Goal: Task Accomplishment & Management: Manage account settings

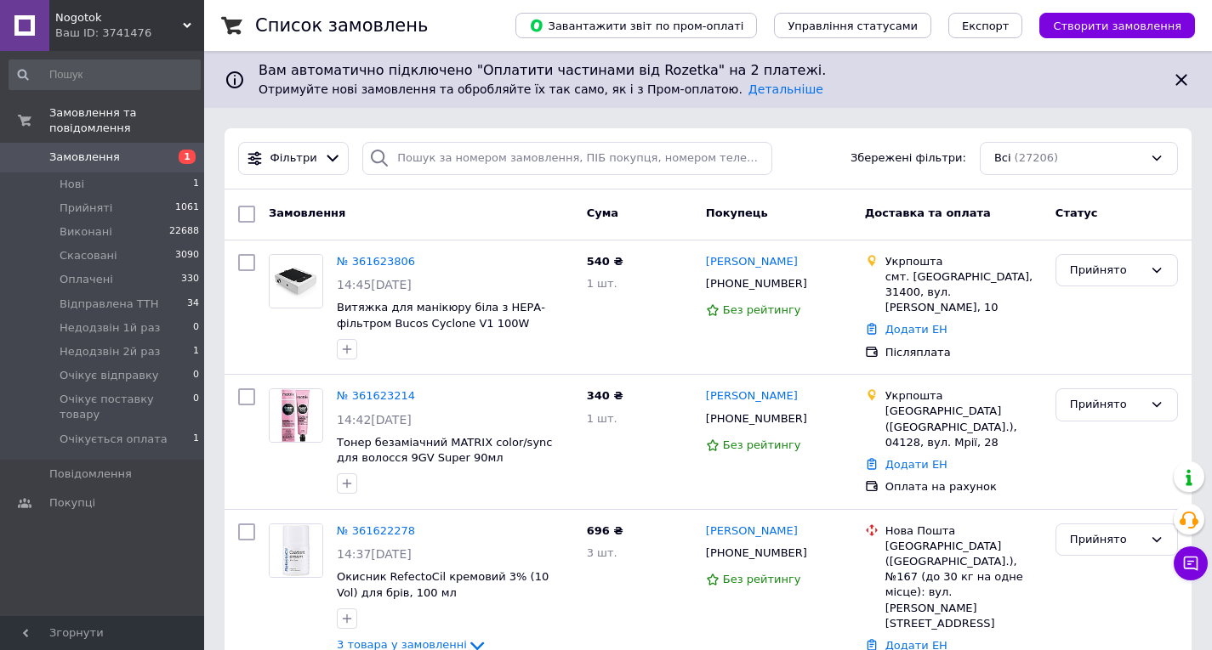
click at [122, 20] on span "Nogotok" at bounding box center [119, 17] width 128 height 15
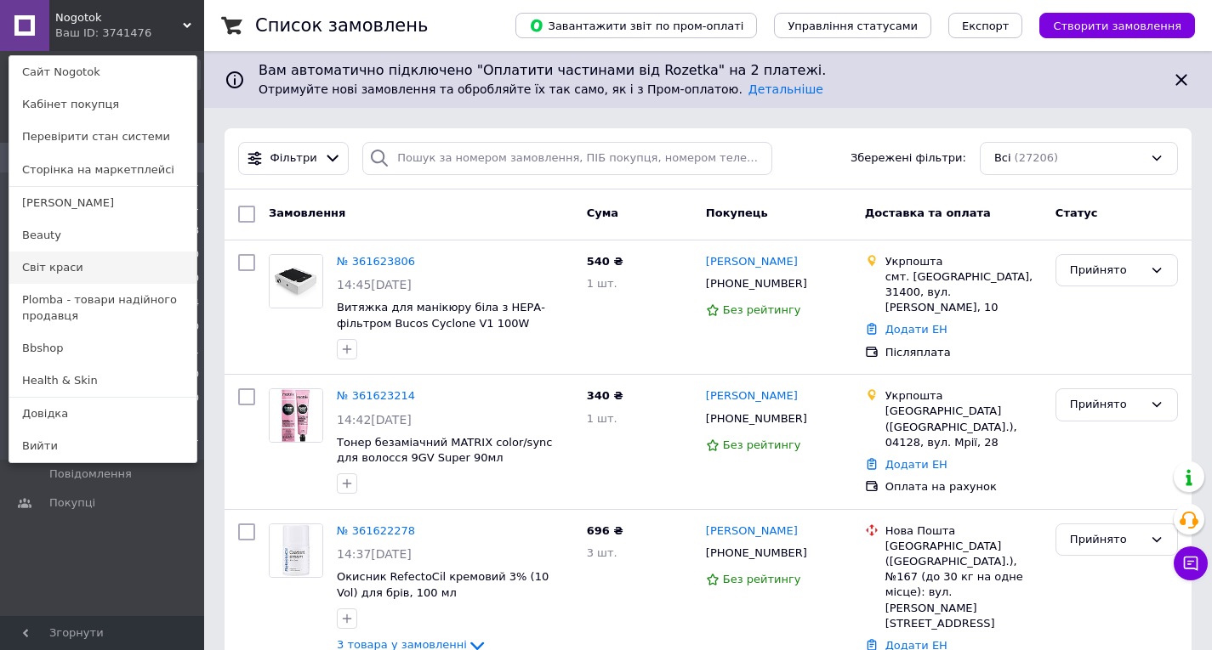
click at [52, 253] on link "Світ краси" at bounding box center [102, 268] width 187 height 32
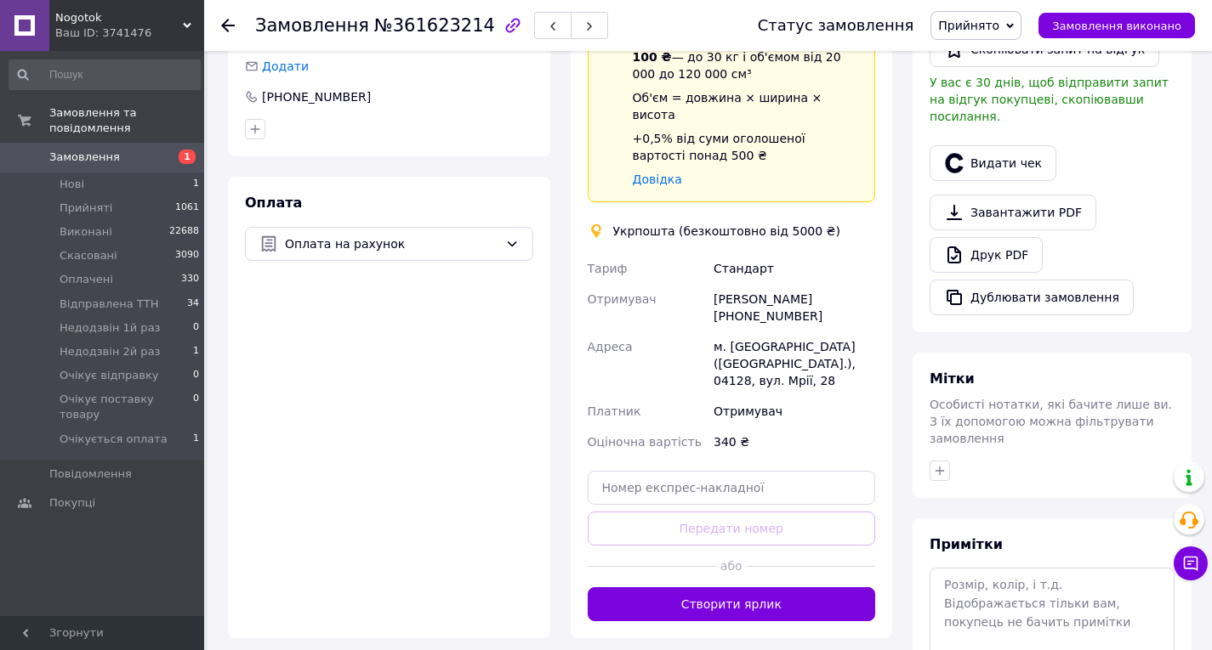
scroll to position [436, 0]
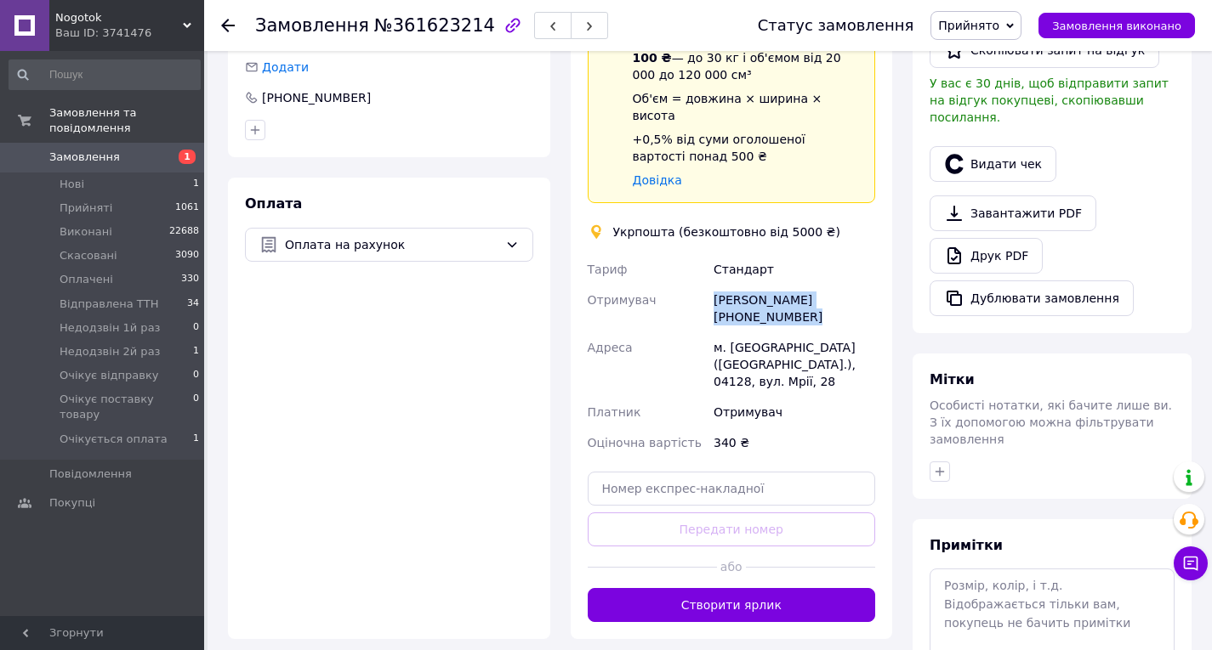
drag, startPoint x: 805, startPoint y: 279, endPoint x: 707, endPoint y: 286, distance: 98.0
click at [707, 286] on div "[PERSON_NAME] Отримувач [PERSON_NAME] [PHONE_NUMBER] Адреса м. [GEOGRAPHIC_DATA…" at bounding box center [731, 356] width 295 height 204
click at [707, 286] on div "Отримувач" at bounding box center [647, 309] width 127 height 48
drag, startPoint x: 707, startPoint y: 286, endPoint x: 791, endPoint y: 292, distance: 83.6
click at [791, 292] on div "Тариф Стандарт Отримувач Ірина Чуєвська +380638557942 Адреса м. Київ (Київська …" at bounding box center [731, 356] width 295 height 204
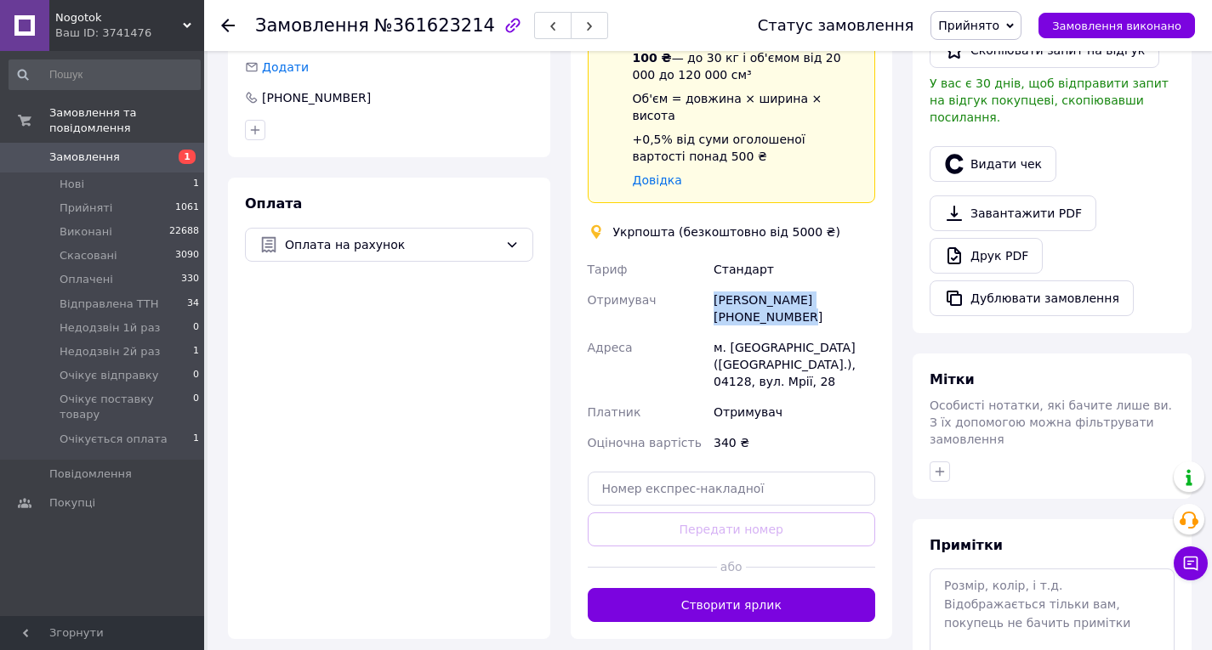
click at [791, 292] on div "Ірина Чуєвська +380638557942" at bounding box center [794, 309] width 168 height 48
click at [789, 287] on div "Ірина Чуєвська +380638557942" at bounding box center [794, 309] width 168 height 48
click at [837, 152] on div "Спецтариф Укрпошта Стандарт 35 ₴ - до 30 кг і об'ємом до 20 000 см³ 100 ₴ — до …" at bounding box center [747, 87] width 242 height 204
click at [752, 285] on div "Ірина Чуєвська +380638557942" at bounding box center [794, 309] width 168 height 48
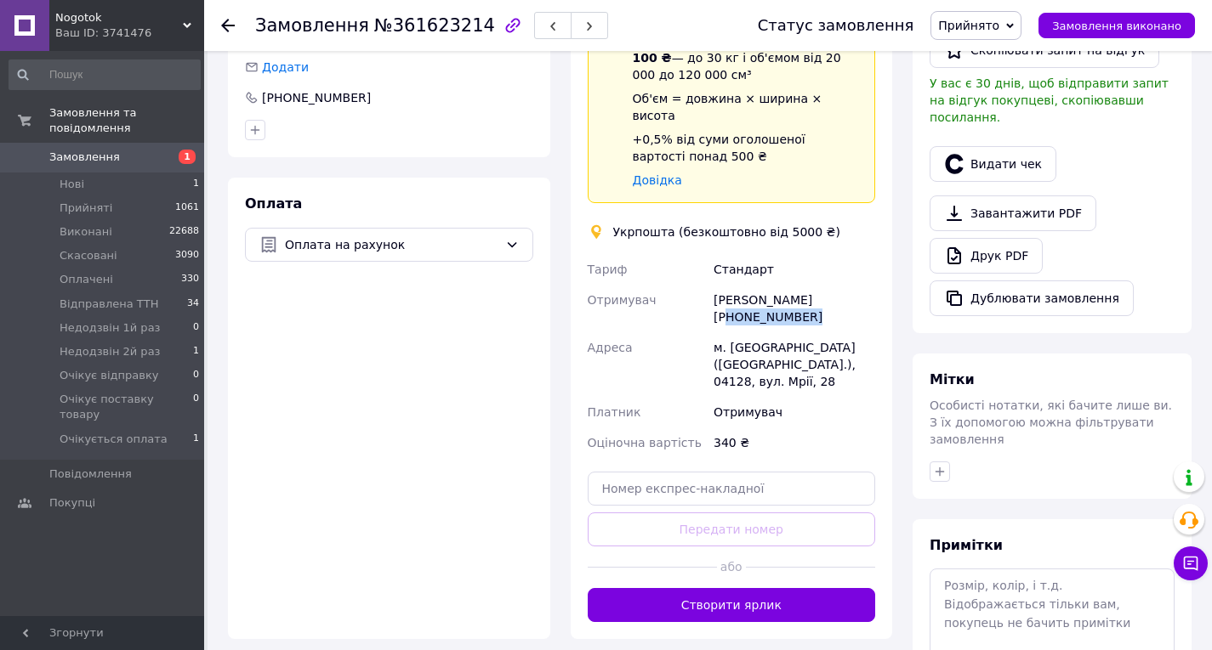
click at [752, 285] on div "Ірина Чуєвська +380638557942" at bounding box center [794, 309] width 168 height 48
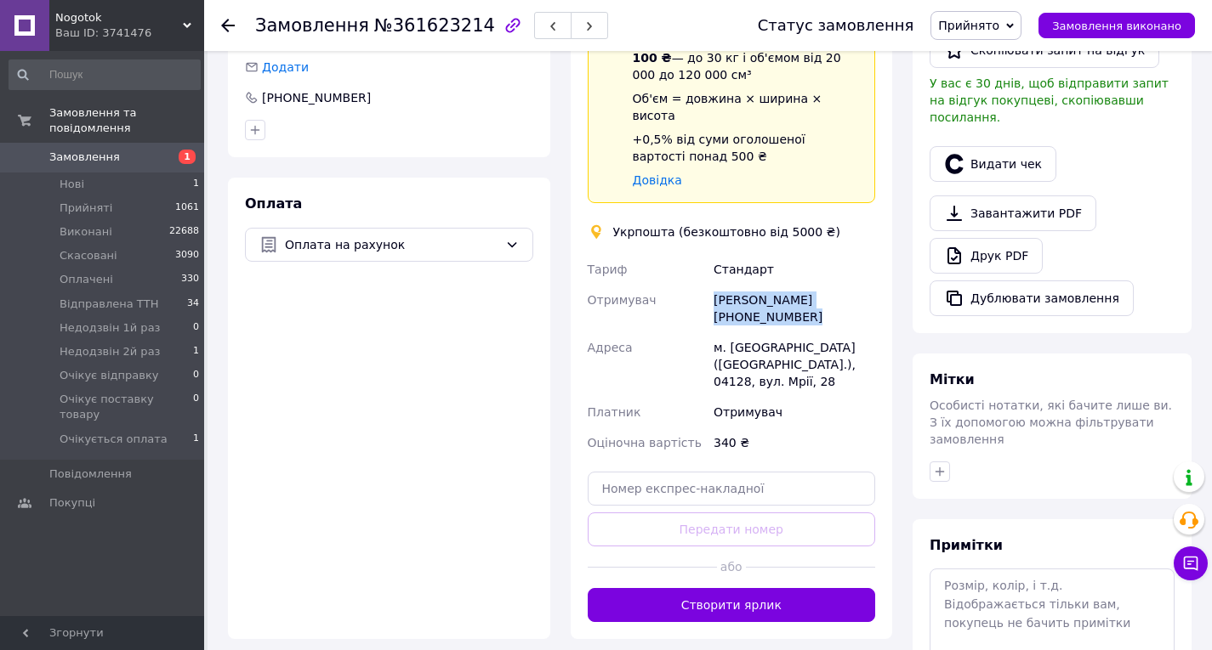
click at [752, 285] on div "Ірина Чуєвська +380638557942" at bounding box center [794, 309] width 168 height 48
click at [739, 285] on div "Ірина Чуєвська +380638557942" at bounding box center [794, 309] width 168 height 48
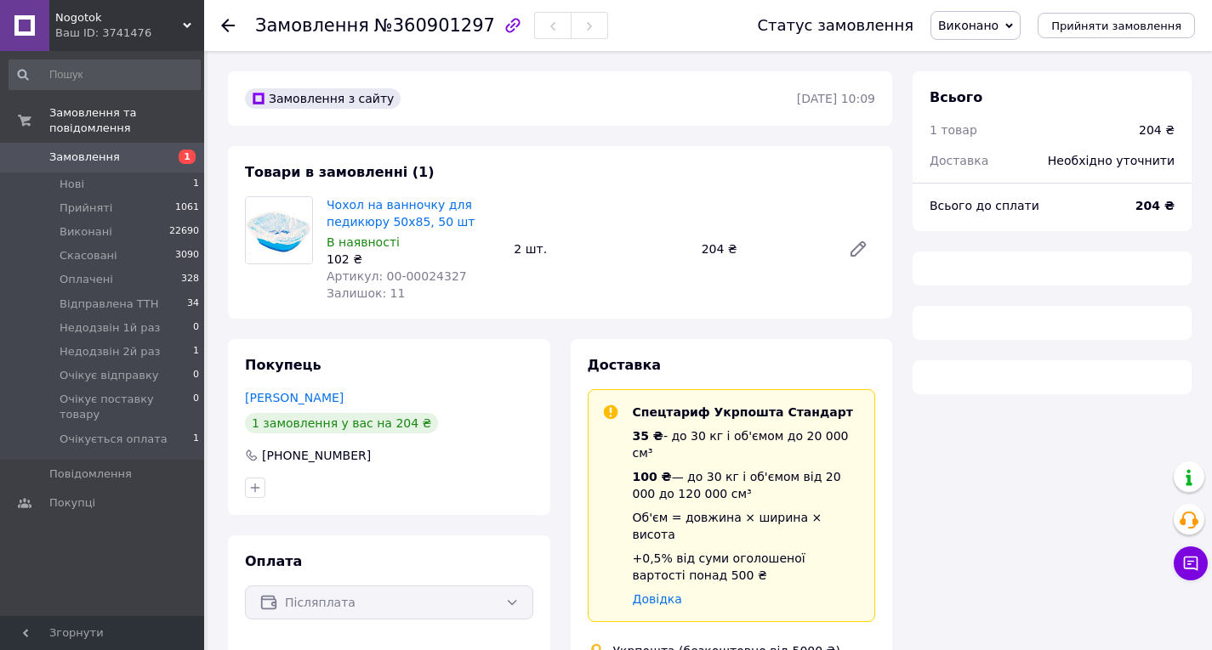
click at [377, 232] on div "Чохол на ванночку для педикюру 50х85, 50 шт В наявності 102 ₴ Артикул: 00-00024…" at bounding box center [413, 249] width 187 height 112
click at [372, 220] on link "Чохол на ванночку для педикюру 50х85, 50 шт" at bounding box center [400, 213] width 148 height 31
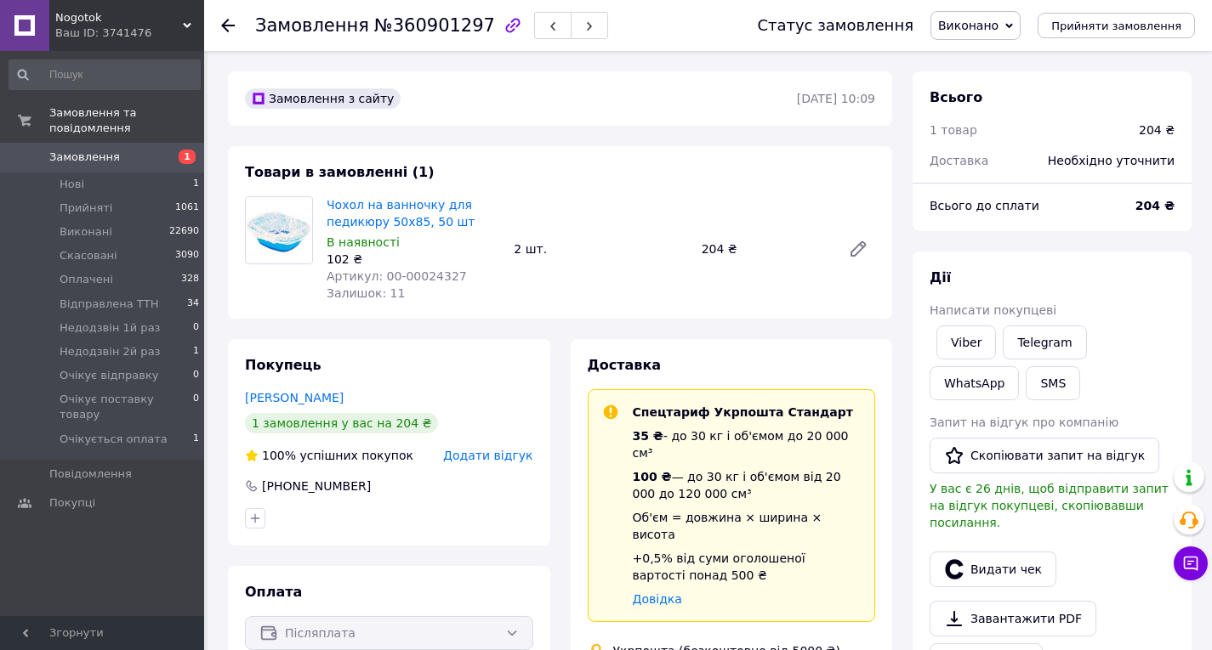
click at [284, 219] on img at bounding box center [279, 230] width 66 height 66
click at [375, 220] on link "Чохол на ванночку для педикюру 50х85, 50 шт" at bounding box center [400, 213] width 148 height 31
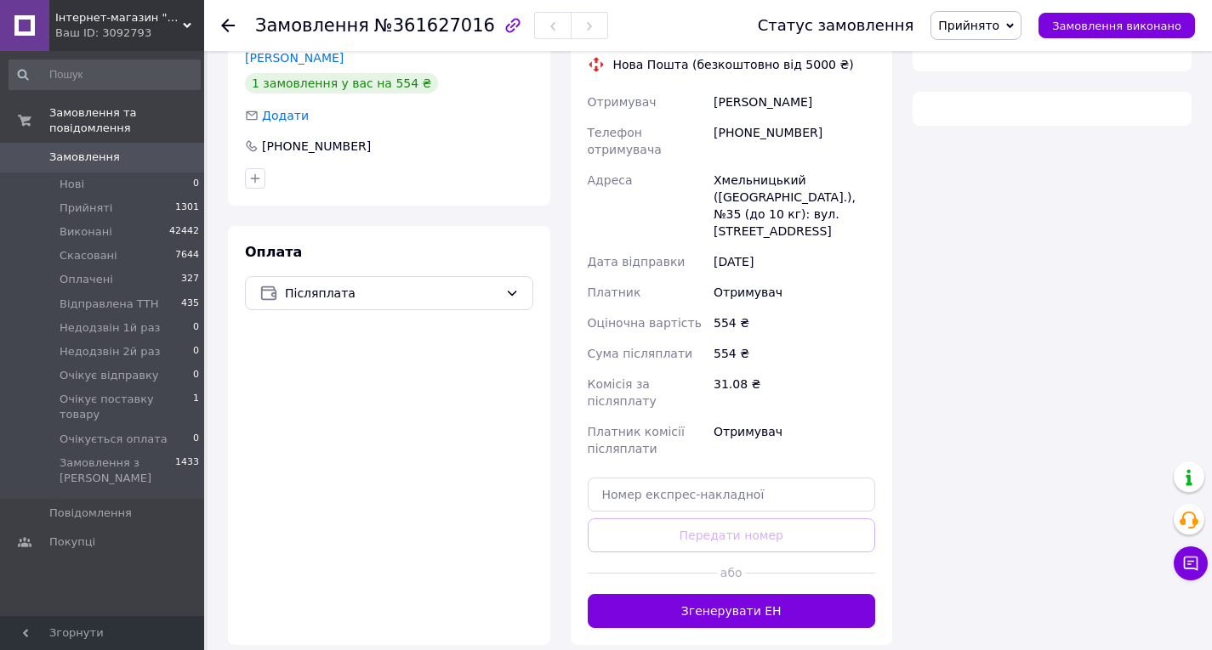
scroll to position [373, 0]
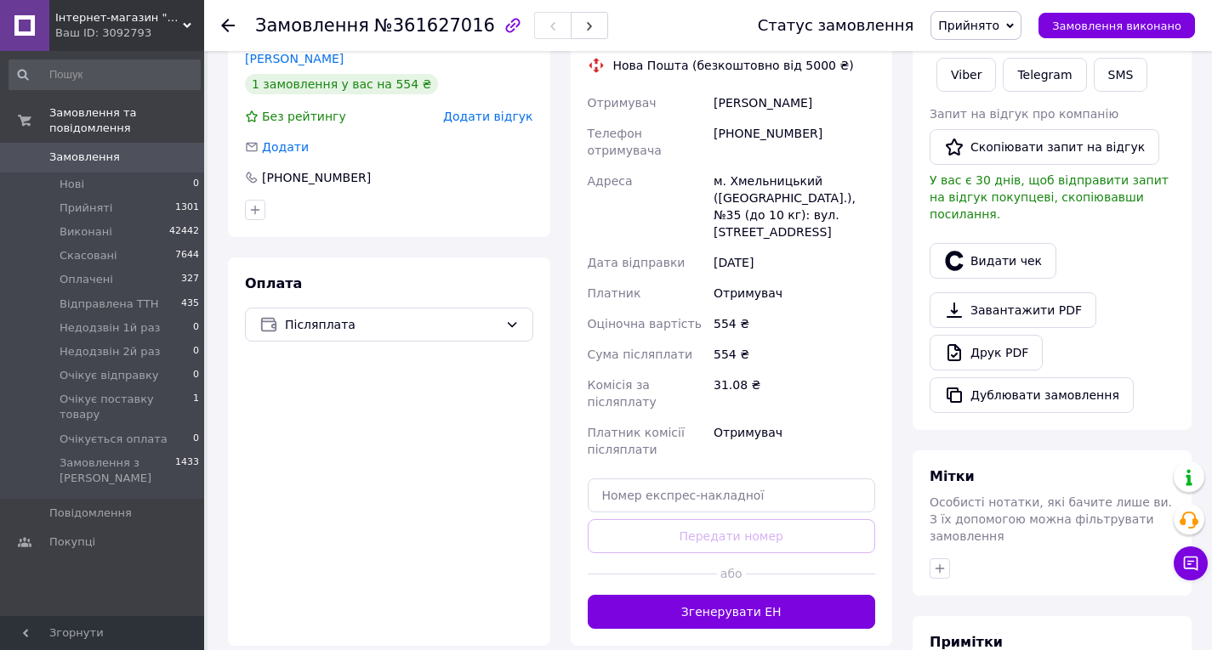
click at [229, 31] on icon at bounding box center [228, 26] width 14 height 14
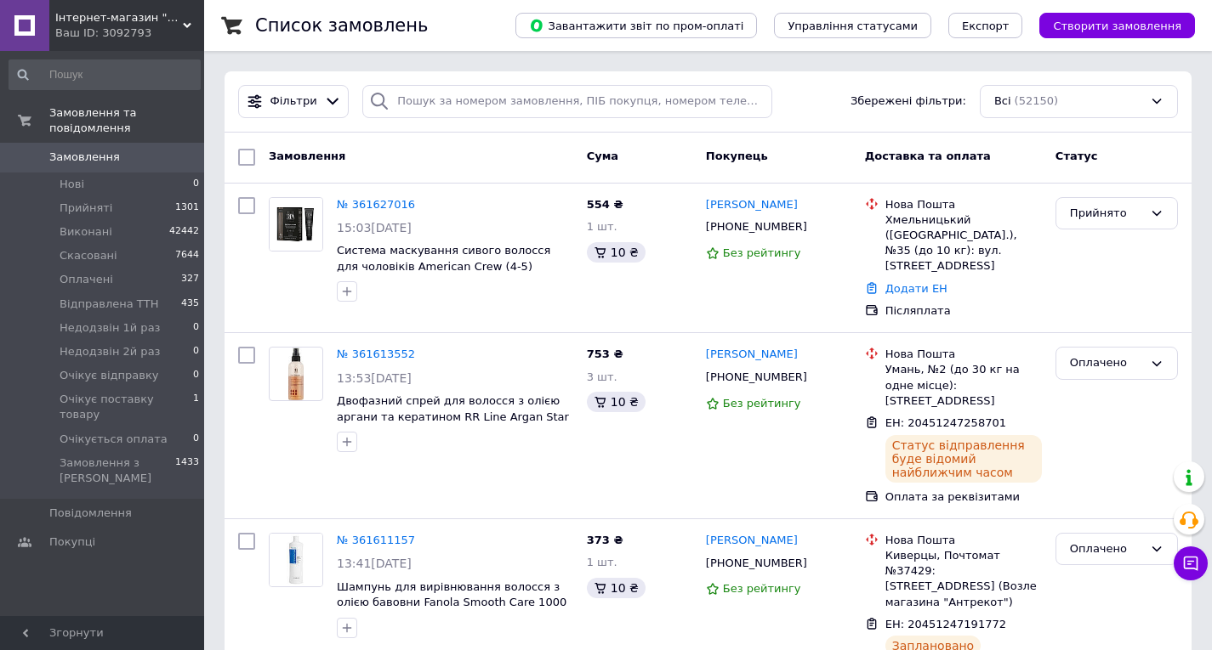
click at [135, 20] on span "Інтернет-магазин "Світ краси"" at bounding box center [119, 17] width 128 height 15
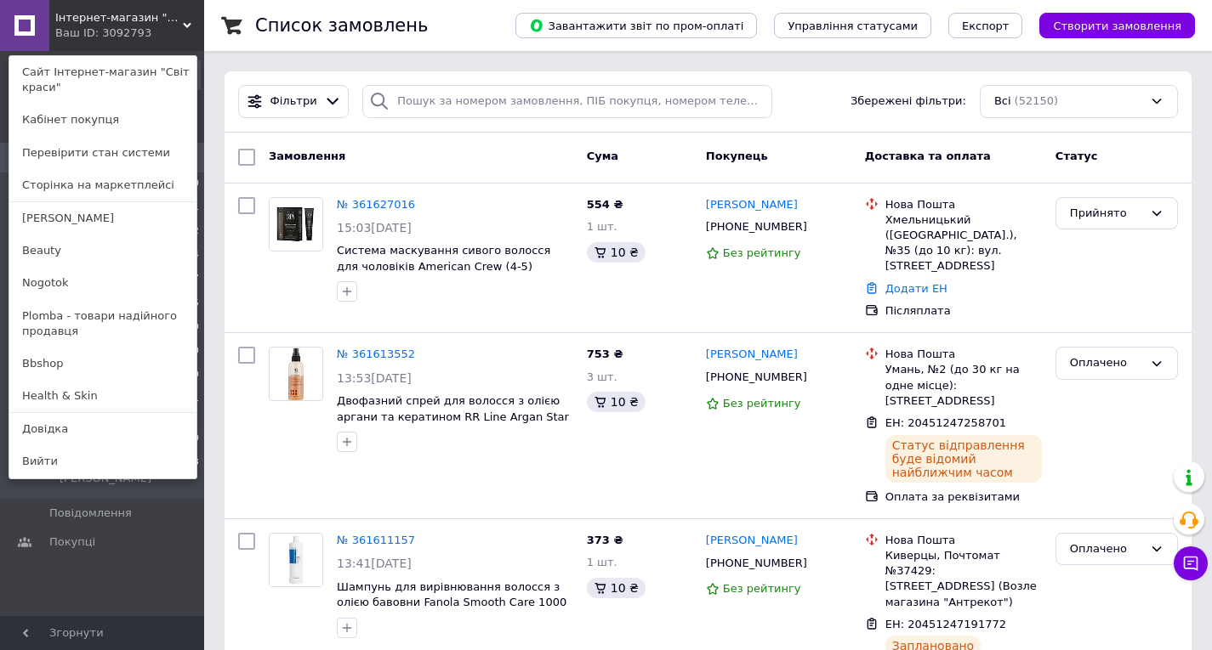
click at [123, 565] on div "Замовлення та повідомлення Замовлення 0 Нові 0 Прийняті 1301 Виконані 42442 Ска…" at bounding box center [104, 336] width 209 height 571
click at [151, 17] on span "Інтернет-магазин "Світ краси"" at bounding box center [119, 17] width 128 height 15
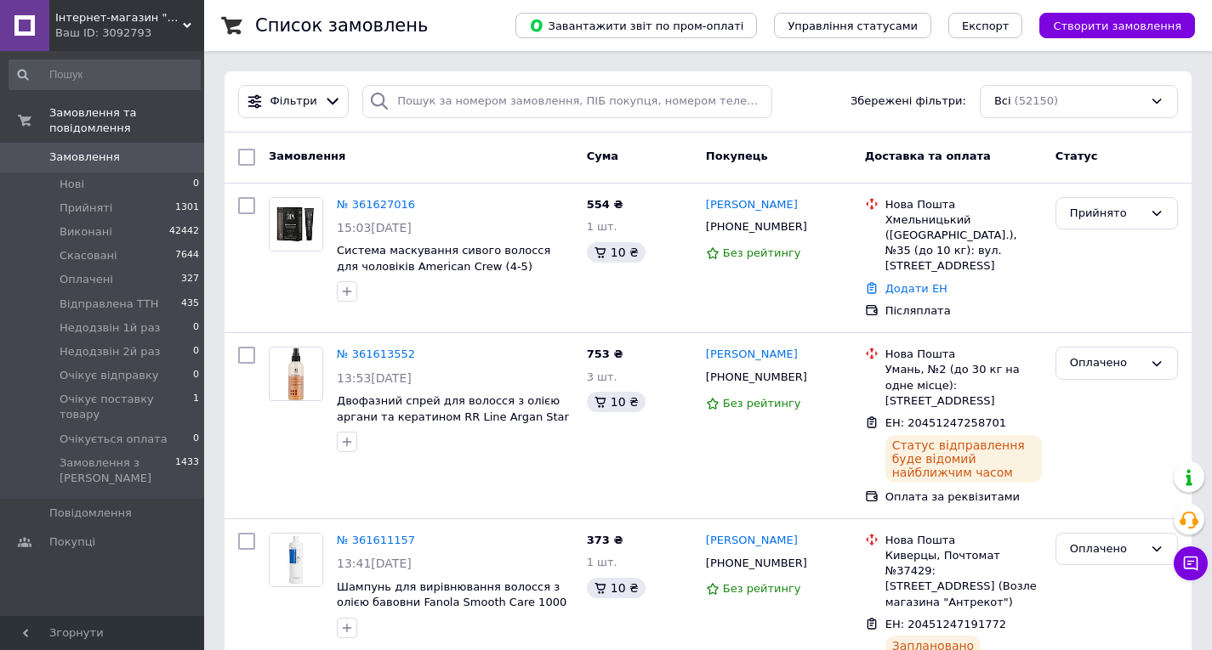
click at [155, 3] on div "Інтернет-магазин "Світ краси" Ваш ID: 3092793" at bounding box center [126, 25] width 155 height 51
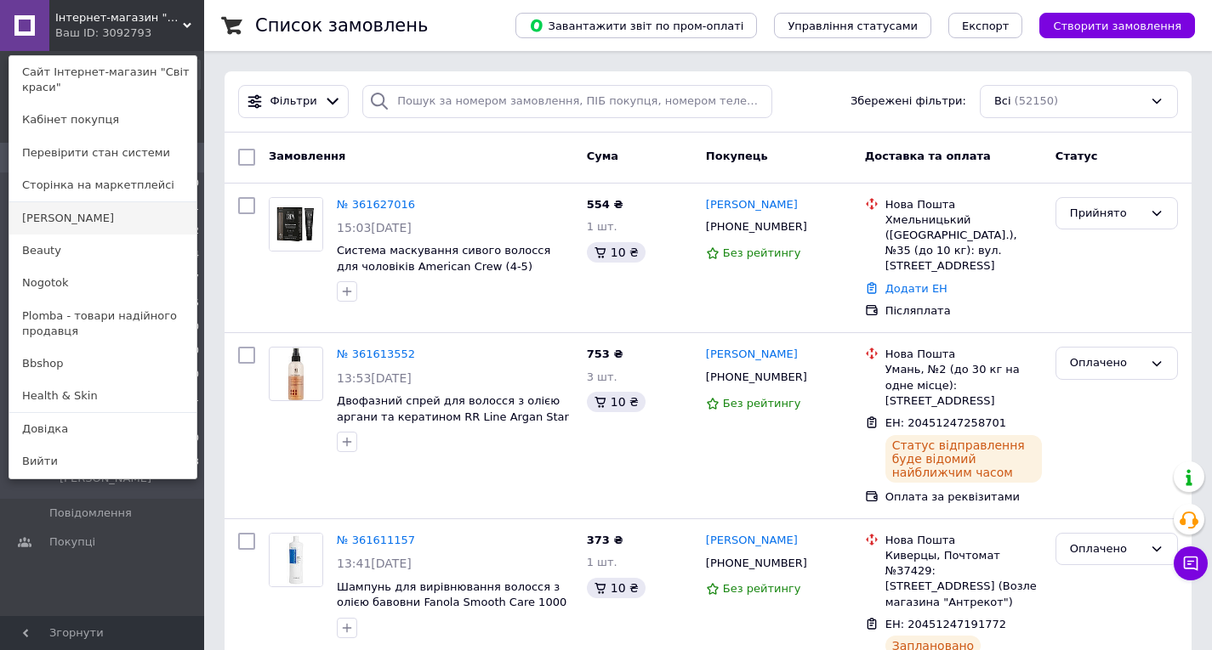
click at [59, 219] on link "[PERSON_NAME]" at bounding box center [102, 218] width 187 height 32
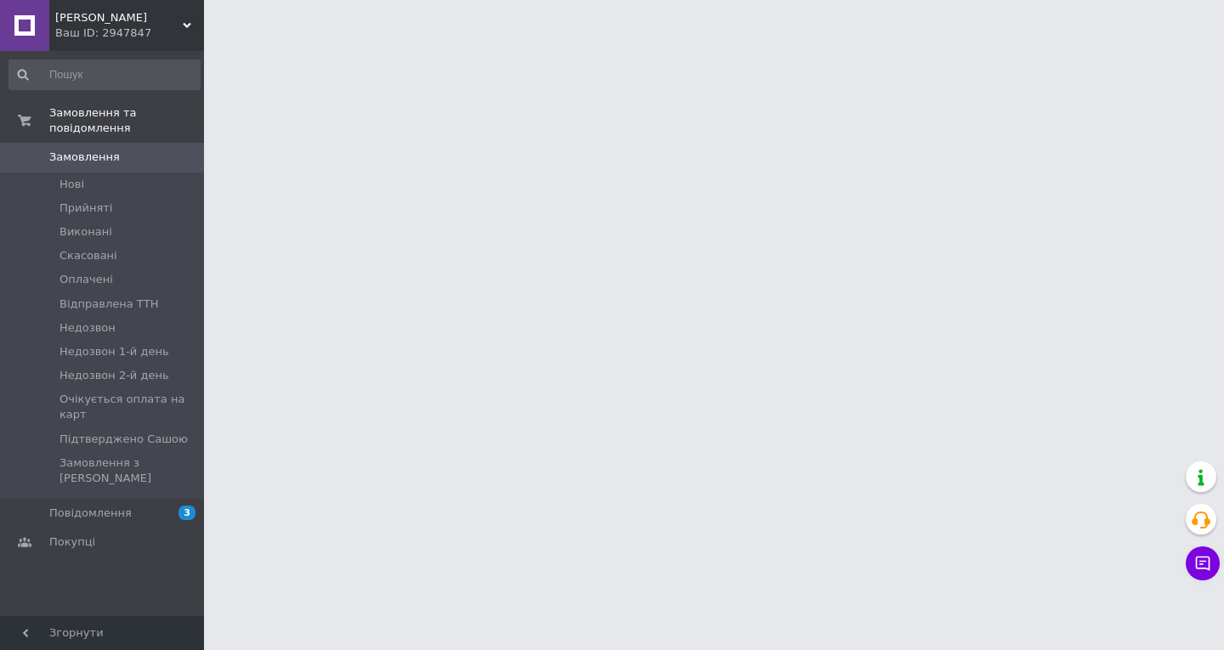
click at [145, 18] on span "[PERSON_NAME]" at bounding box center [119, 17] width 128 height 15
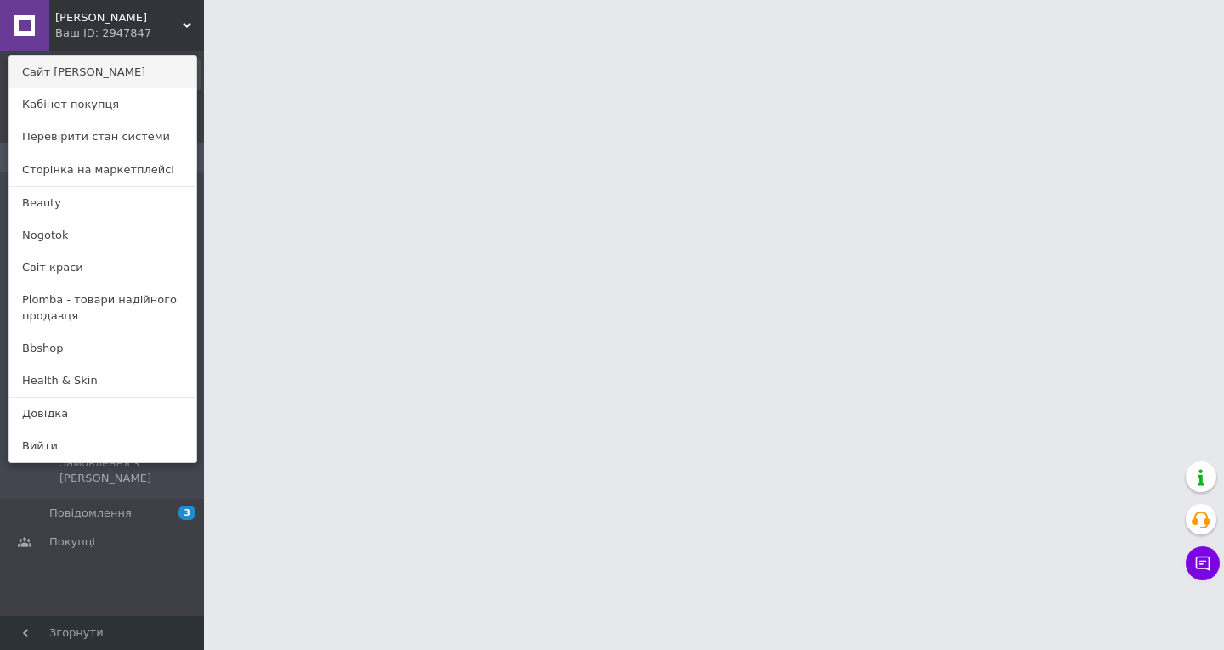
click at [114, 67] on link "Сайт [PERSON_NAME]" at bounding box center [102, 72] width 187 height 32
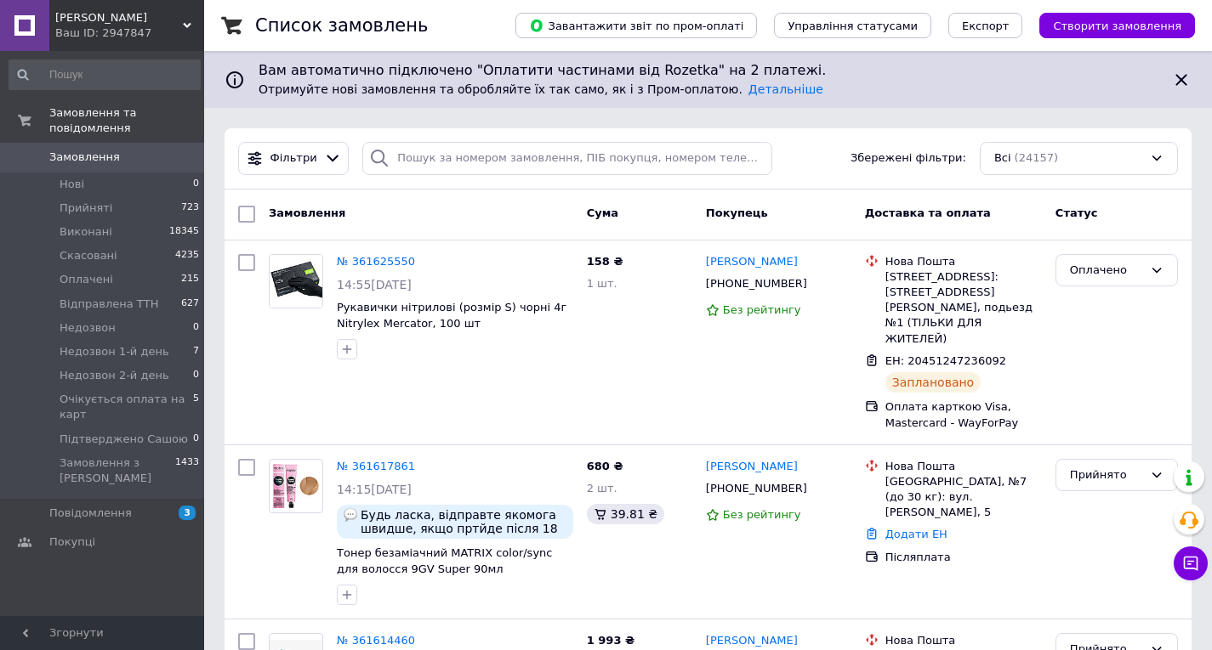
click at [121, 20] on span "[PERSON_NAME]" at bounding box center [119, 17] width 128 height 15
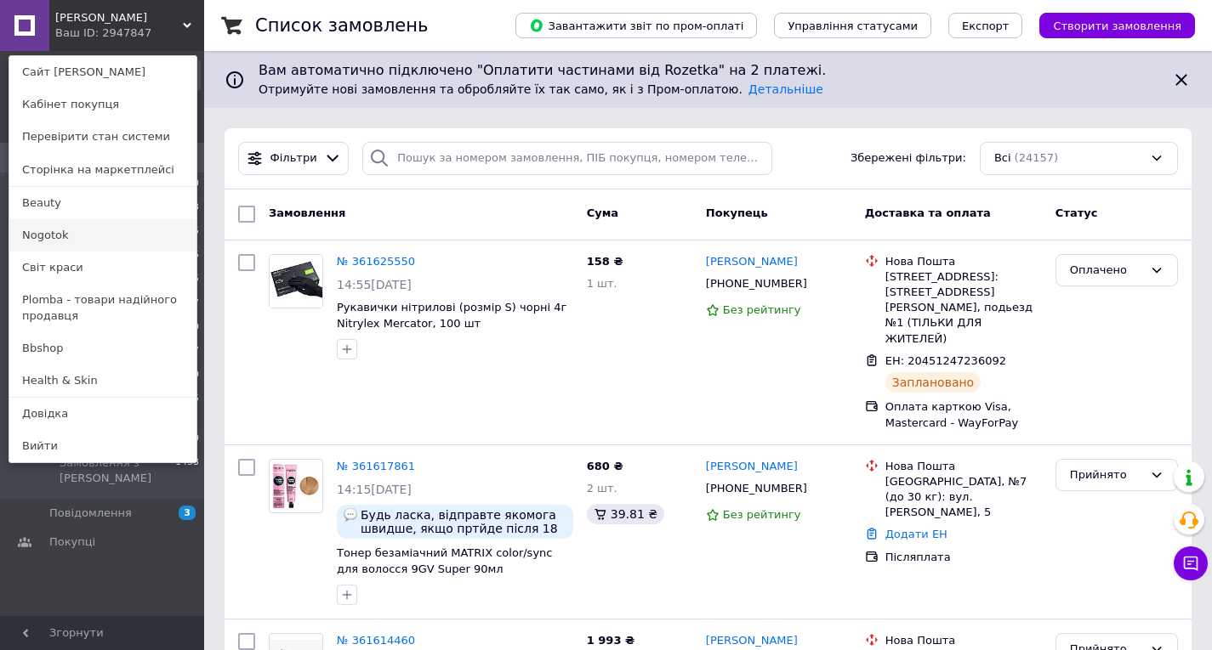
click at [71, 230] on link "Nogotok" at bounding box center [102, 235] width 187 height 32
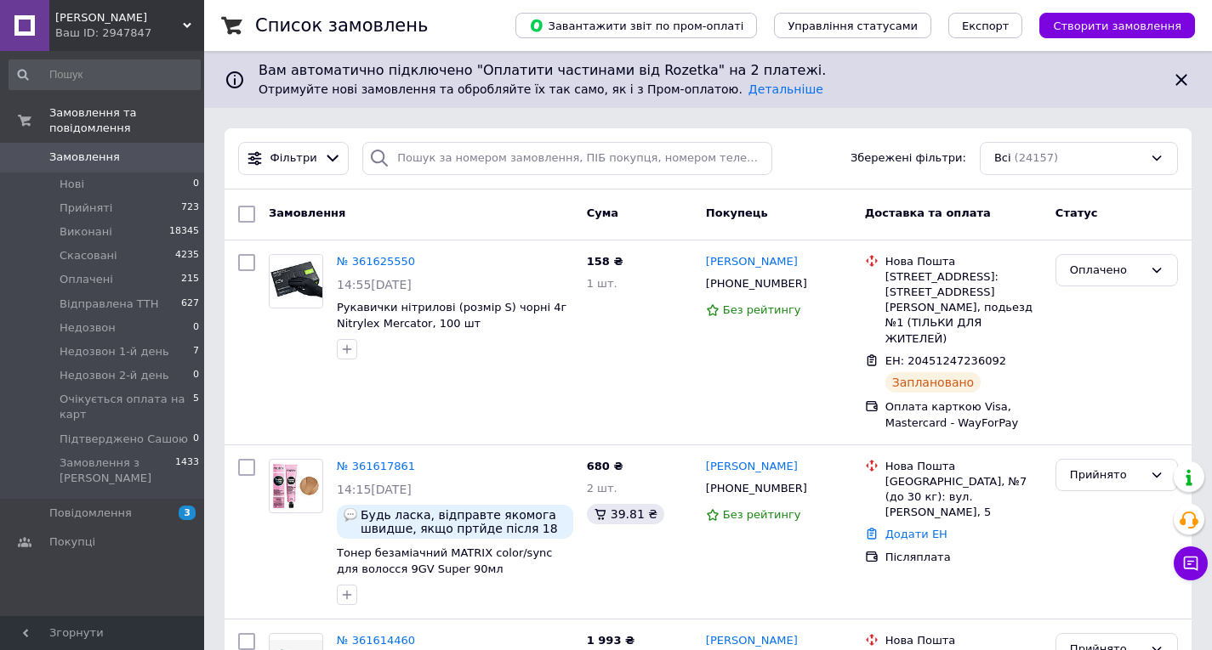
click at [147, 33] on div "Ваш ID: 2947847" at bounding box center [129, 33] width 149 height 15
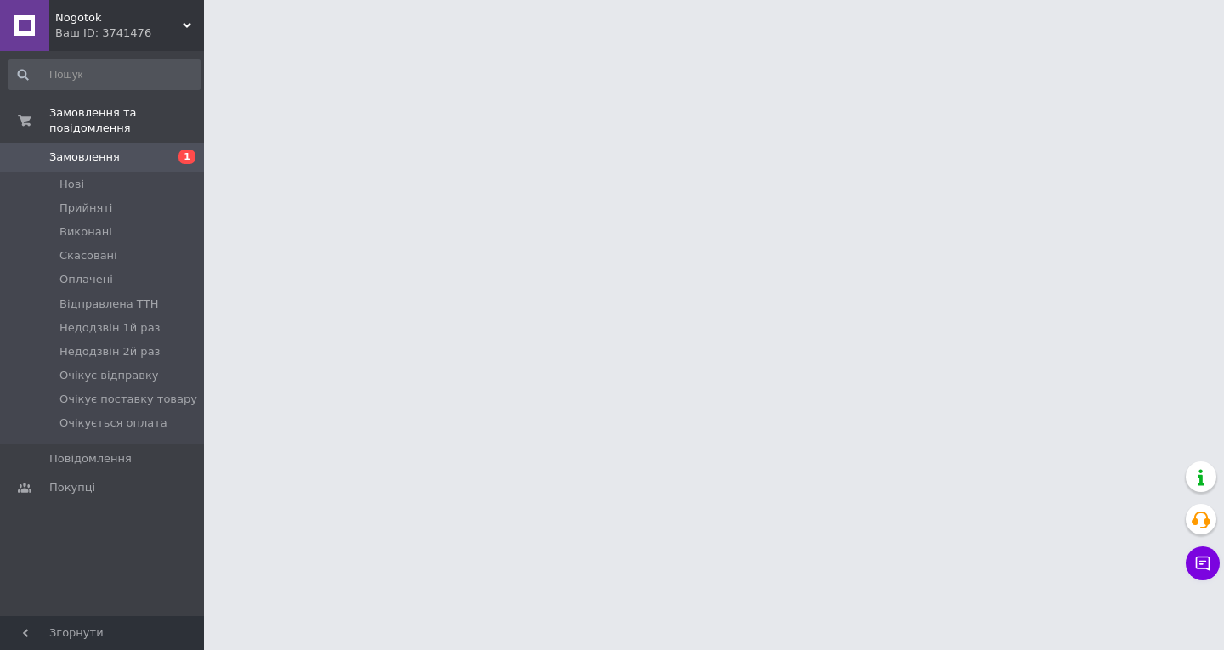
click at [145, 38] on div "Ваш ID: 3741476" at bounding box center [129, 33] width 149 height 15
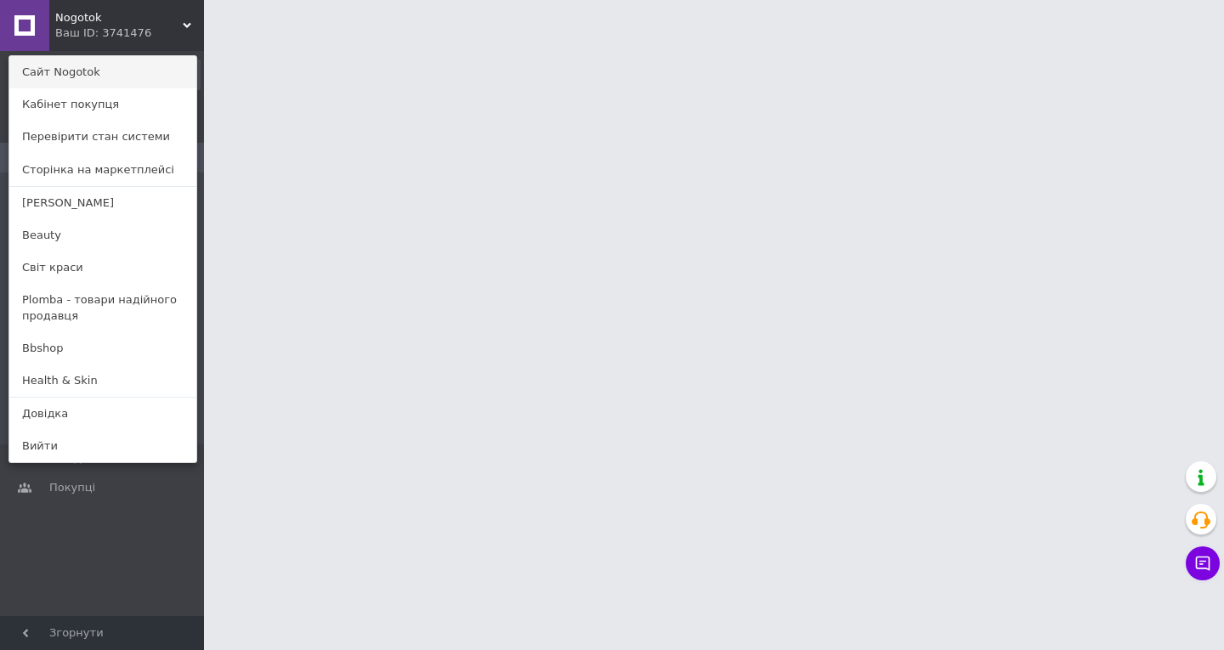
click at [122, 72] on link "Сайт Nogotok" at bounding box center [102, 72] width 187 height 32
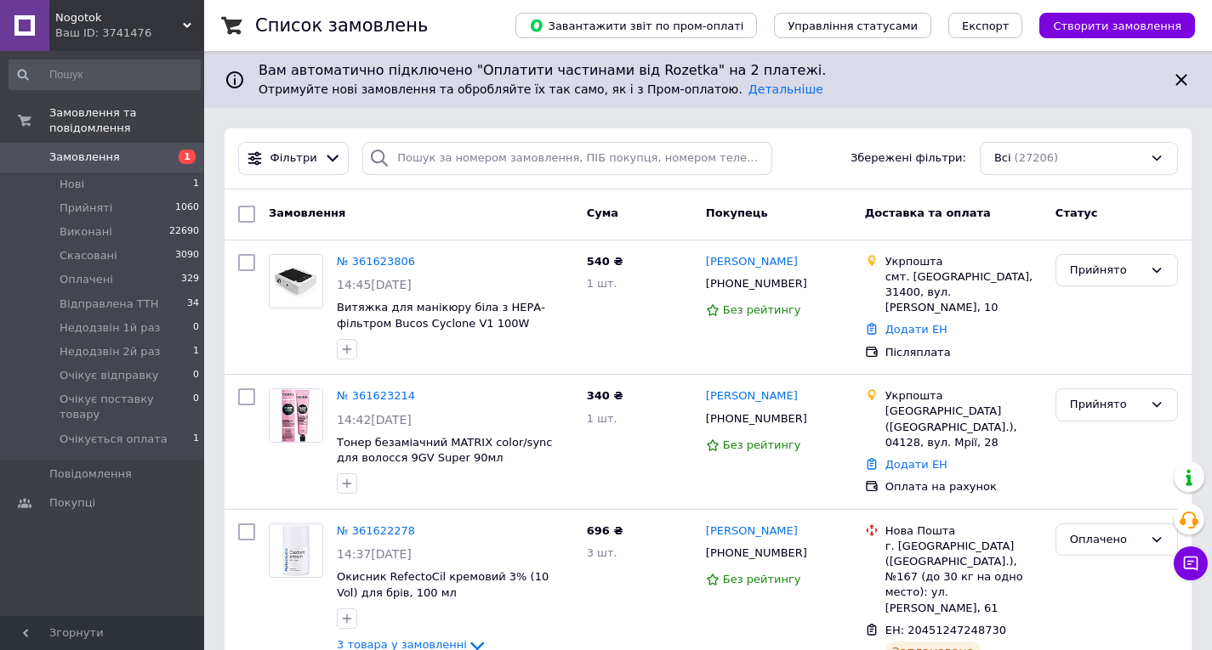
click at [122, 0] on div "Nogotok Ваш ID: 3741476" at bounding box center [126, 25] width 155 height 51
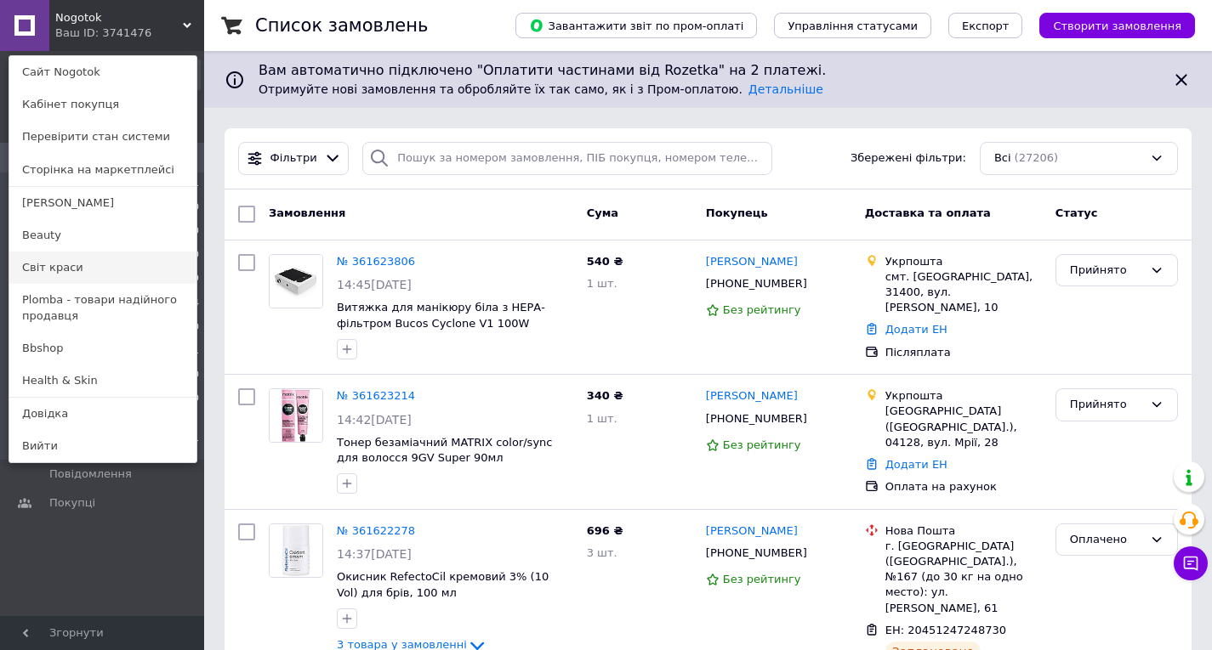
click at [55, 262] on link "Світ краси" at bounding box center [102, 268] width 187 height 32
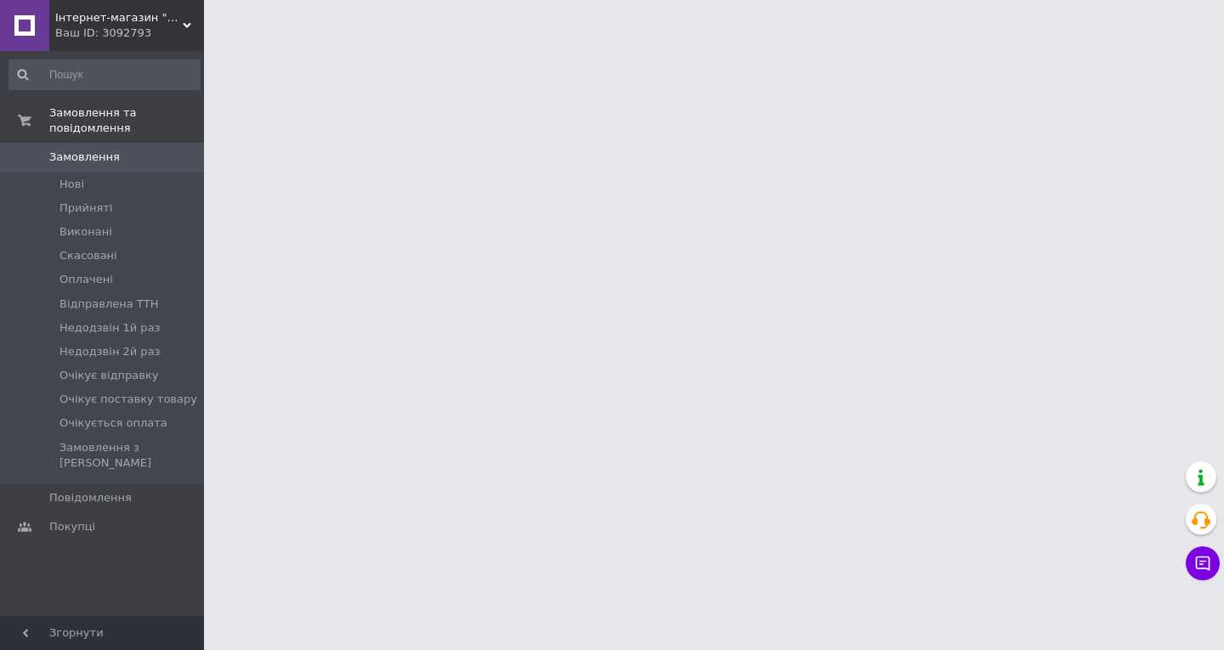
click at [80, 43] on div "Інтернет-магазин "Світ краси" Ваш ID: 3092793" at bounding box center [126, 25] width 155 height 51
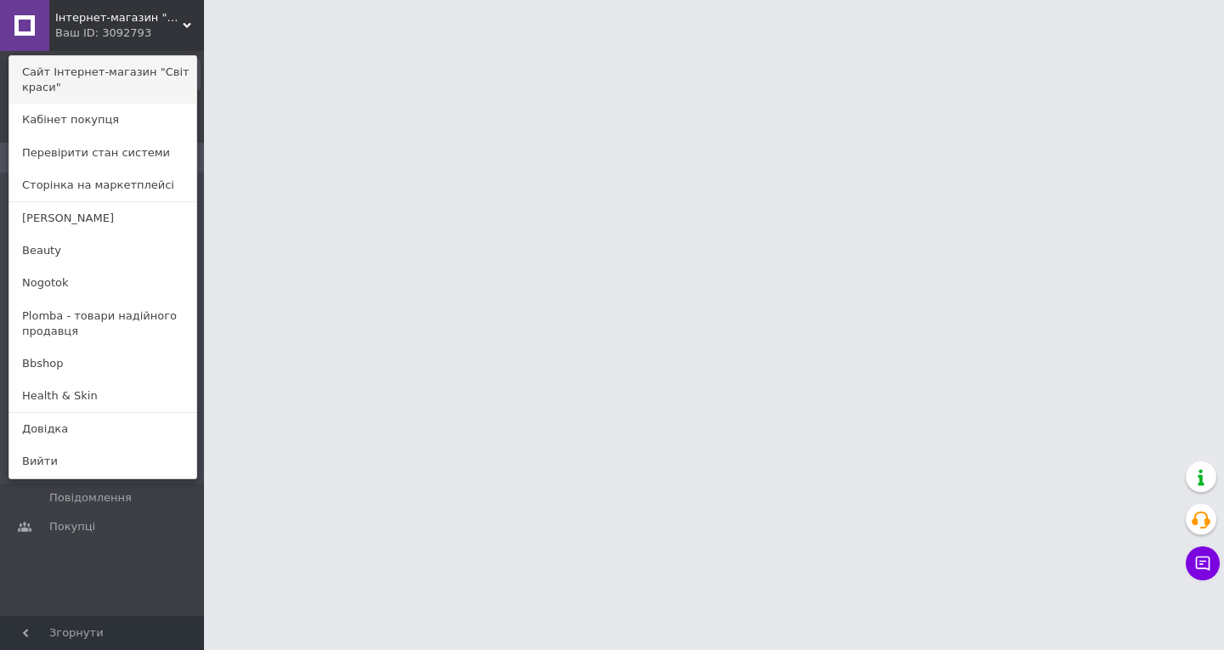
click at [86, 88] on link "Сайт Інтернет-магазин "Світ краси"" at bounding box center [102, 80] width 187 height 48
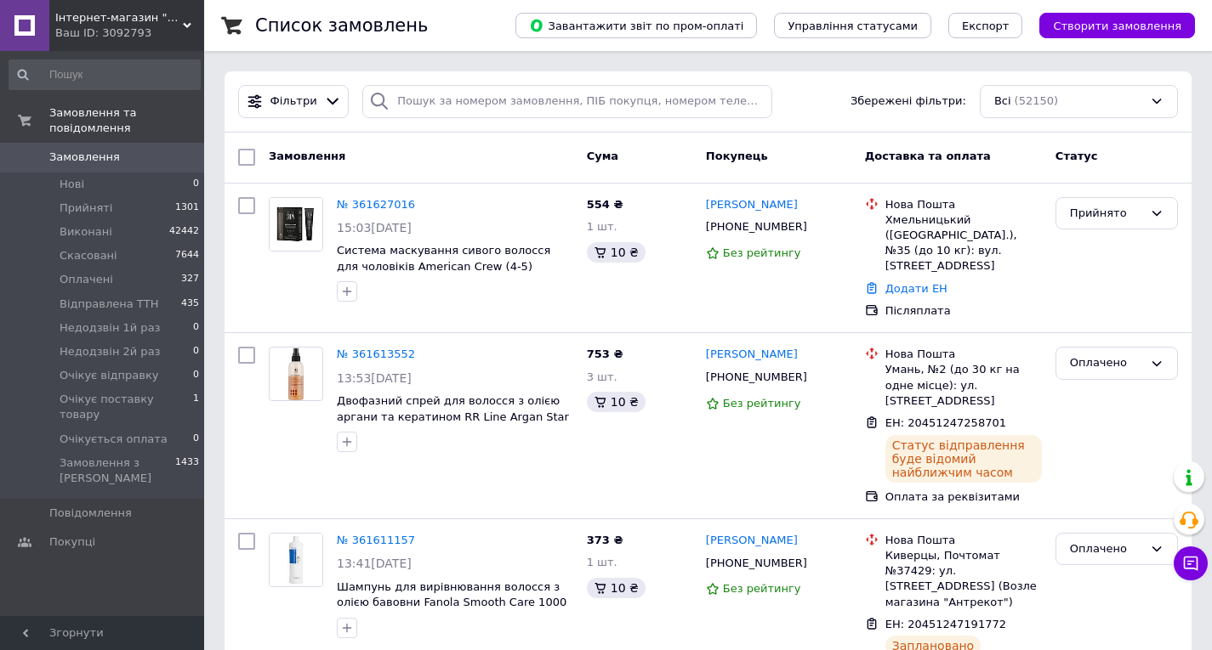
click at [140, 48] on div "Інтернет-магазин "Світ краси" Ваш ID: 3092793" at bounding box center [126, 25] width 155 height 51
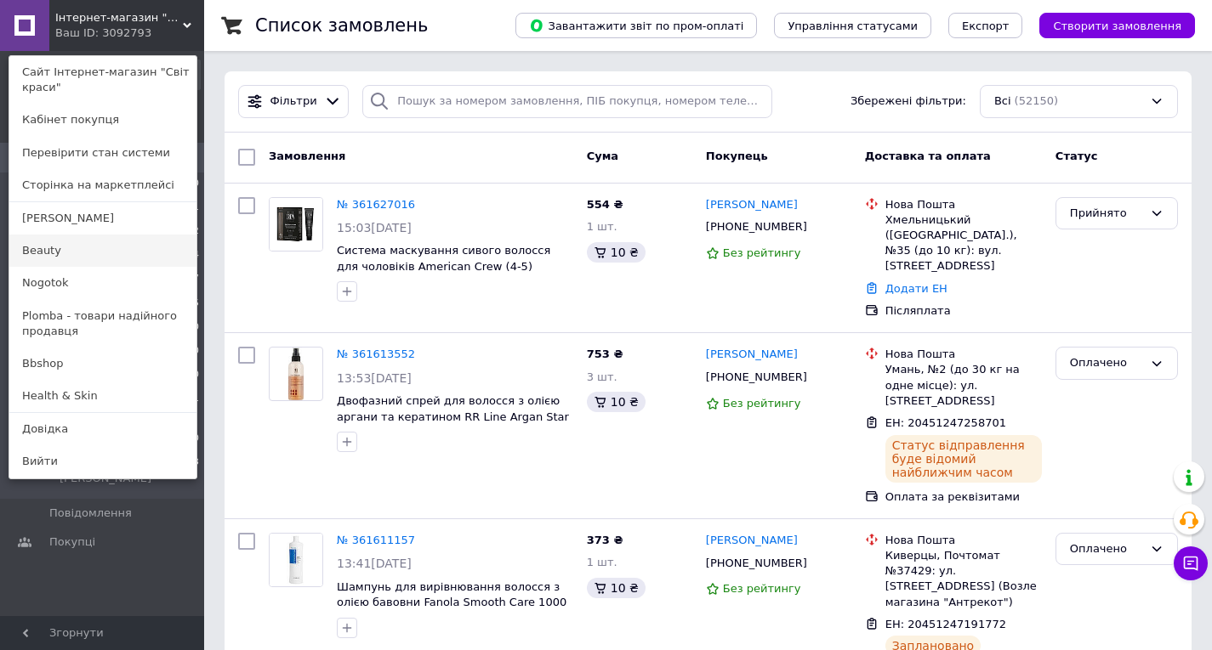
click at [78, 262] on link "Beauty" at bounding box center [102, 251] width 187 height 32
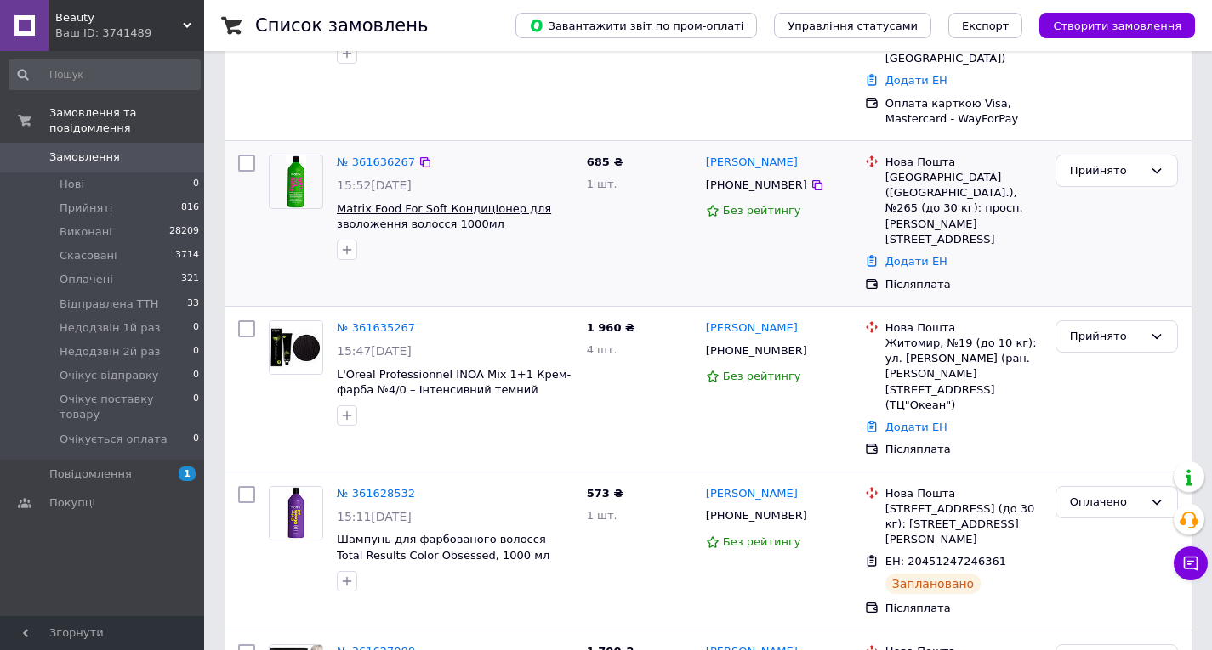
scroll to position [297, 0]
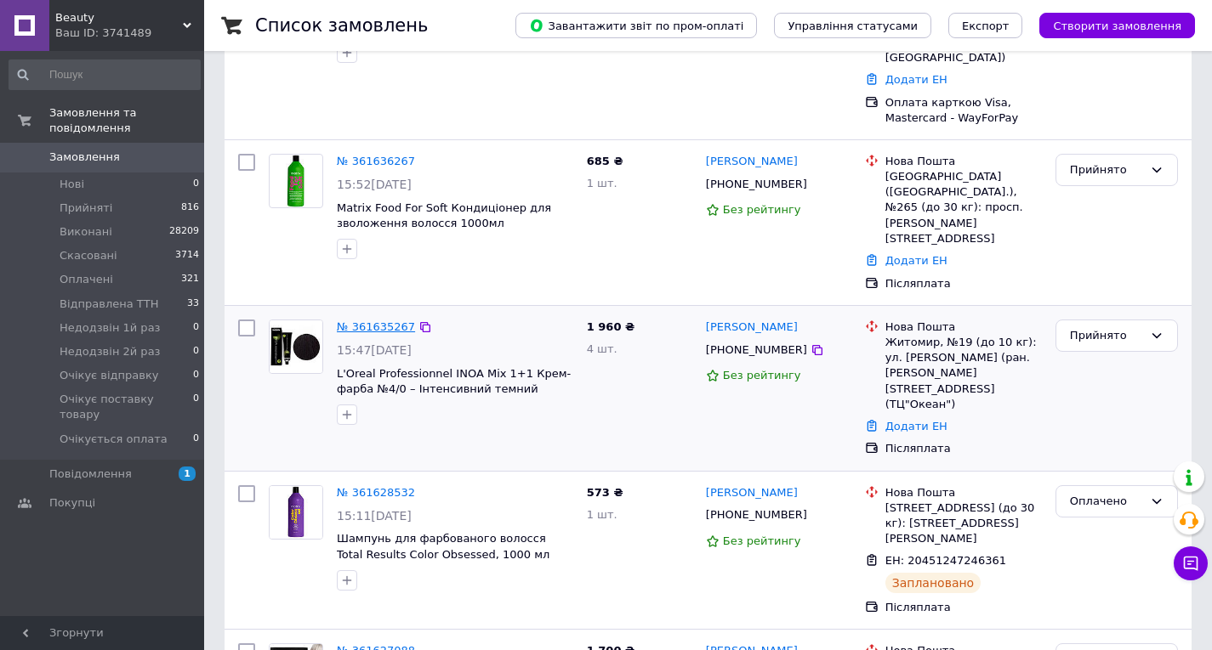
click at [392, 321] on link "№ 361635267" at bounding box center [376, 327] width 78 height 13
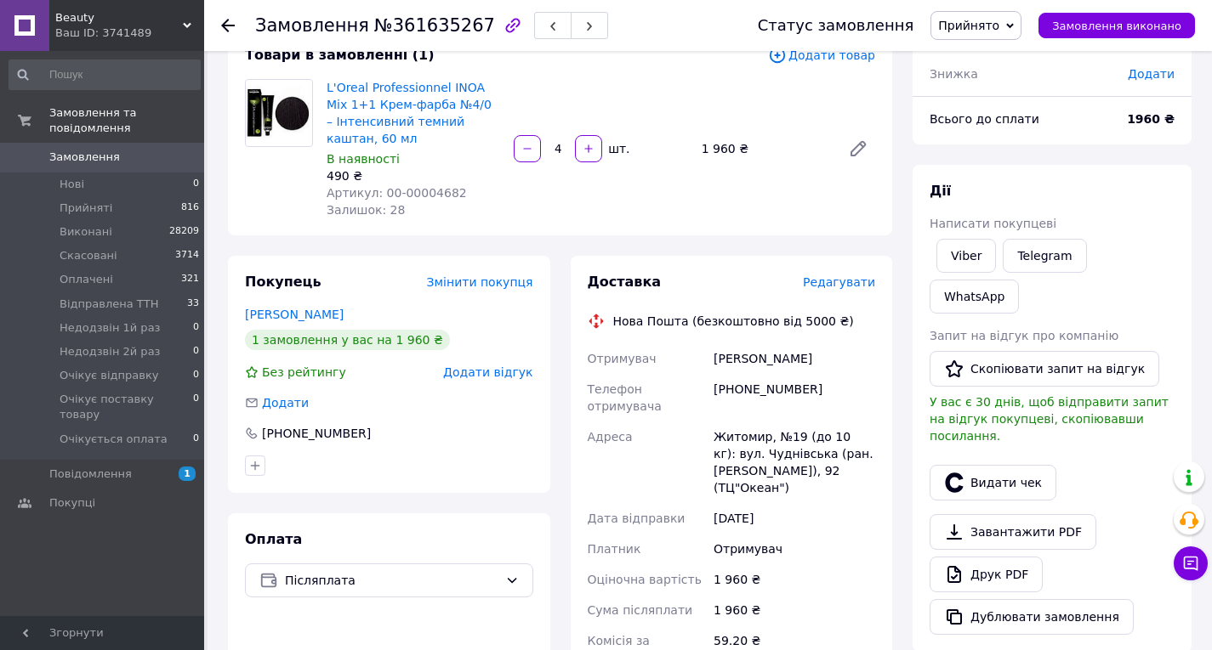
scroll to position [116, 0]
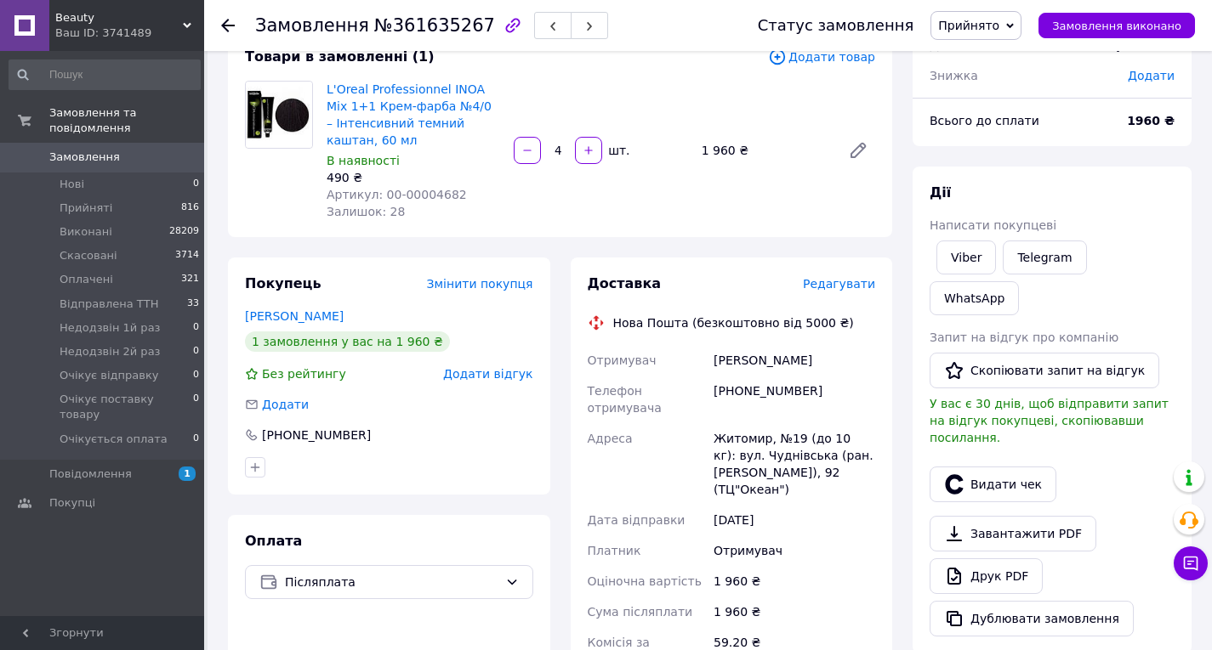
click at [65, 26] on div "Ваш ID: 3741489" at bounding box center [129, 33] width 149 height 15
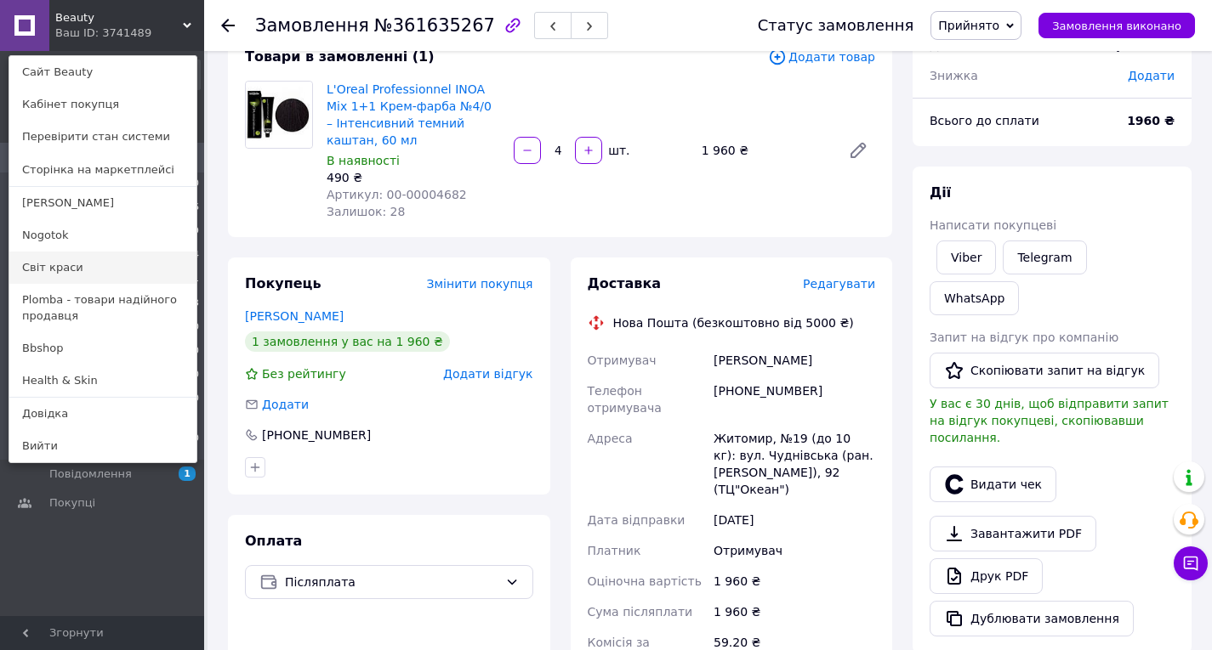
click at [46, 258] on link "Світ краси" at bounding box center [102, 268] width 187 height 32
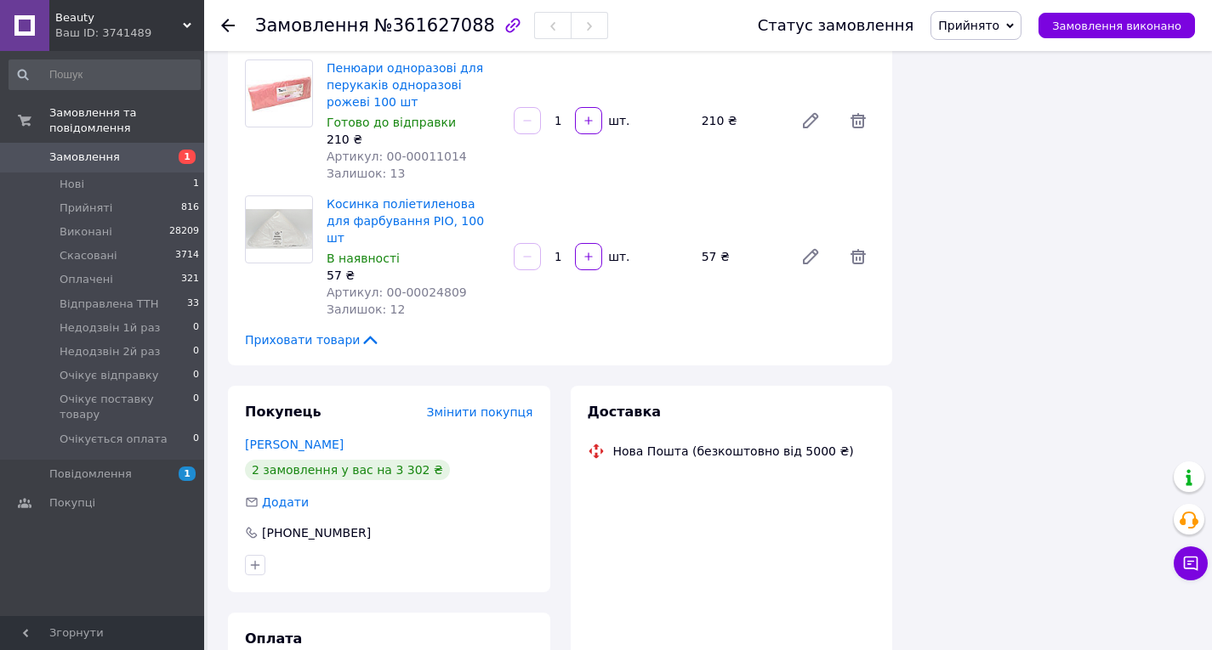
scroll to position [510, 0]
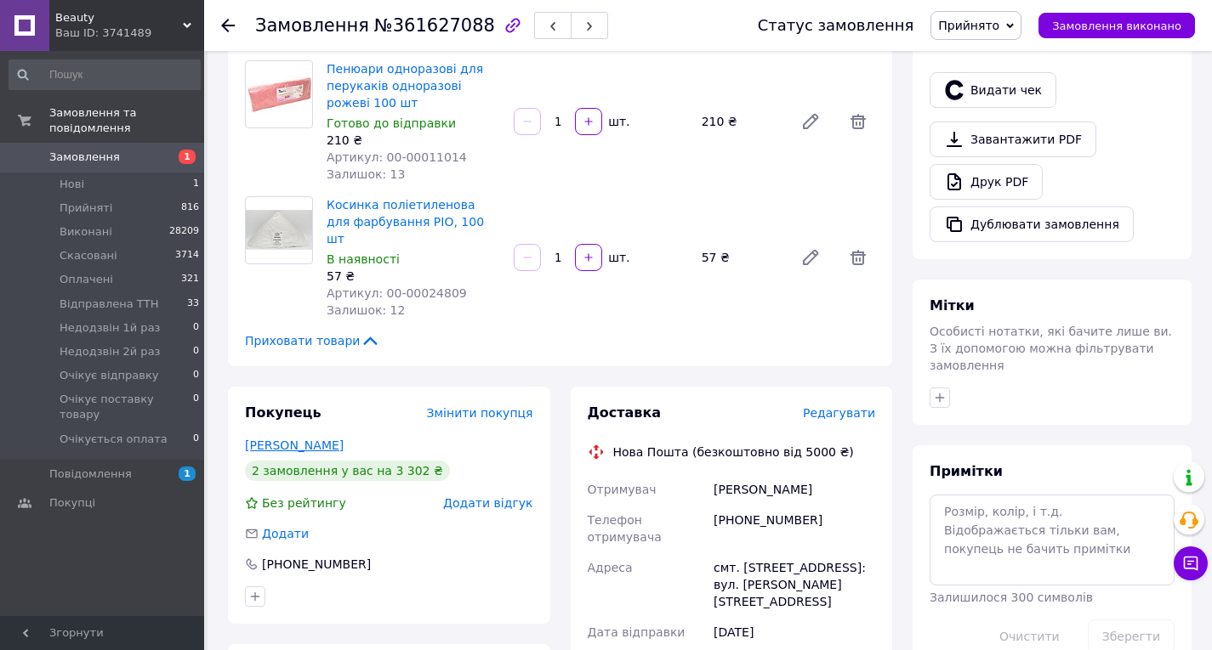
click at [327, 439] on link "[PERSON_NAME]" at bounding box center [294, 446] width 99 height 14
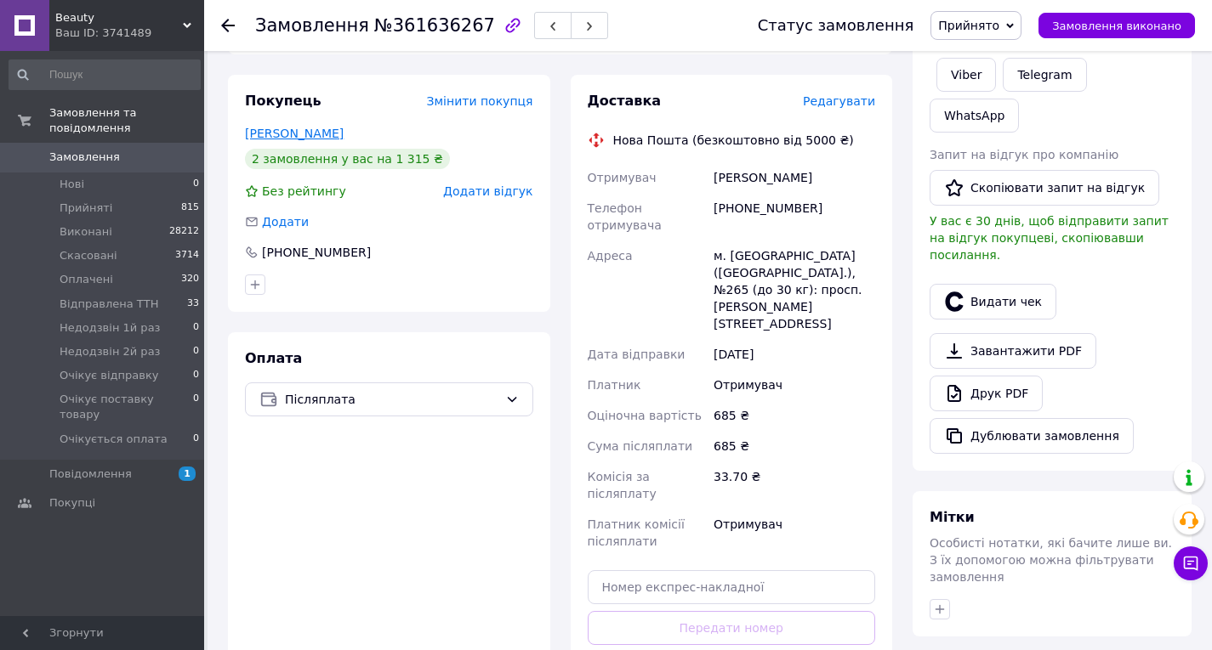
scroll to position [299, 0]
click at [332, 126] on link "Григоревська Світлана" at bounding box center [294, 133] width 99 height 14
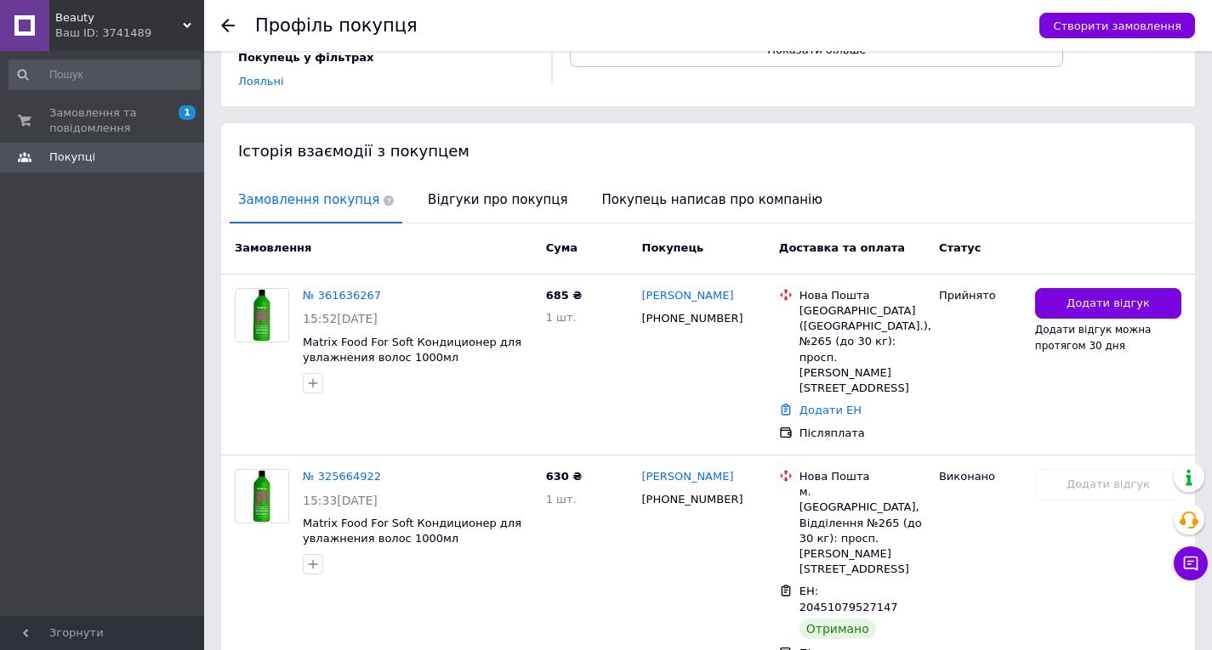
scroll to position [285, 0]
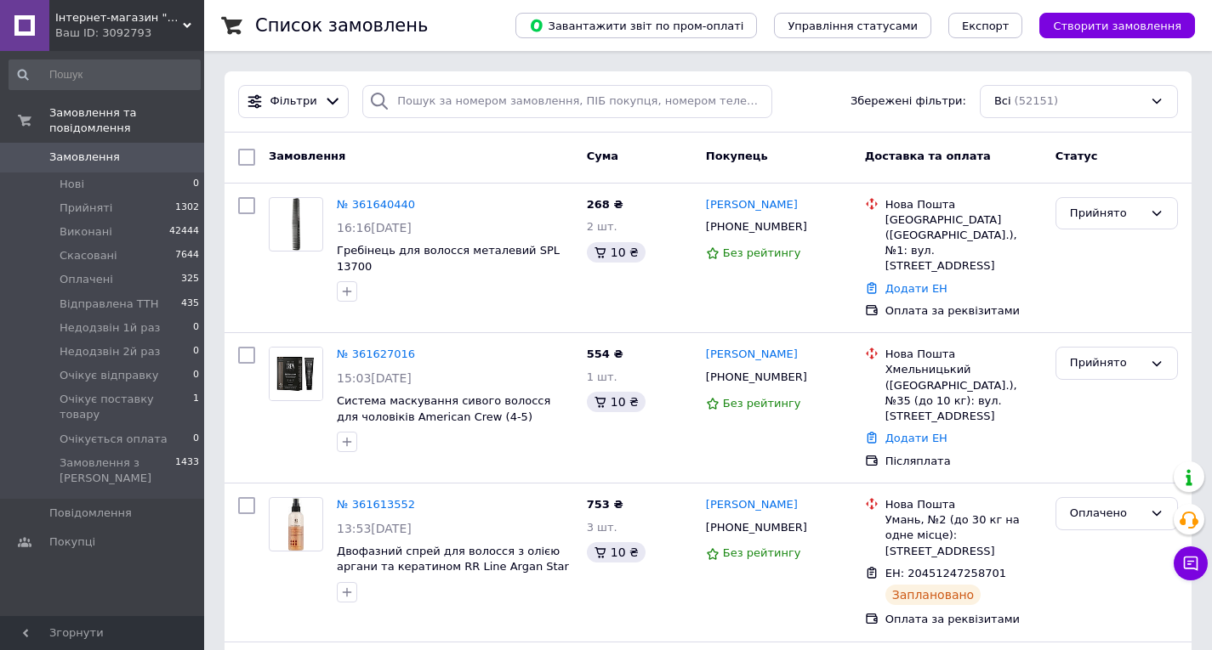
click at [158, 32] on div "Ваш ID: 3092793" at bounding box center [129, 33] width 149 height 15
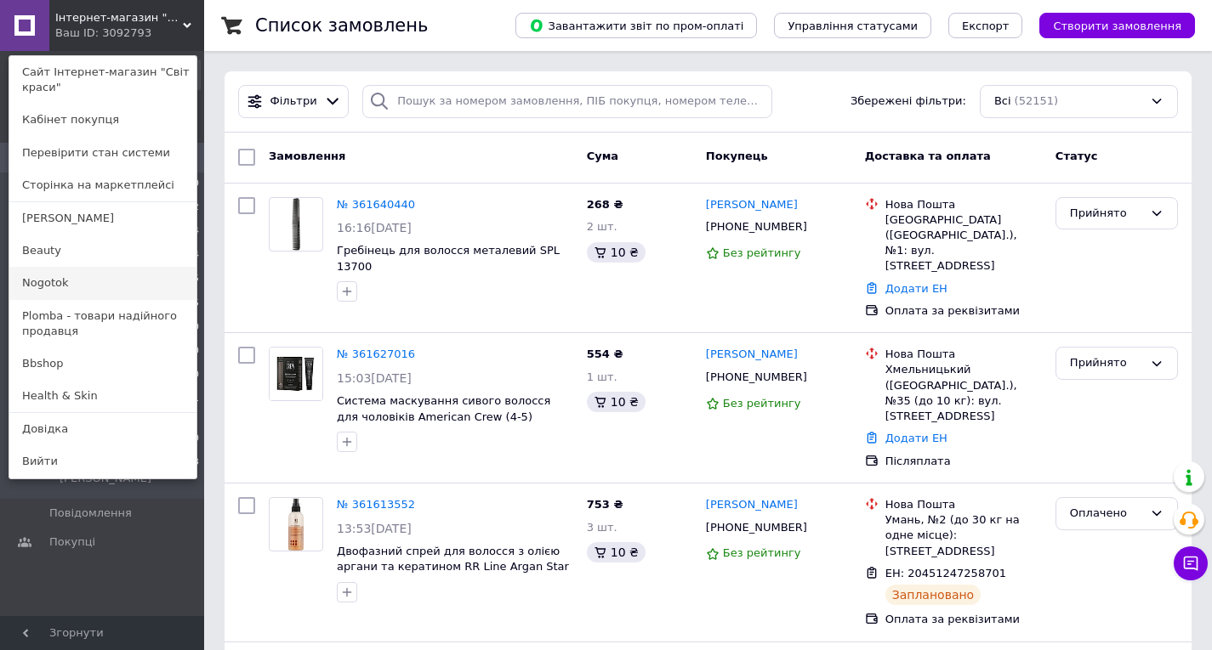
click at [61, 280] on link "Nogotok" at bounding box center [102, 283] width 187 height 32
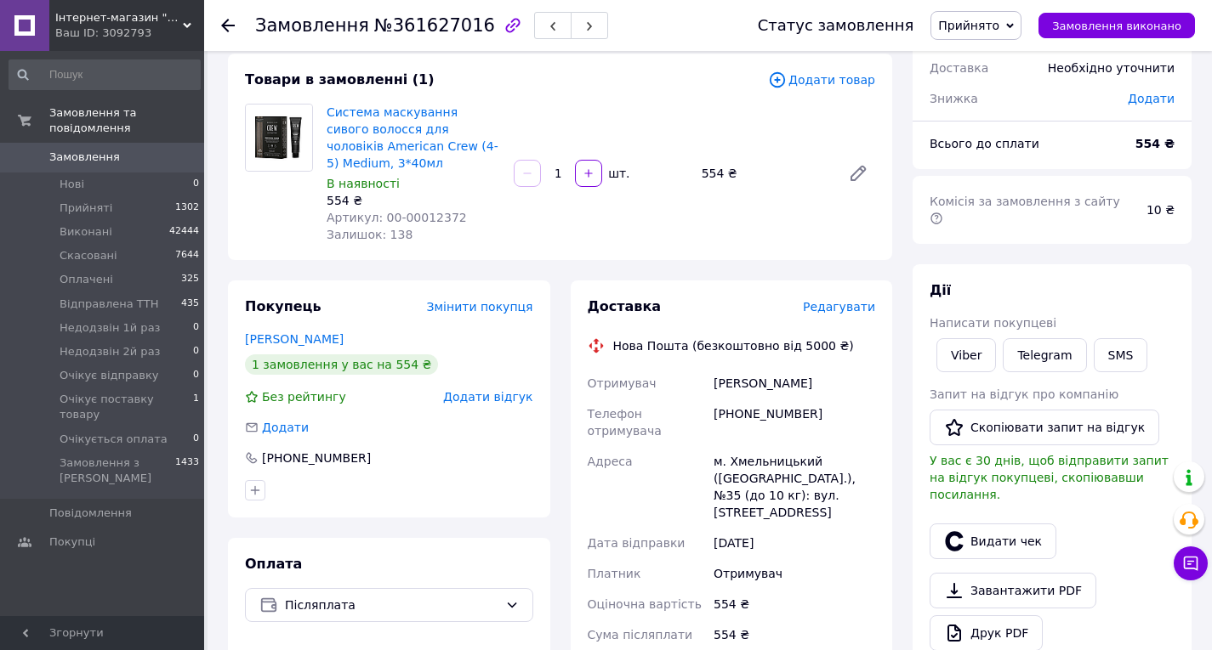
scroll to position [92, 0]
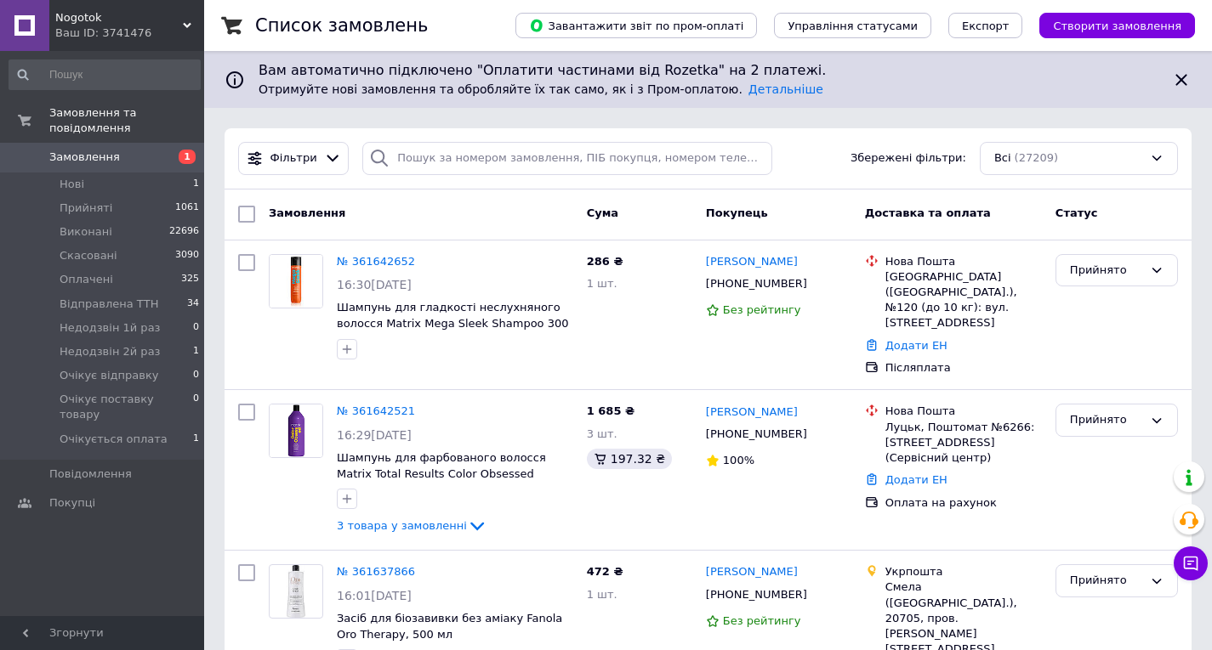
click at [169, 26] on div "Ваш ID: 3741476" at bounding box center [129, 33] width 149 height 15
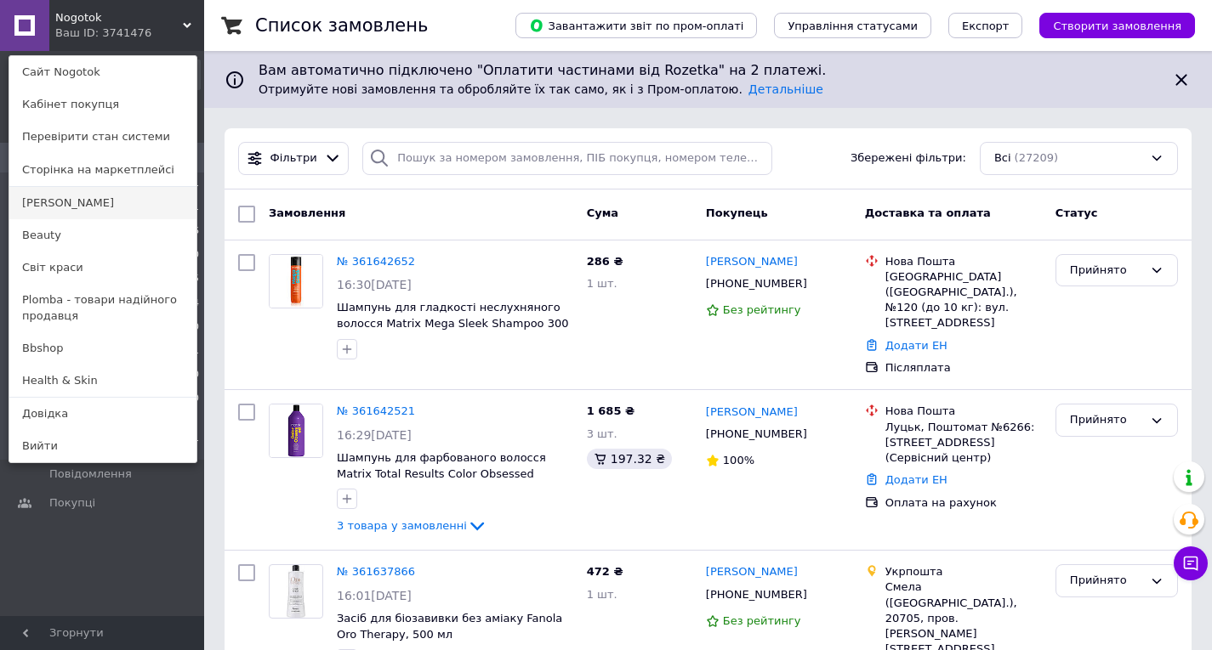
click at [84, 202] on link "[PERSON_NAME]" at bounding box center [102, 203] width 187 height 32
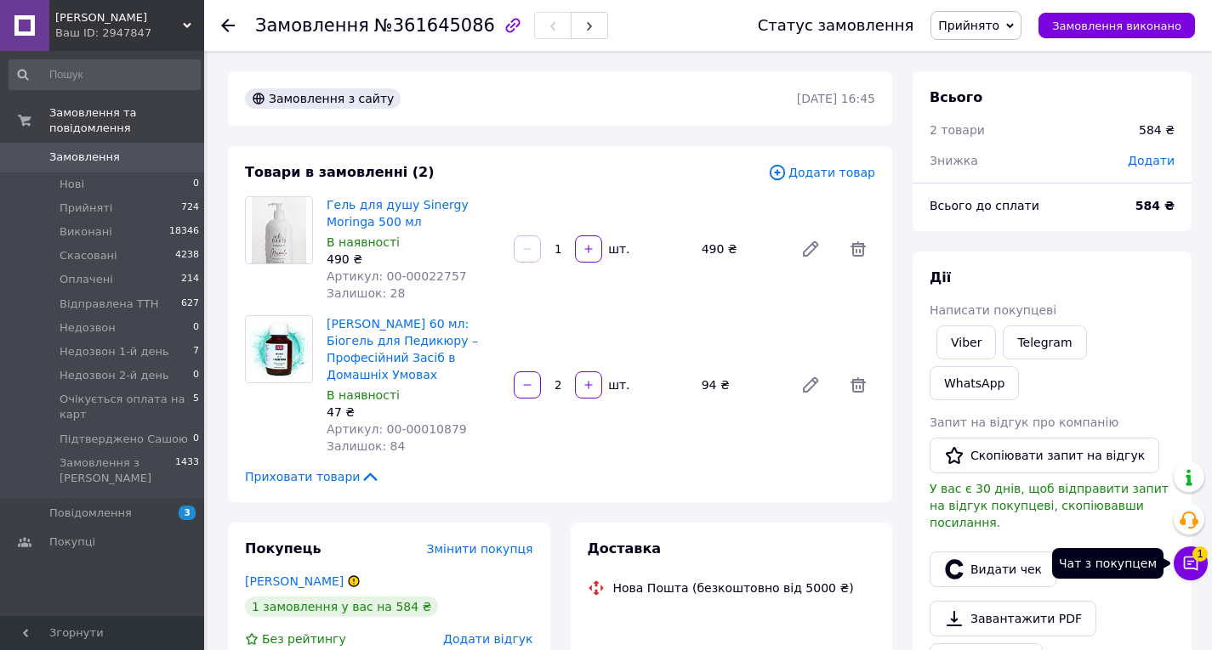
click at [1201, 559] on span "1" at bounding box center [1199, 554] width 15 height 15
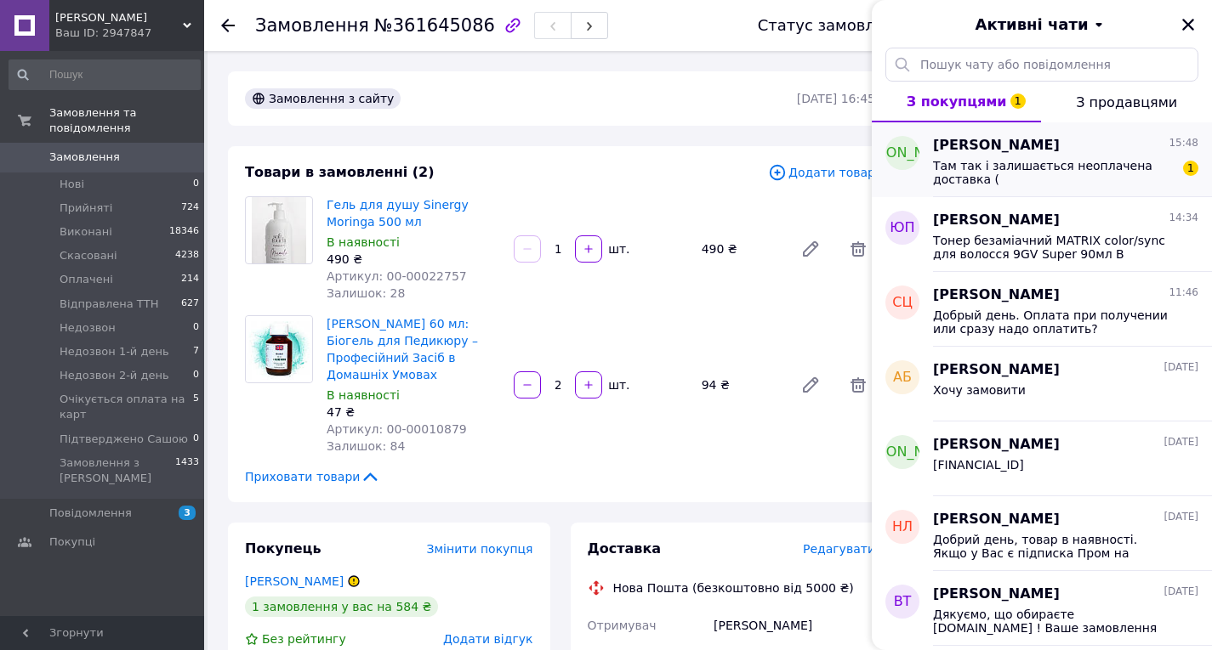
click at [1080, 178] on span "Там так і залишається неоплачена доставка (" at bounding box center [1053, 172] width 241 height 27
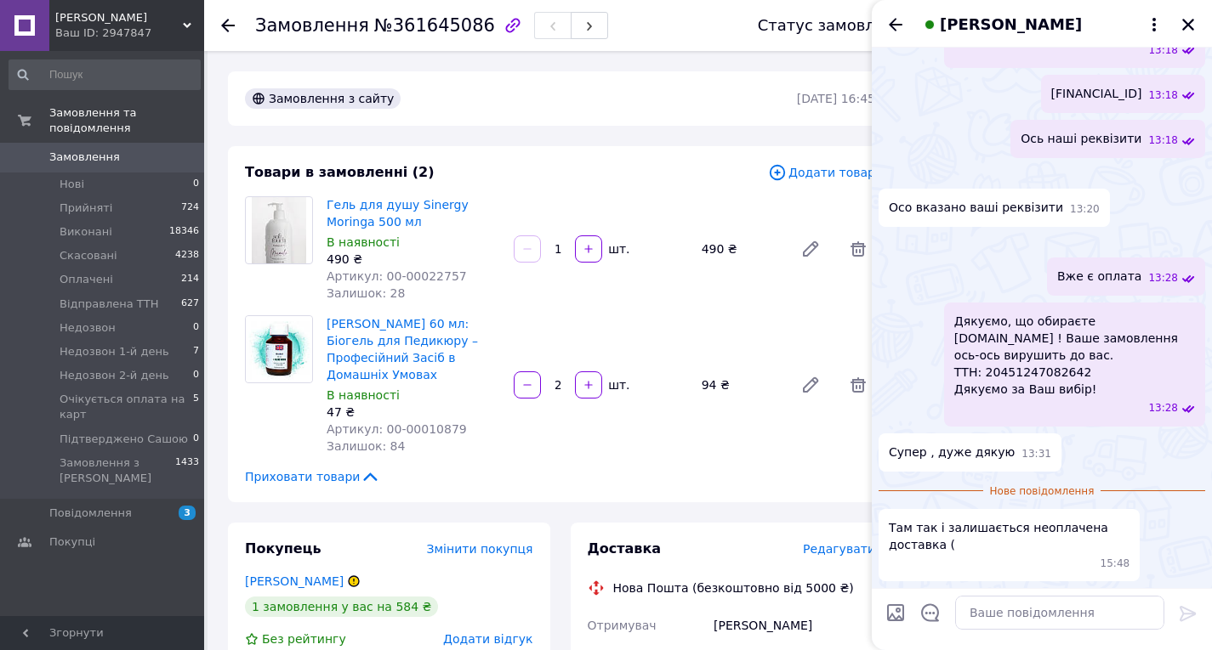
scroll to position [2183, 0]
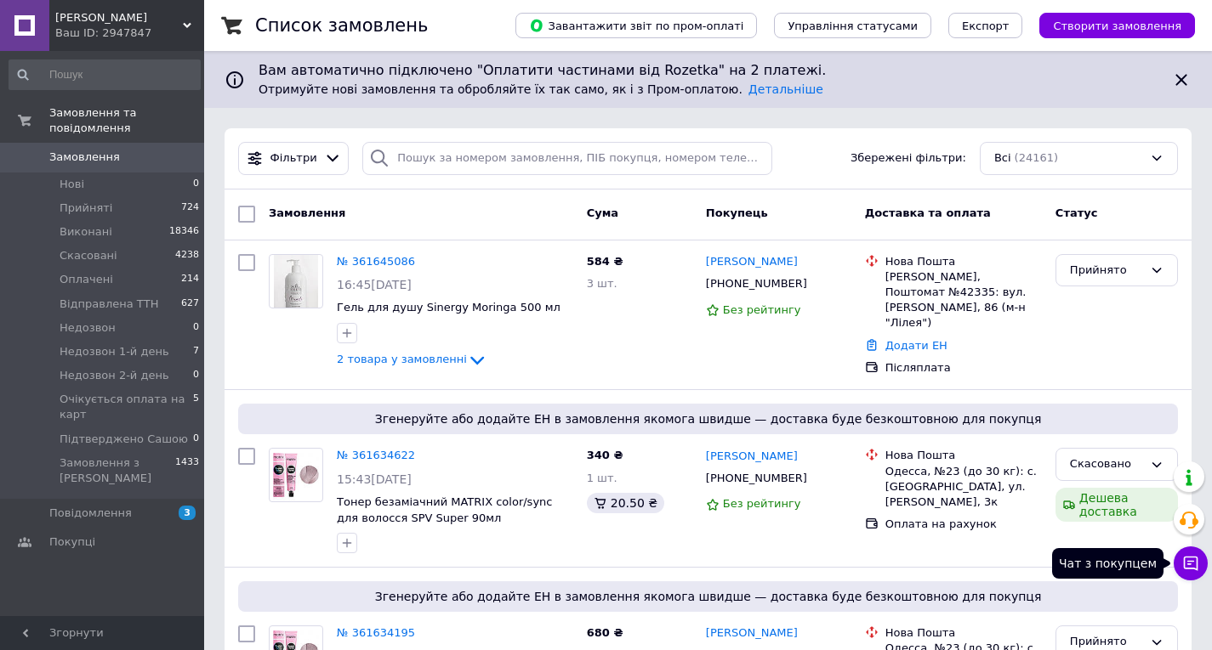
click at [1191, 560] on icon at bounding box center [1190, 563] width 17 height 17
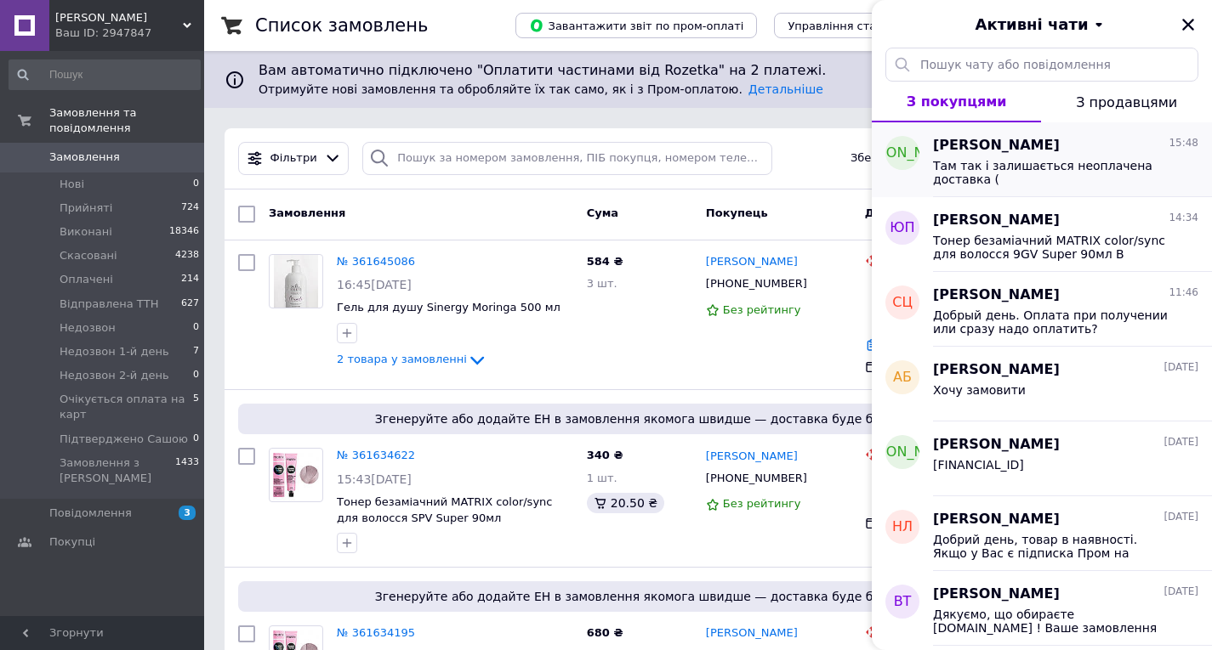
click at [1009, 180] on span "Там так і залишається неоплачена доставка (" at bounding box center [1053, 172] width 241 height 27
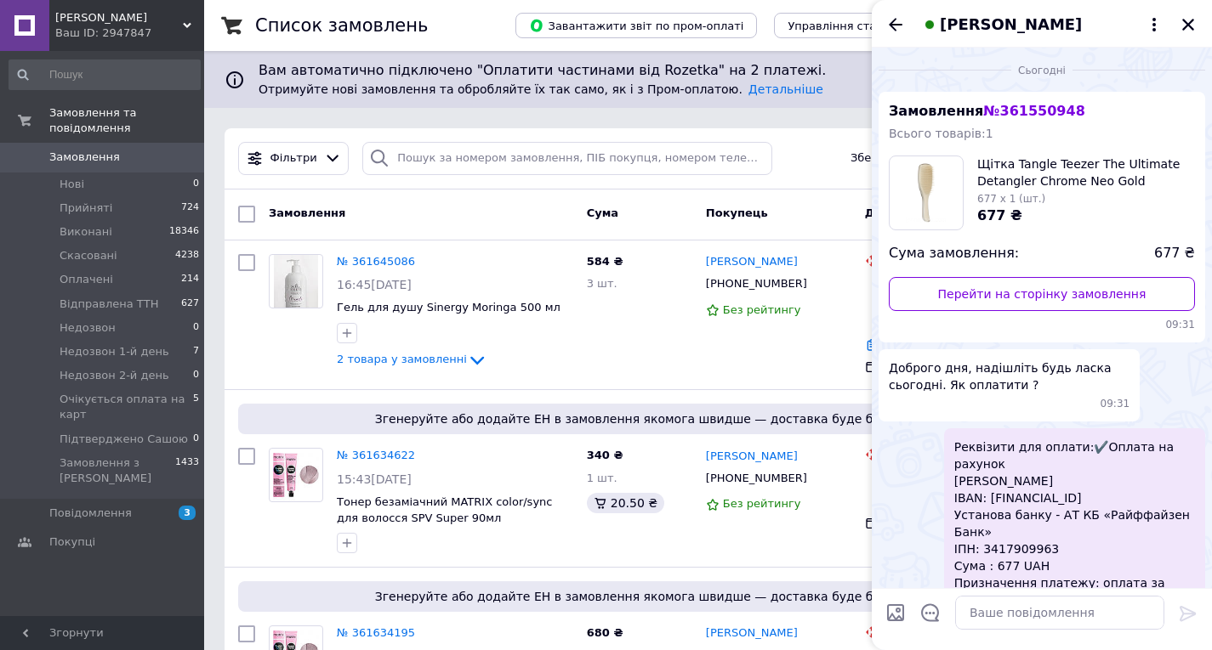
scroll to position [2049, 0]
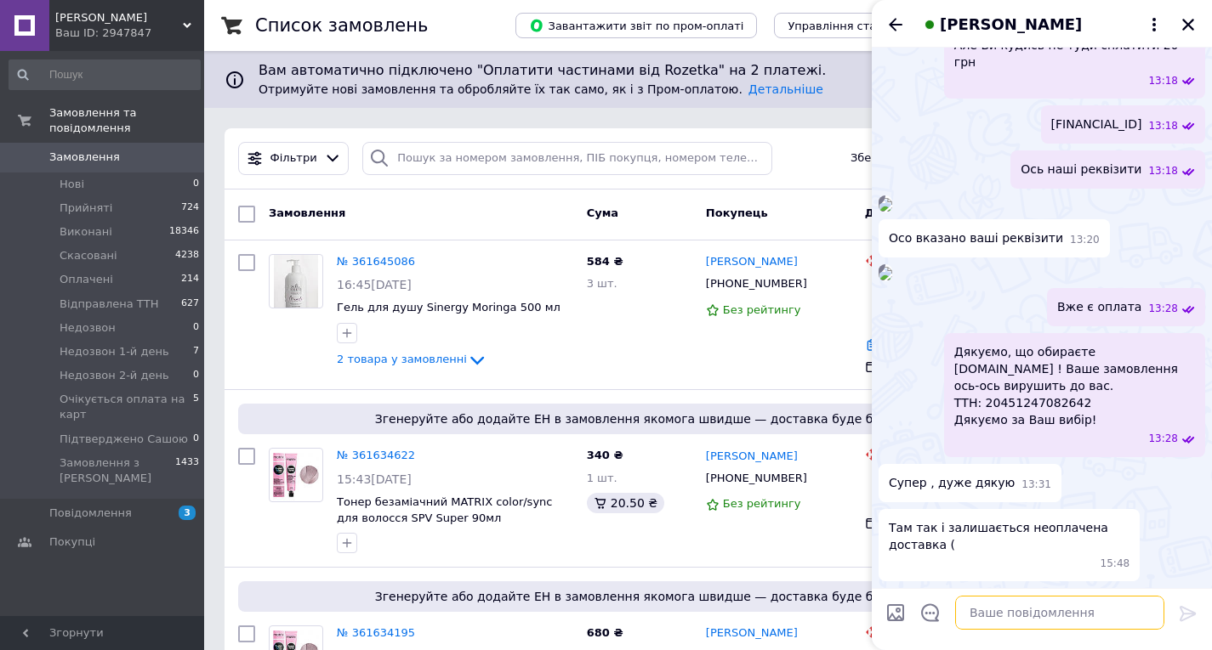
click at [1011, 608] on textarea at bounding box center [1059, 613] width 209 height 34
paste textarea "доставку сплачує не магазин, а пром, він може це робити вже під час доставки, я…"
type textarea "доставку сплачує не магазин, а пром, він може це робити вже під час доставки, я…"
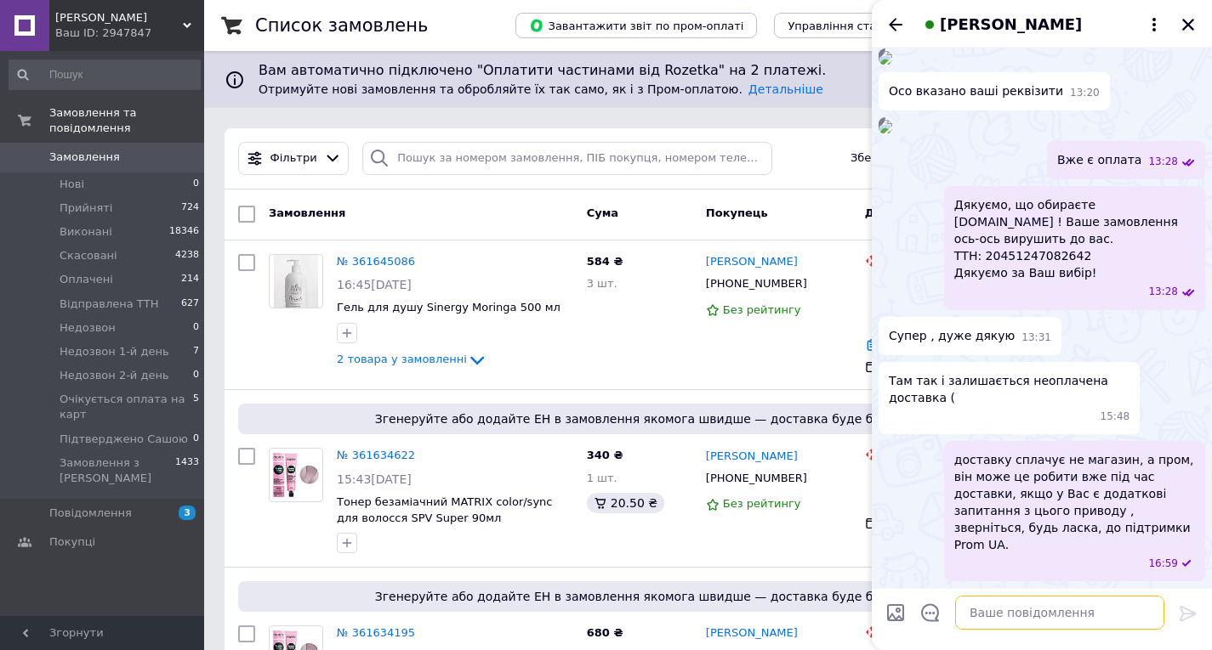
scroll to position [2285, 0]
click at [352, 268] on link "№ 361645086" at bounding box center [376, 261] width 78 height 13
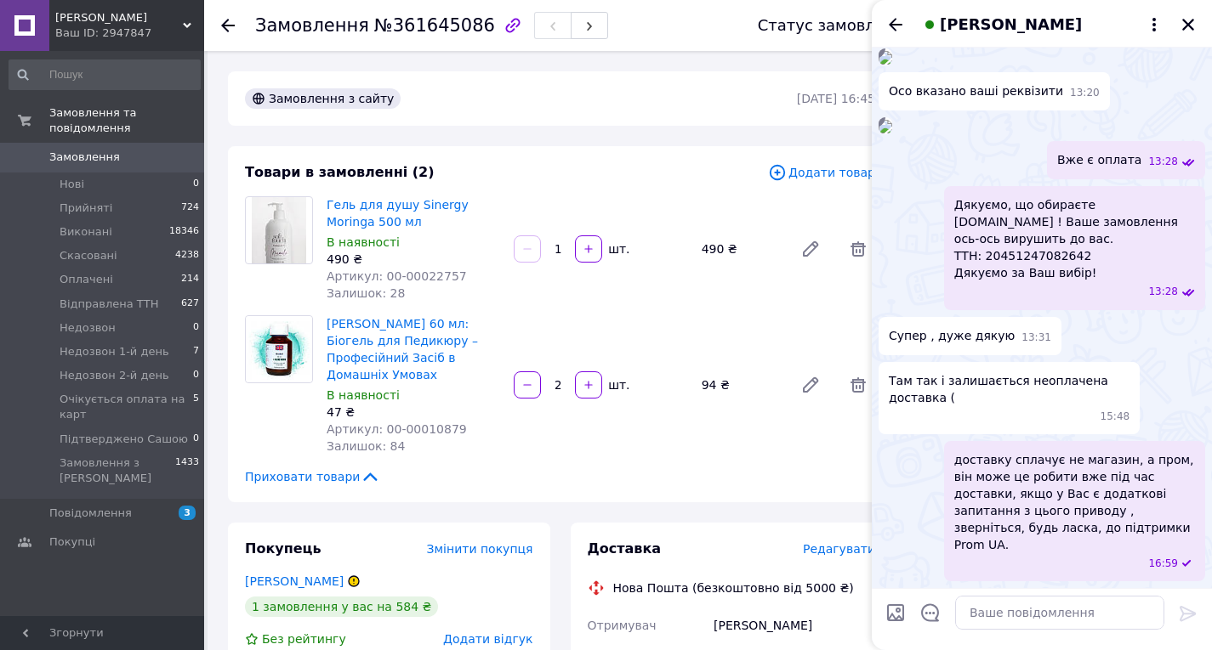
scroll to position [253, 0]
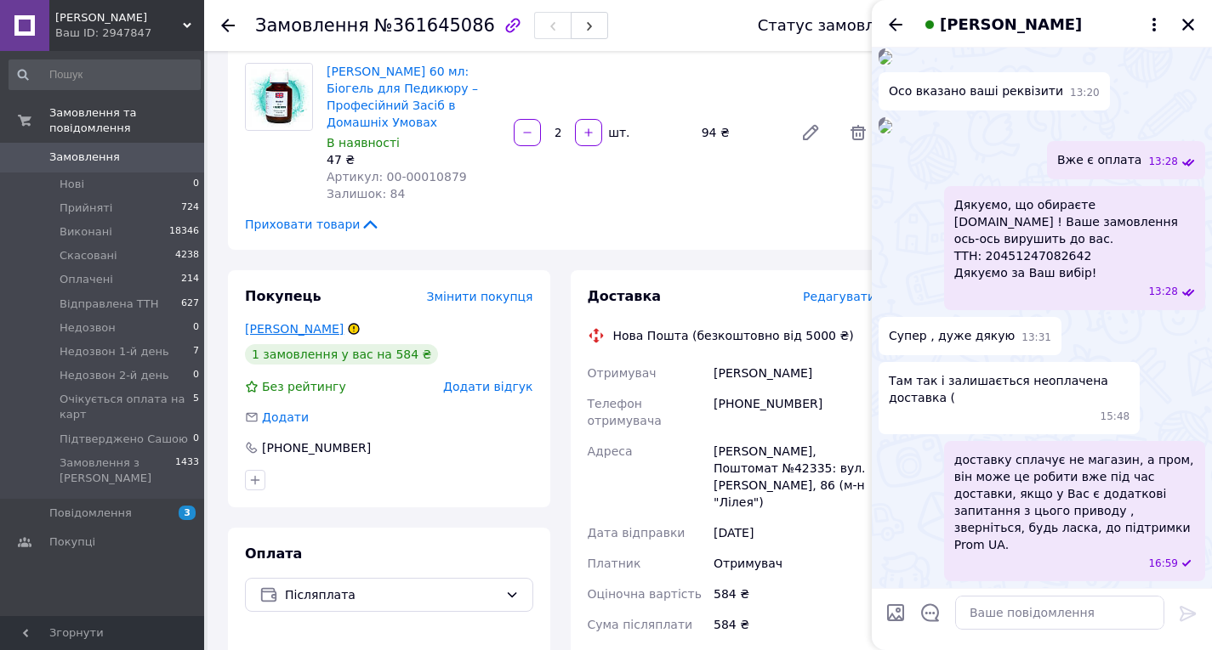
click at [292, 322] on link "Мартинюк Анна" at bounding box center [294, 329] width 99 height 14
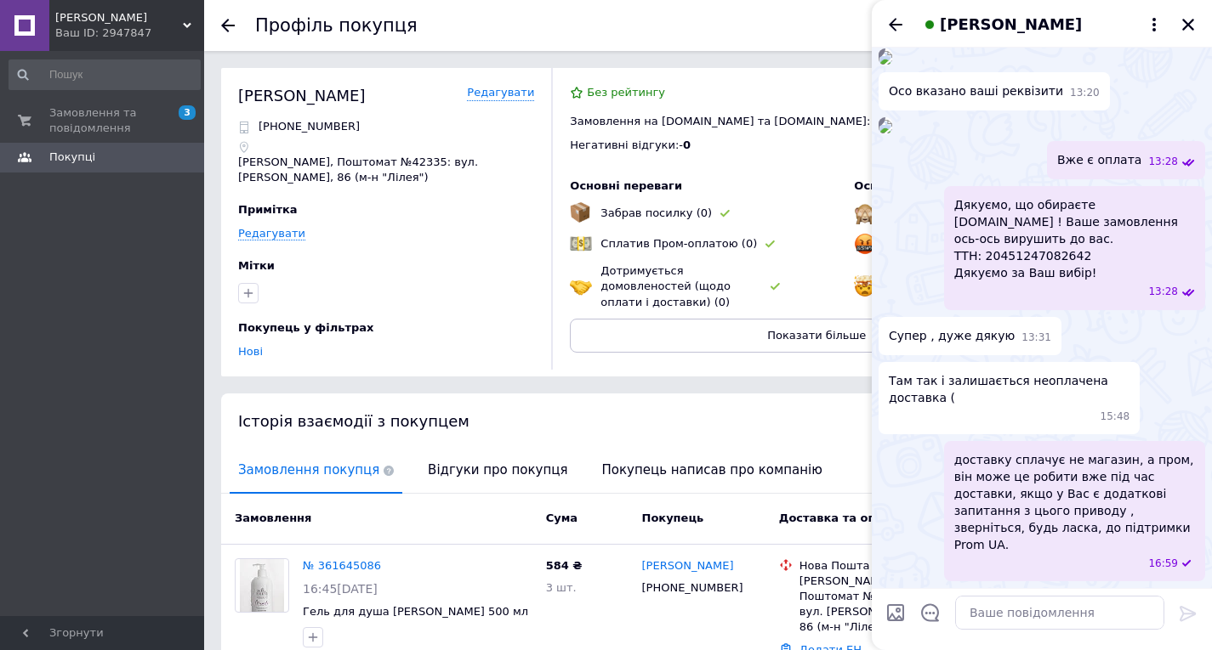
click at [1178, 31] on div at bounding box center [1188, 24] width 20 height 20
click at [1184, 23] on icon "Закрити" at bounding box center [1187, 24] width 15 height 15
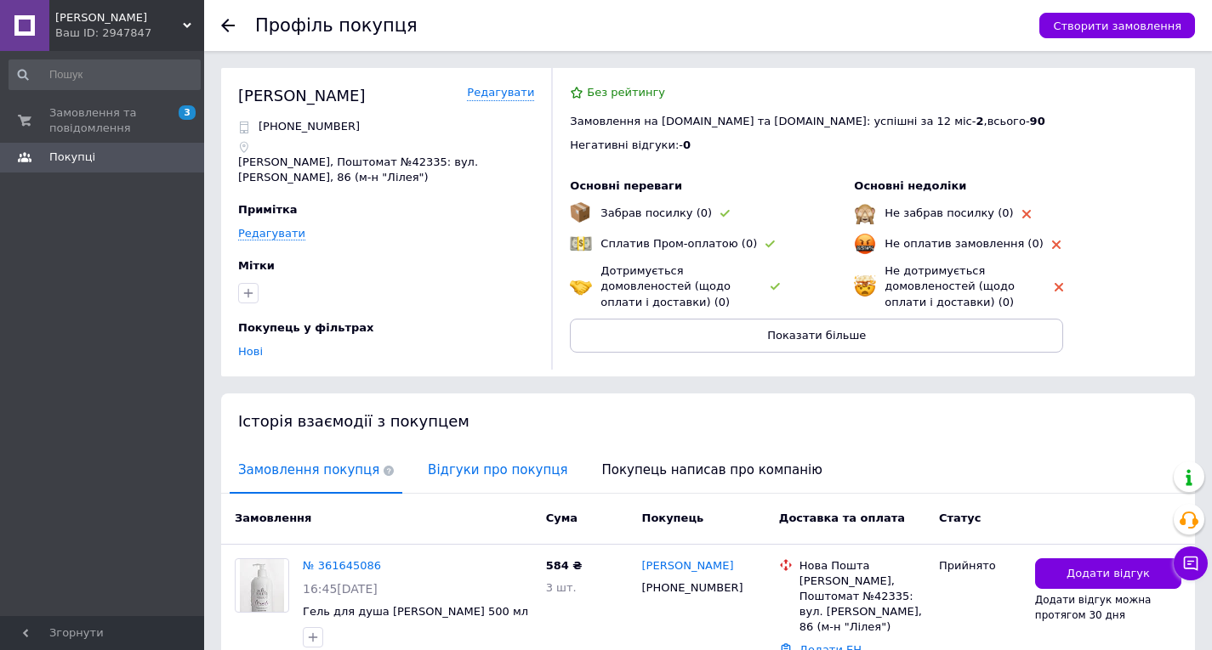
click at [419, 462] on span "Відгуки про покупця" at bounding box center [497, 470] width 156 height 43
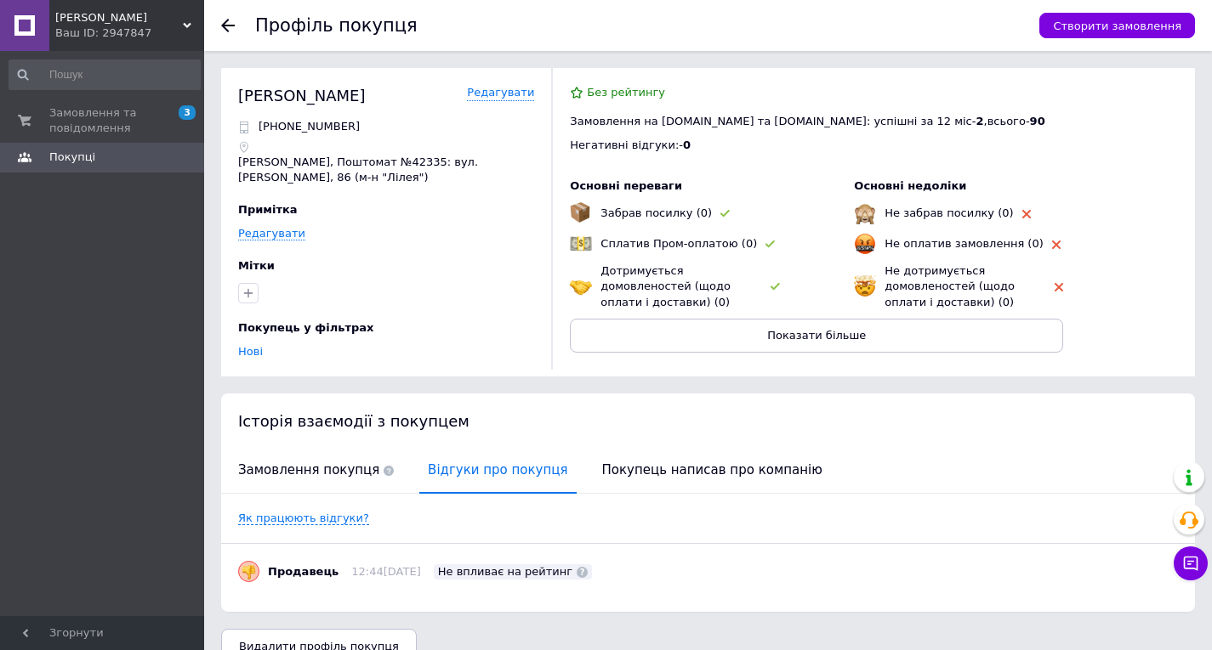
scroll to position [30, 0]
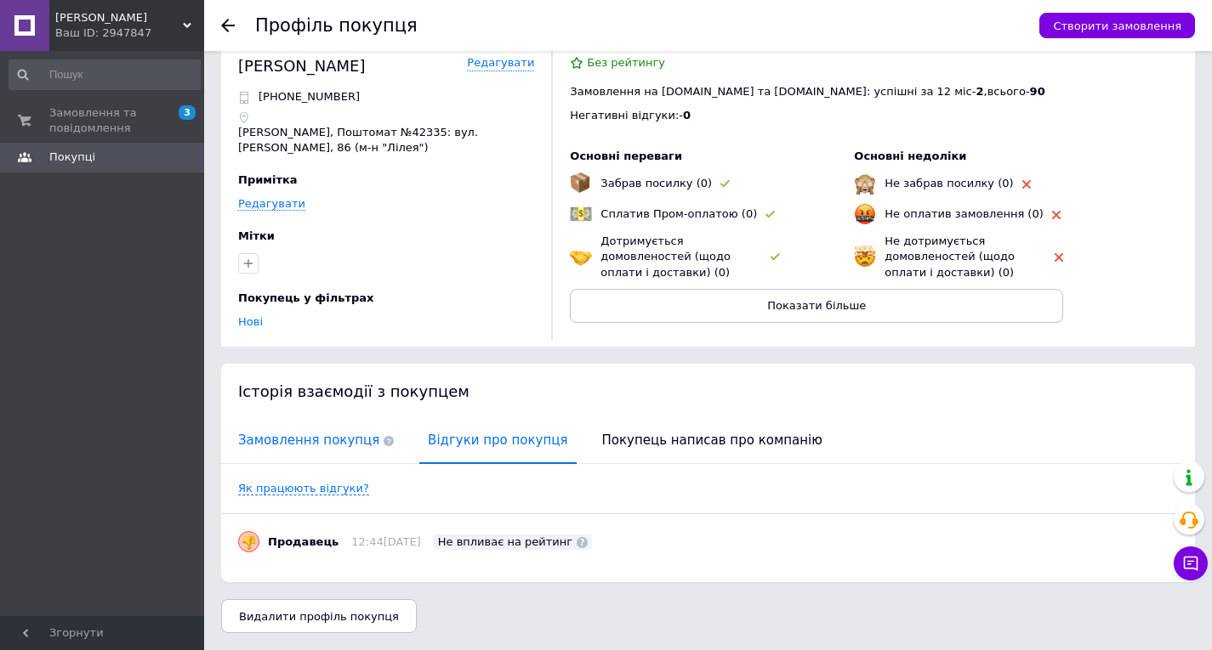
click at [287, 435] on span "Замовлення покупця" at bounding box center [316, 440] width 173 height 43
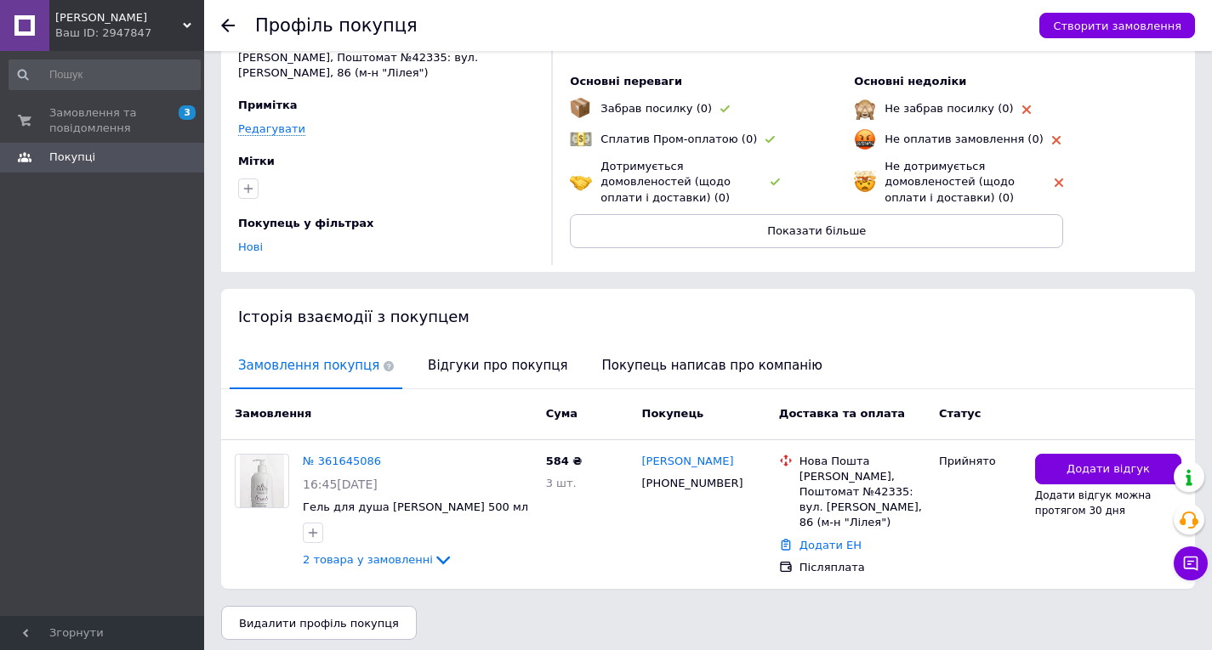
scroll to position [0, 0]
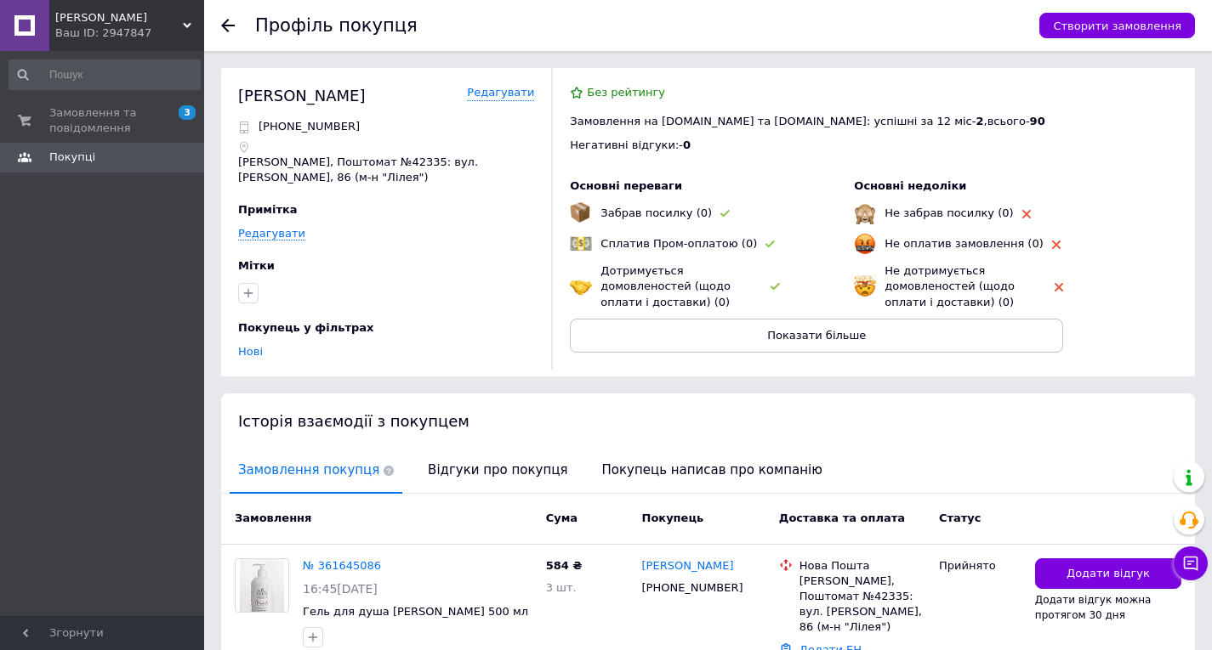
click at [221, 26] on icon at bounding box center [228, 26] width 14 height 14
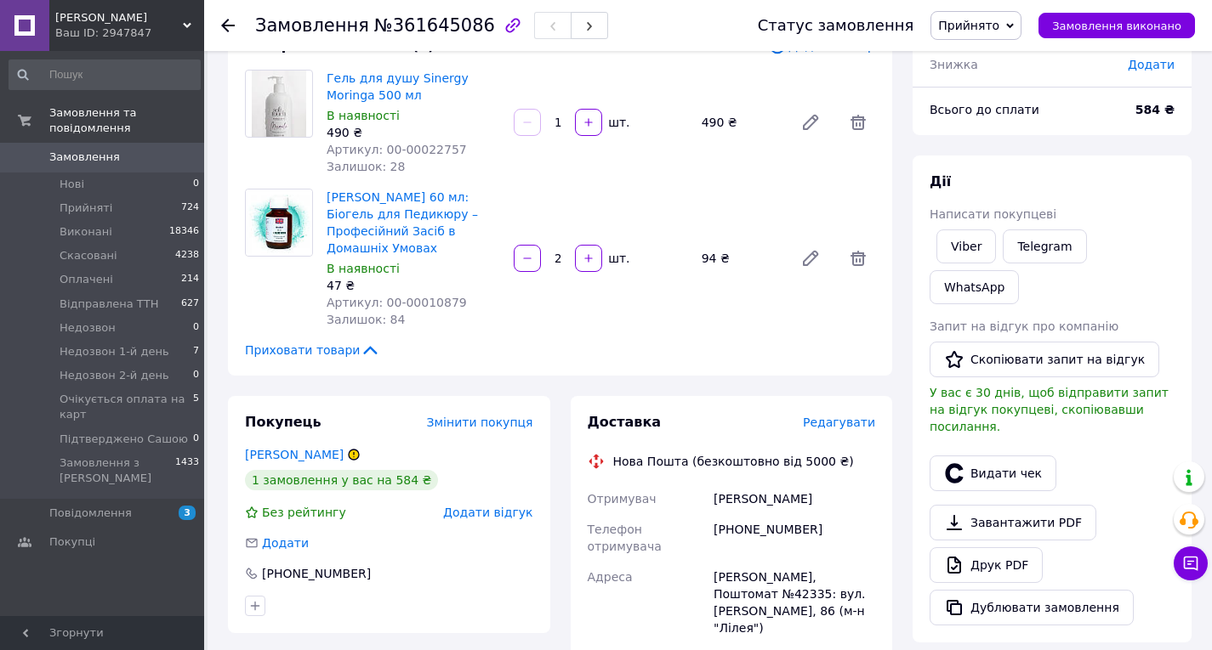
scroll to position [633, 0]
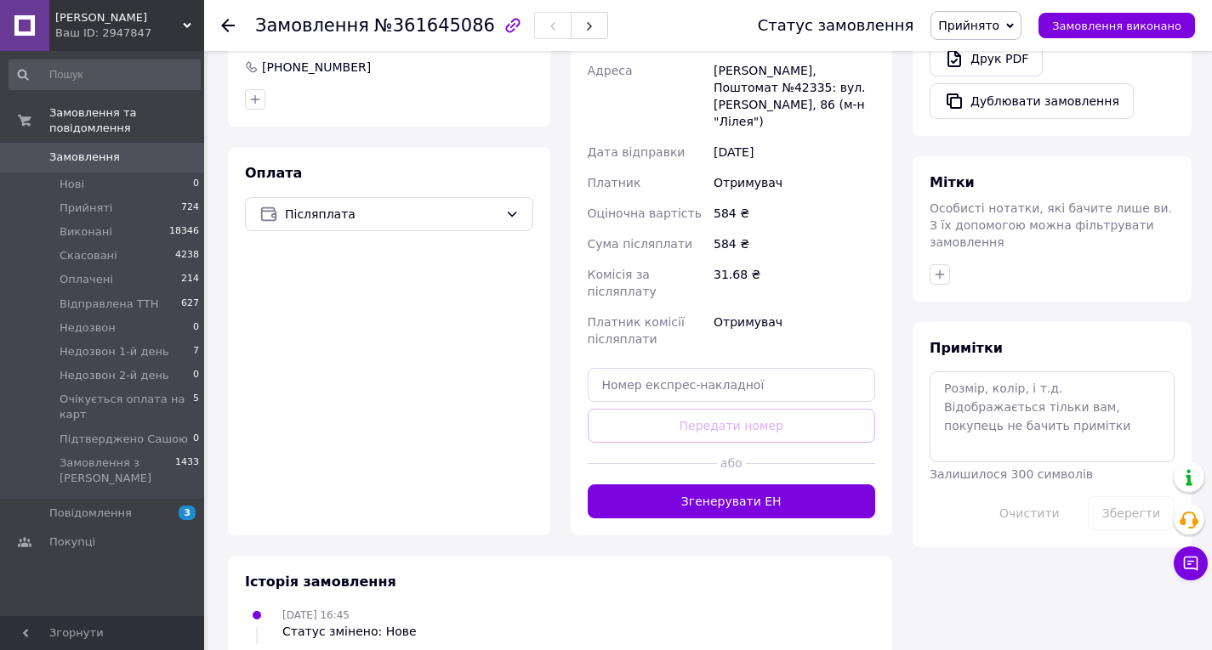
click at [104, 37] on div "Ваш ID: 2947847" at bounding box center [129, 33] width 149 height 15
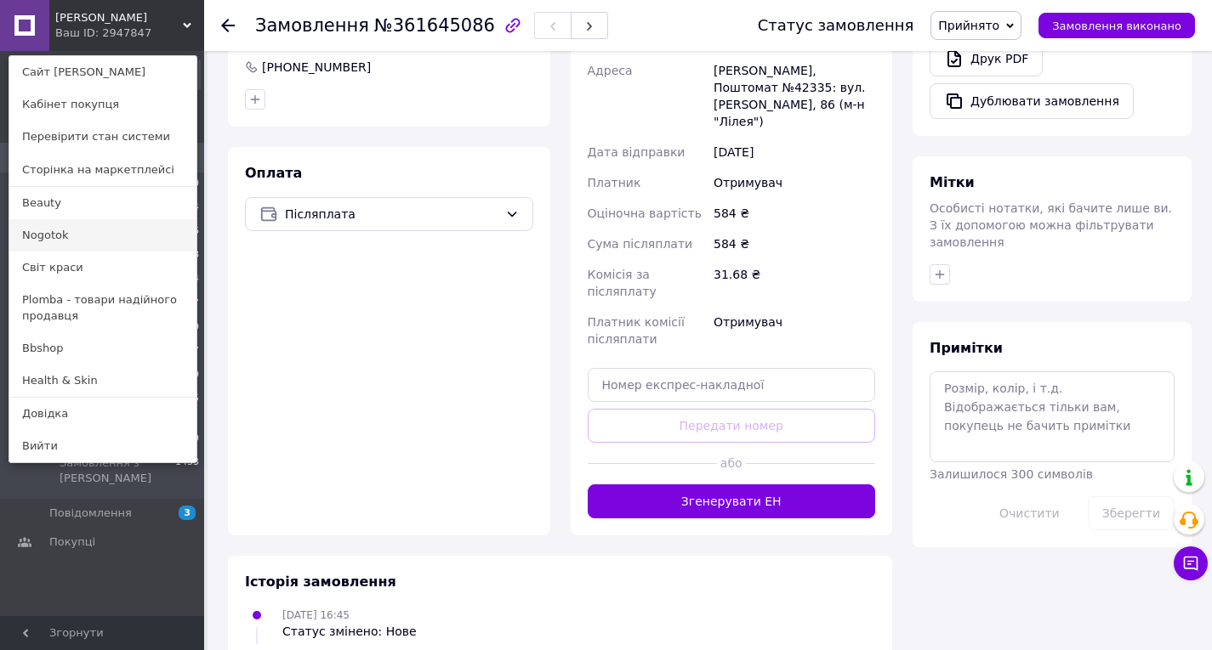
click at [93, 241] on link "Nogotok" at bounding box center [102, 235] width 187 height 32
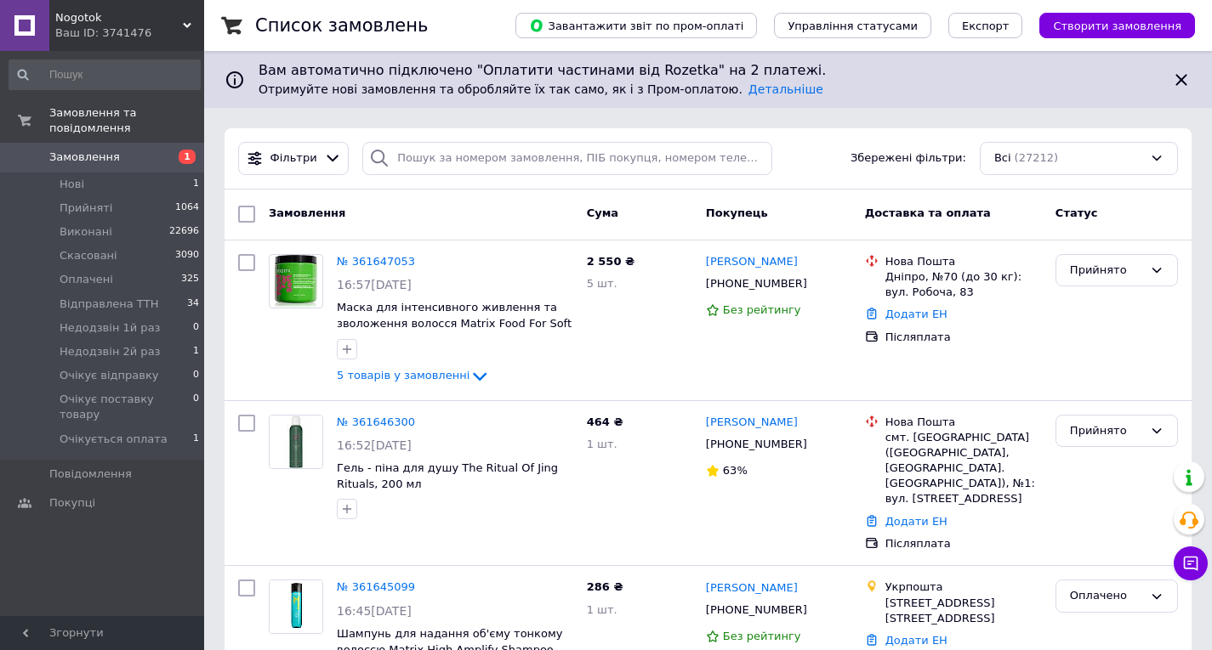
click at [128, 47] on div "Nogotok Ваш ID: 3741476" at bounding box center [126, 25] width 155 height 51
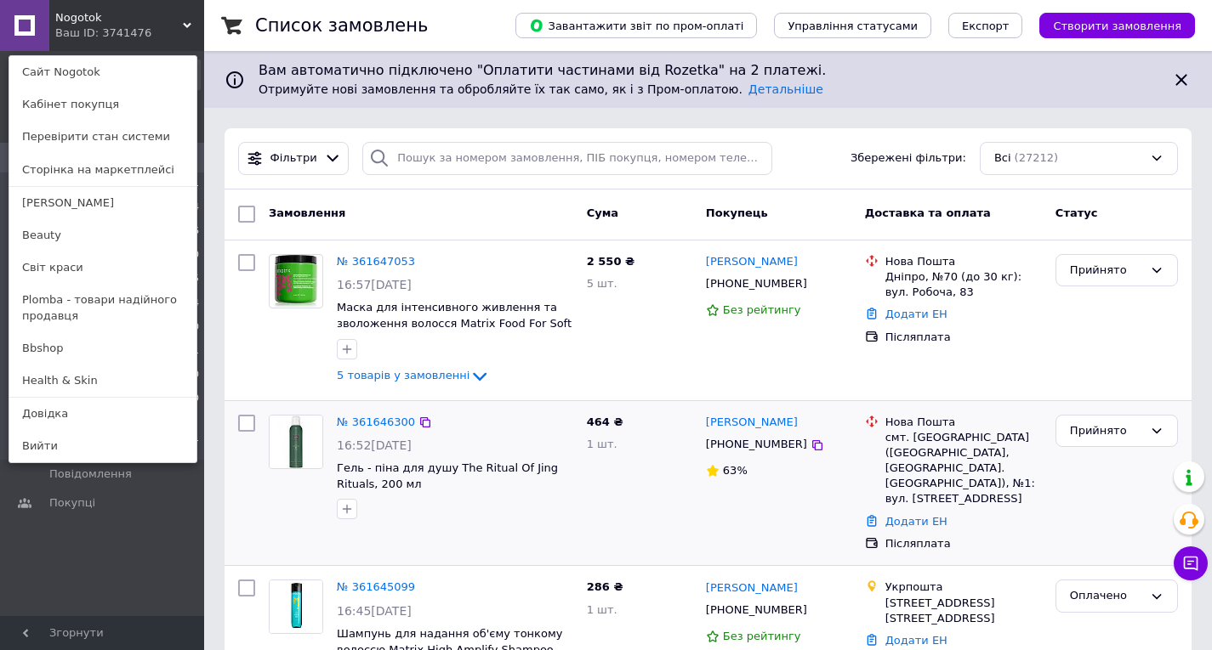
click at [364, 430] on div "№ 361646300" at bounding box center [376, 423] width 82 height 20
click at [361, 421] on link "№ 361646300" at bounding box center [376, 422] width 78 height 13
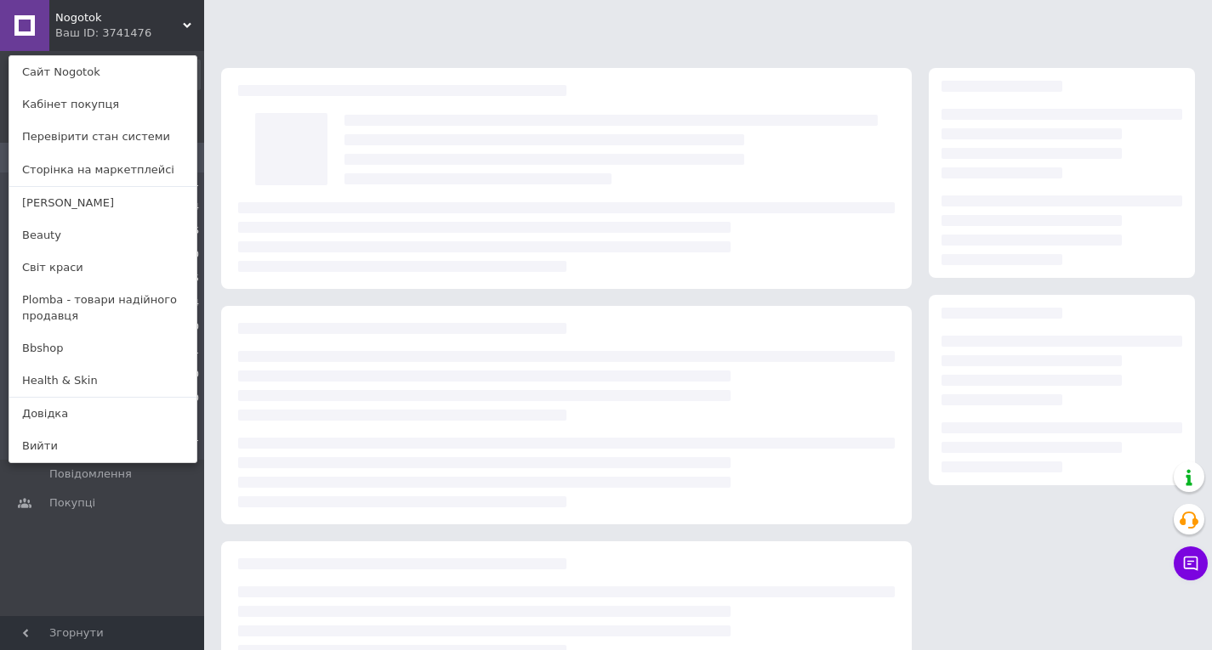
scroll to position [81, 0]
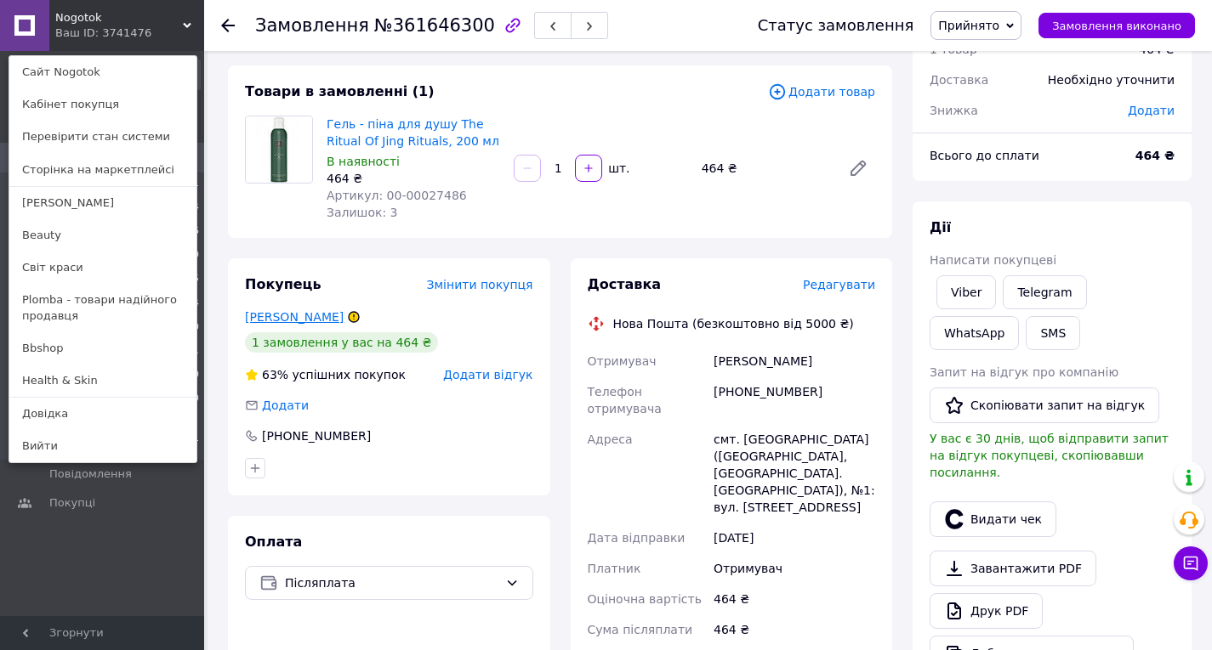
click at [301, 322] on link "Зотова Оксана" at bounding box center [294, 317] width 99 height 14
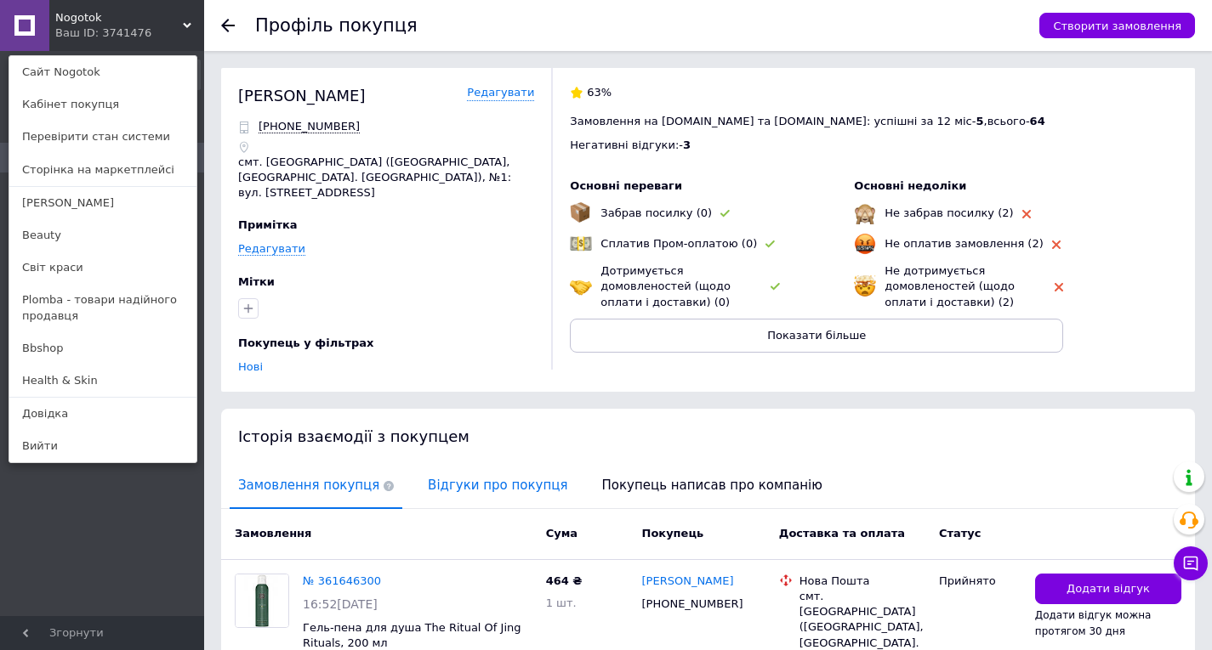
click at [475, 474] on span "Відгуки про покупця" at bounding box center [497, 485] width 156 height 43
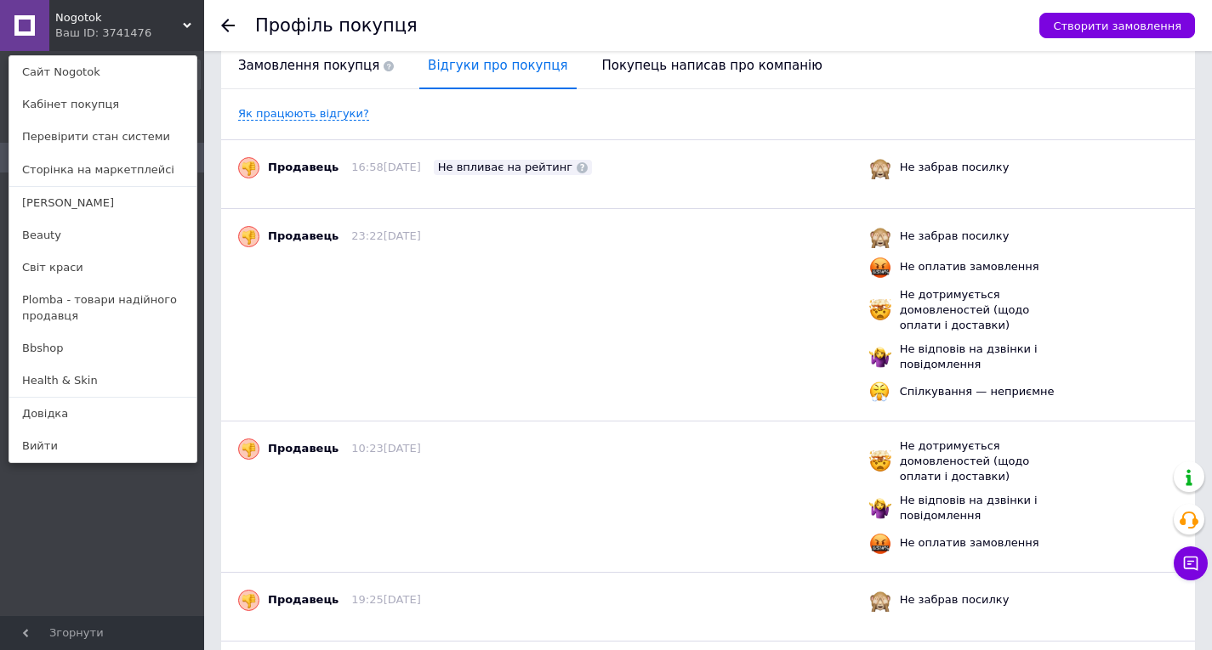
scroll to position [419, 0]
click at [536, 162] on span "Не впливає на рейтинг" at bounding box center [505, 168] width 134 height 13
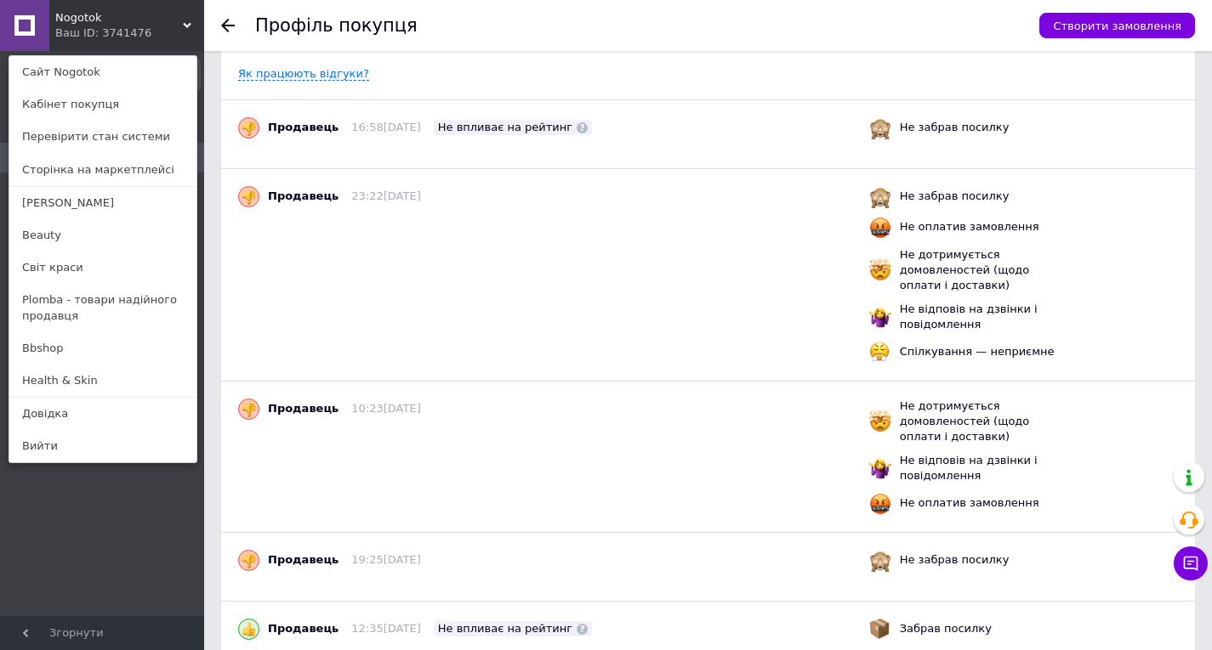
scroll to position [0, 0]
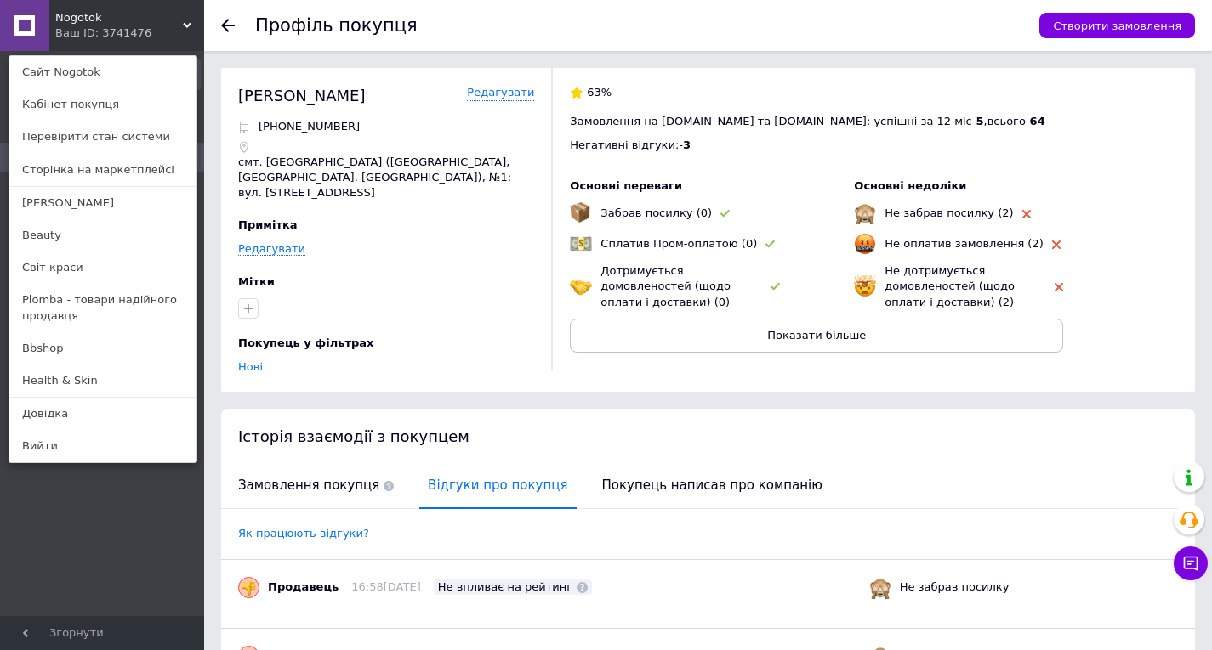
click at [221, 25] on icon at bounding box center [228, 26] width 14 height 14
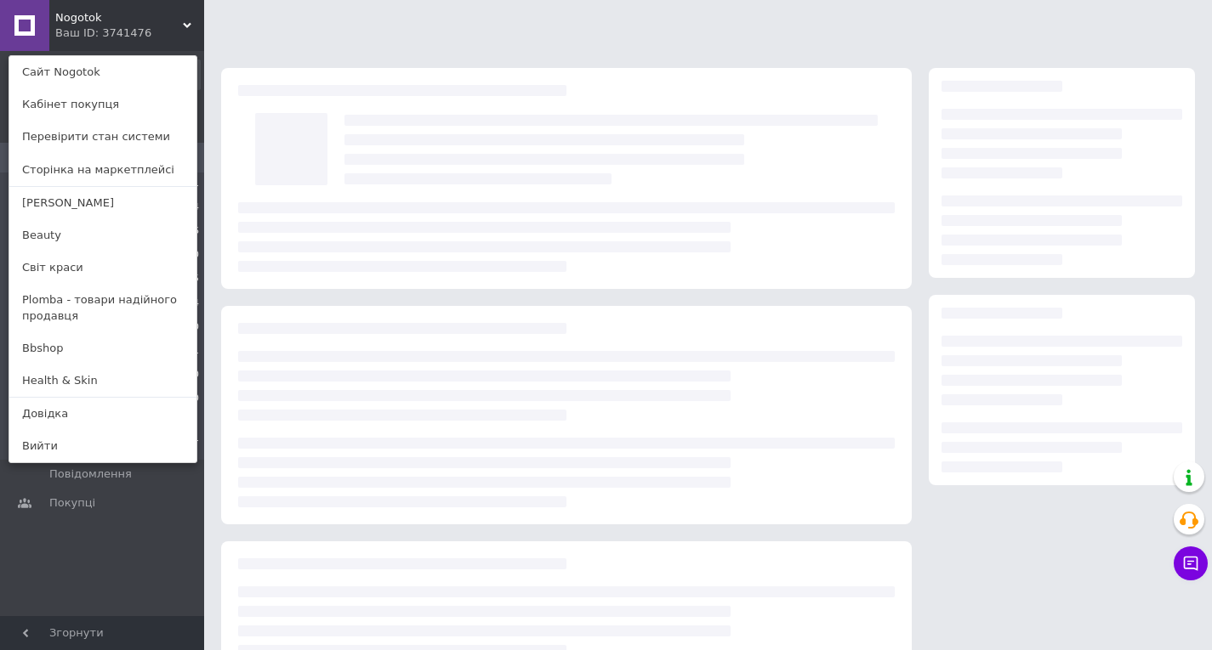
scroll to position [81, 0]
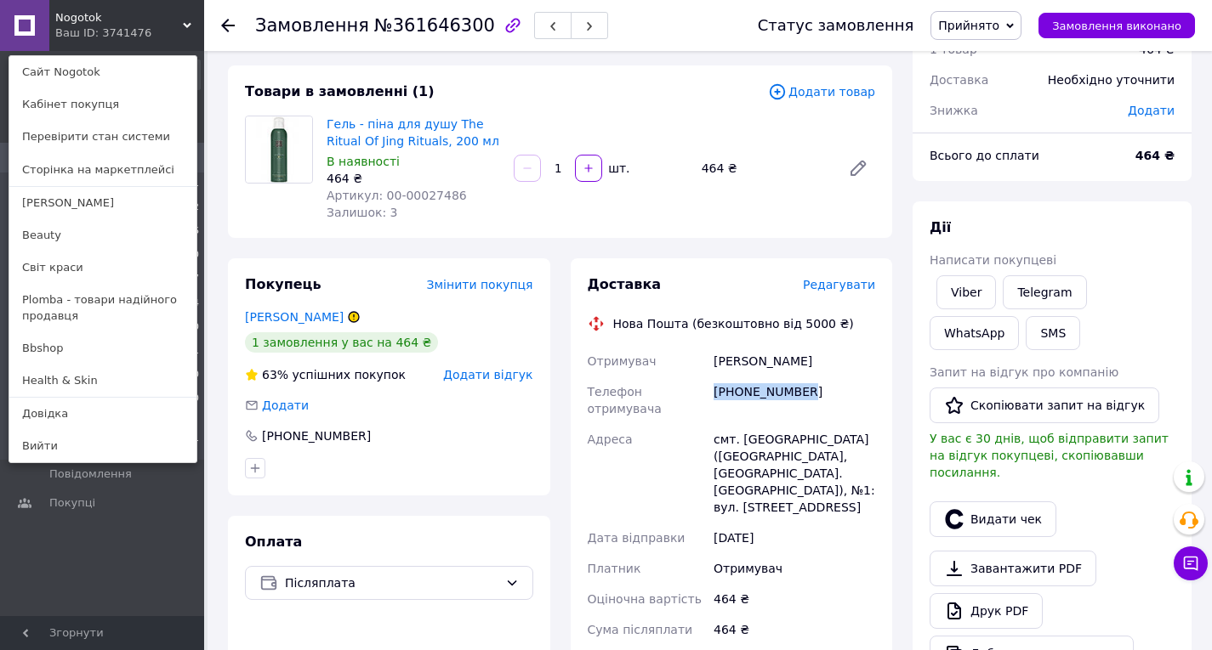
drag, startPoint x: 819, startPoint y: 391, endPoint x: 707, endPoint y: 396, distance: 111.5
click at [707, 396] on div "Отримувач Зотова Оксана Телефон отримувача +380980980808 Адреса смт. Козин (Киї…" at bounding box center [731, 543] width 295 height 395
copy div "Телефон отримувача +380980980808"
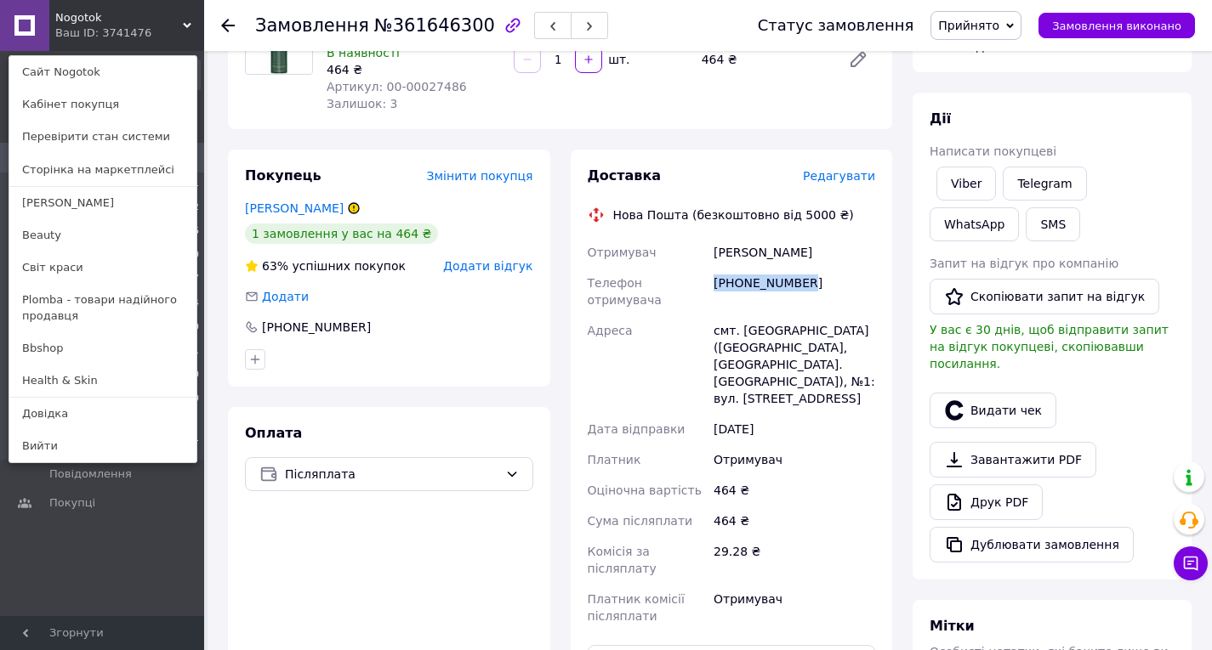
scroll to position [190, 0]
click at [158, 24] on div "Nogotok Ваш ID: 3741476 Сайт Nogotok Кабінет покупця Перевірити стан системи Ст…" at bounding box center [102, 25] width 204 height 51
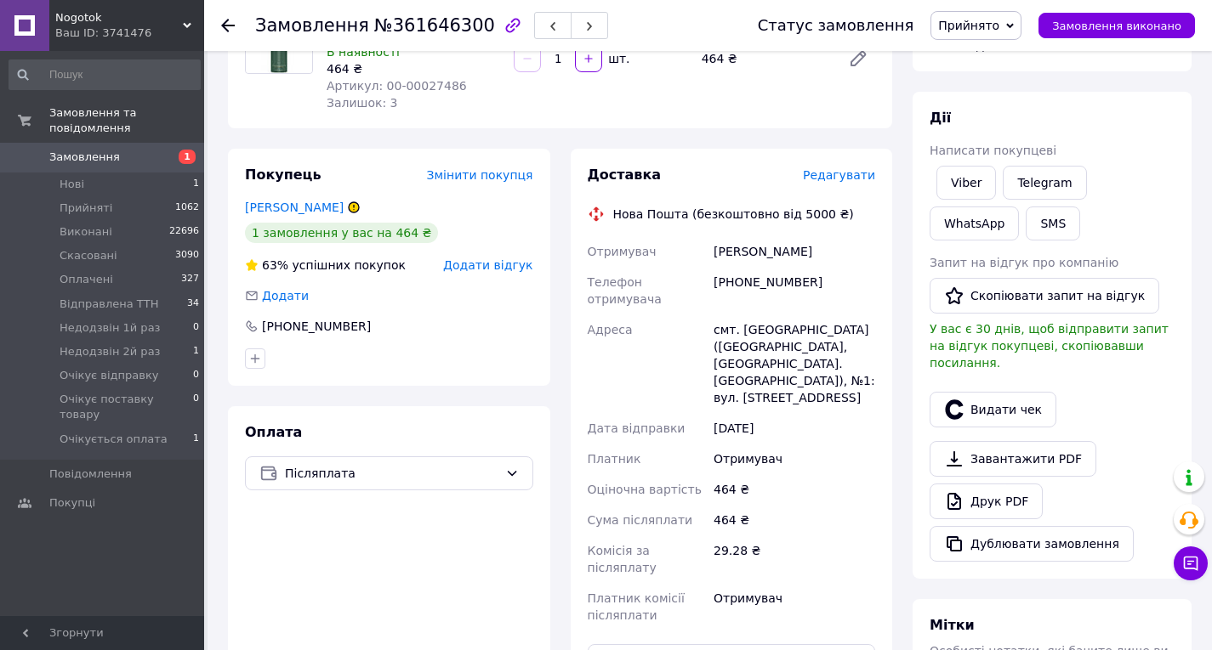
click at [158, 24] on span "Nogotok" at bounding box center [119, 17] width 128 height 15
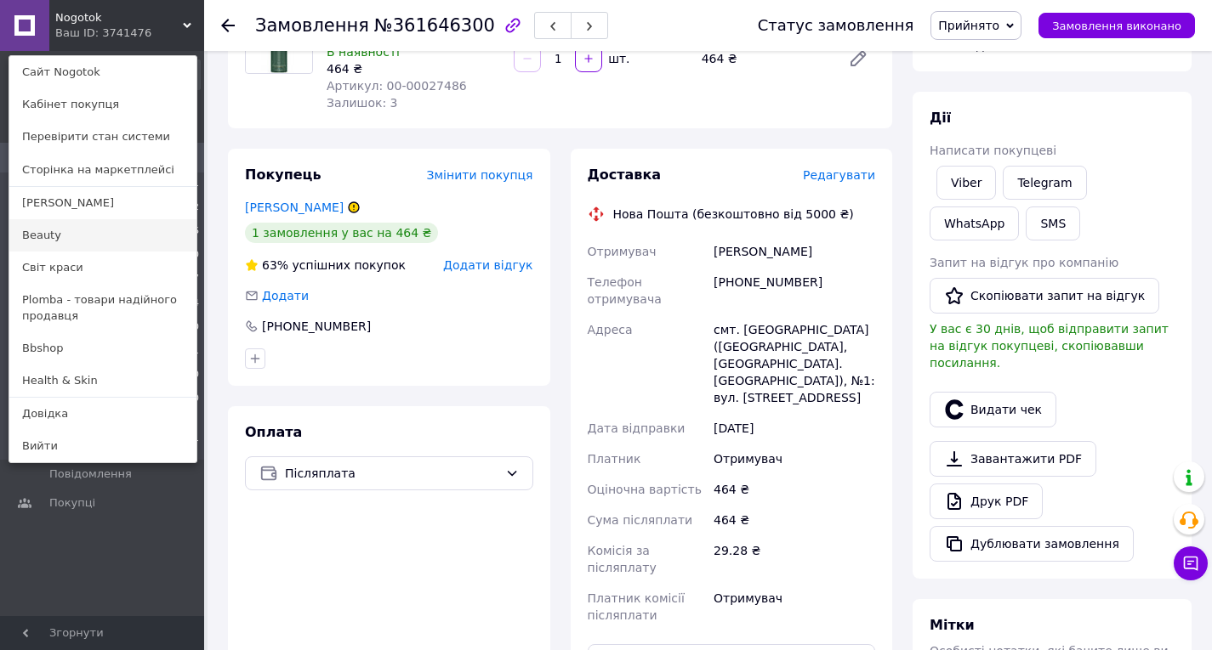
click at [118, 233] on link "Beauty" at bounding box center [102, 235] width 187 height 32
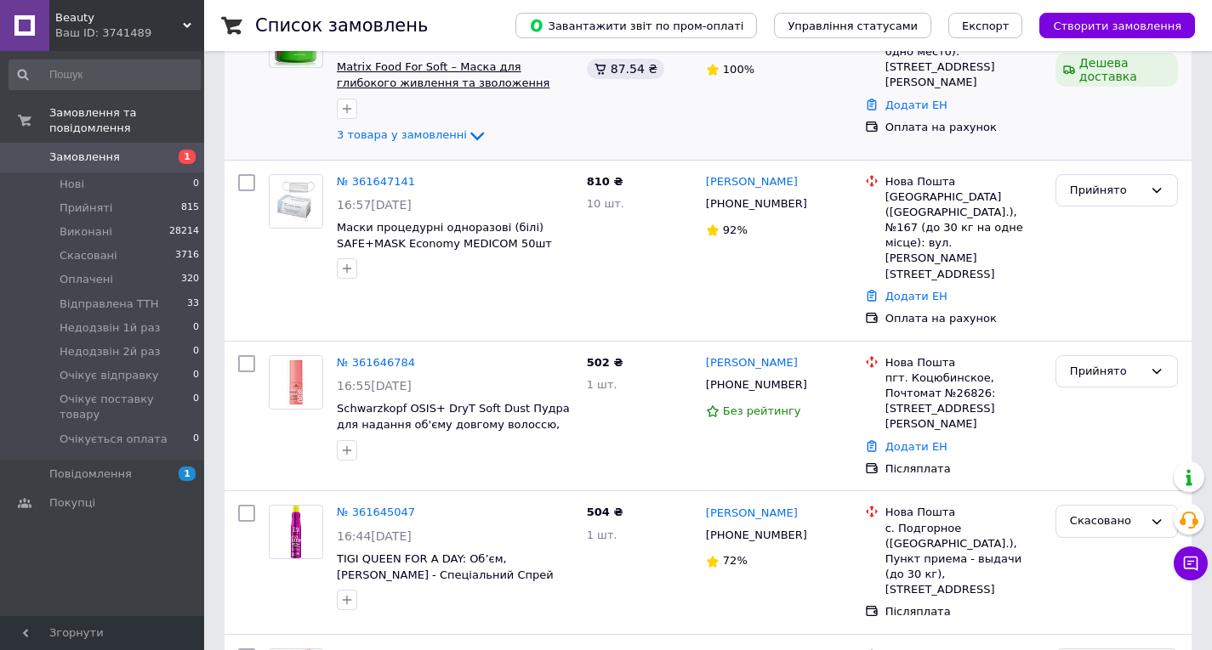
scroll to position [284, 0]
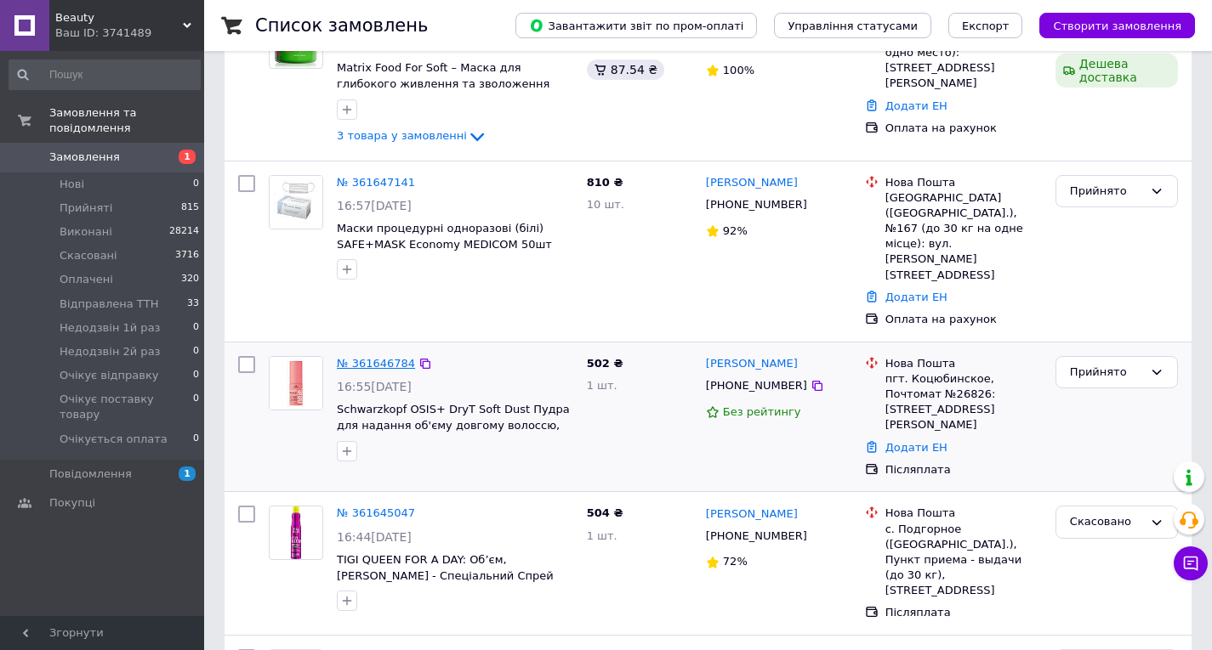
click at [361, 357] on link "№ 361646784" at bounding box center [376, 363] width 78 height 13
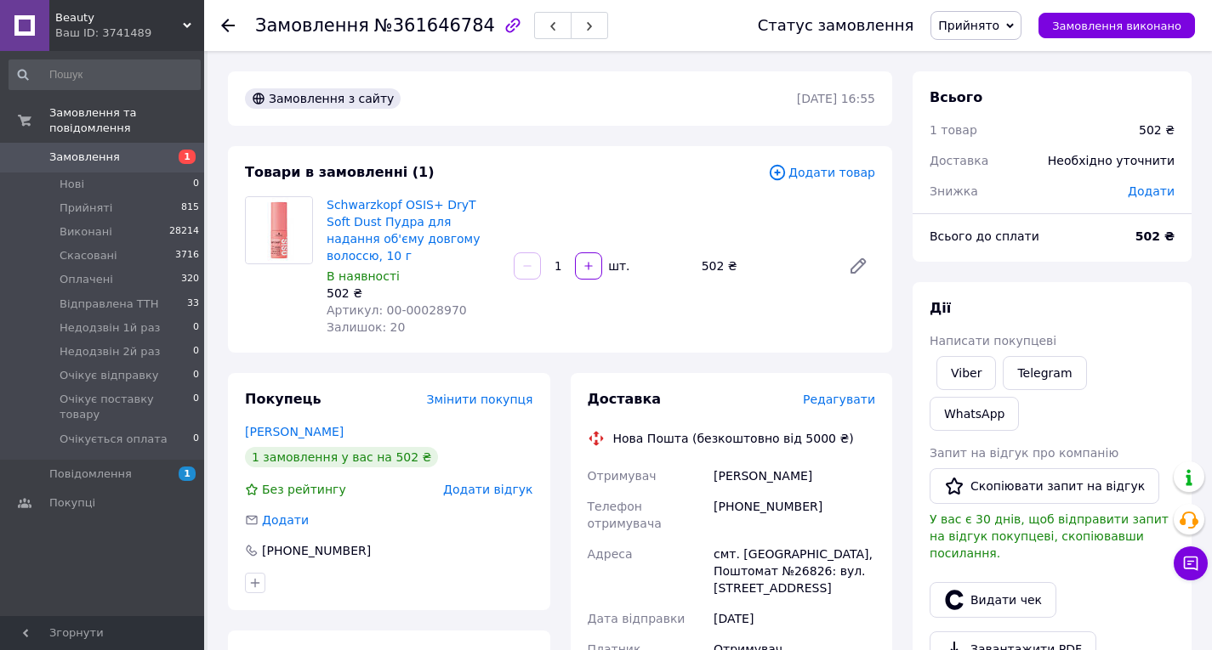
click at [130, 13] on span "Beauty" at bounding box center [119, 17] width 128 height 15
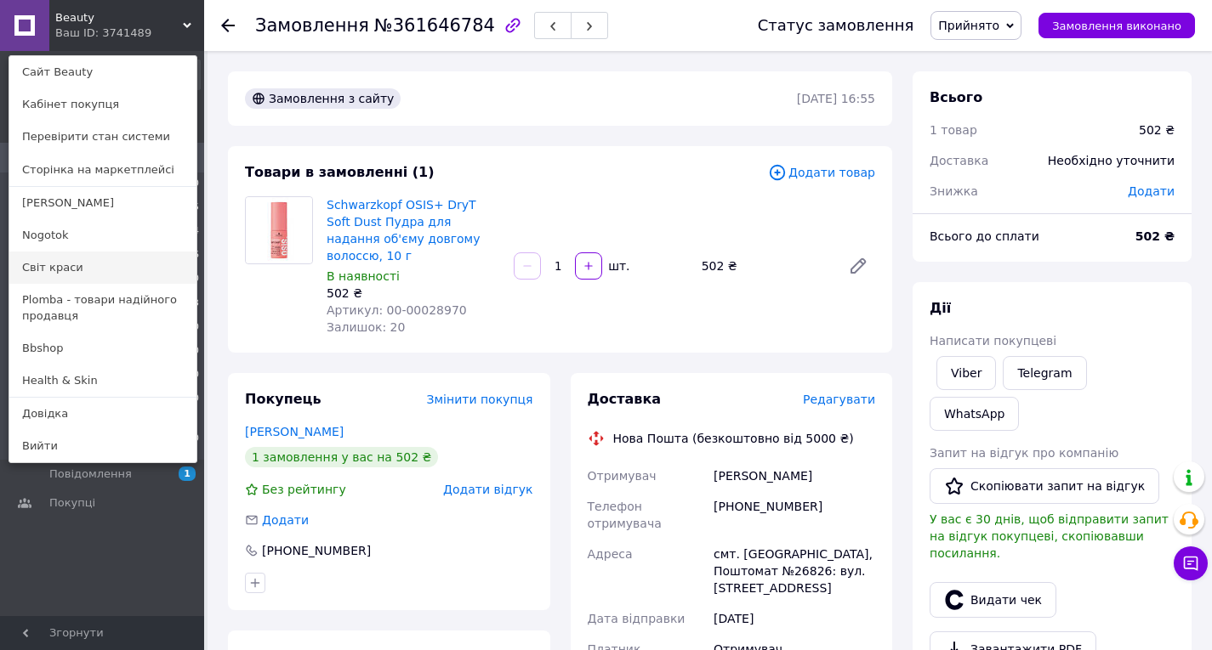
click at [88, 266] on link "Світ краси" at bounding box center [102, 268] width 187 height 32
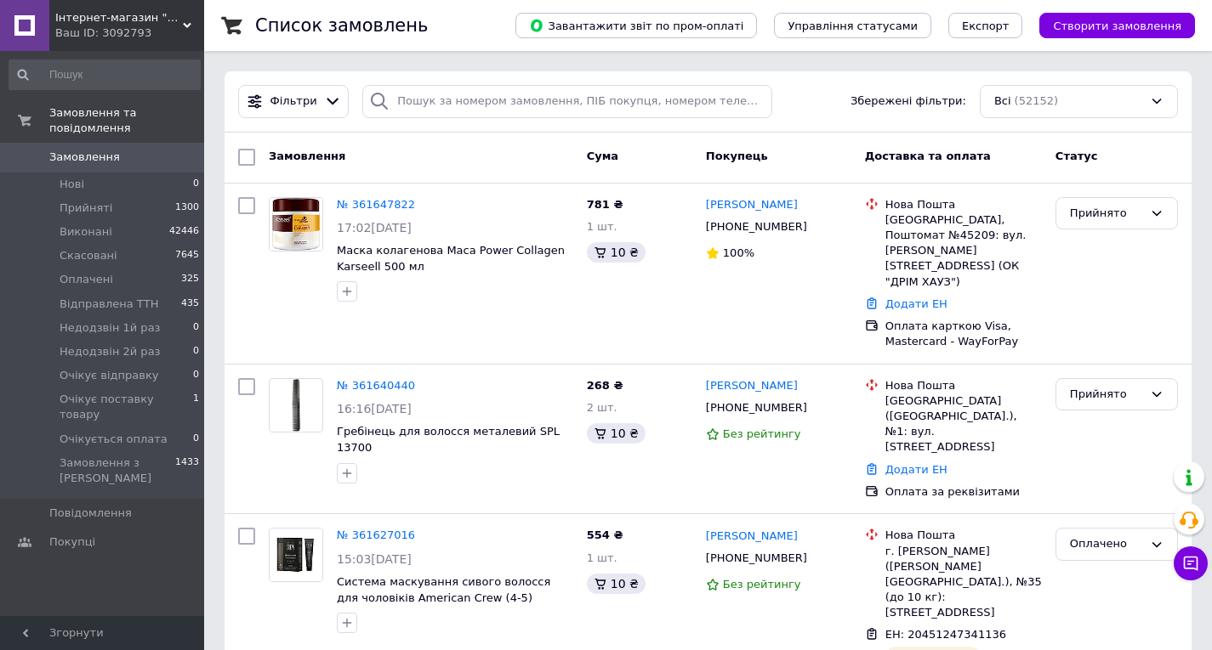
click at [108, 49] on div "Інтернет-магазин "Світ краси" Ваш ID: 3092793" at bounding box center [126, 25] width 155 height 51
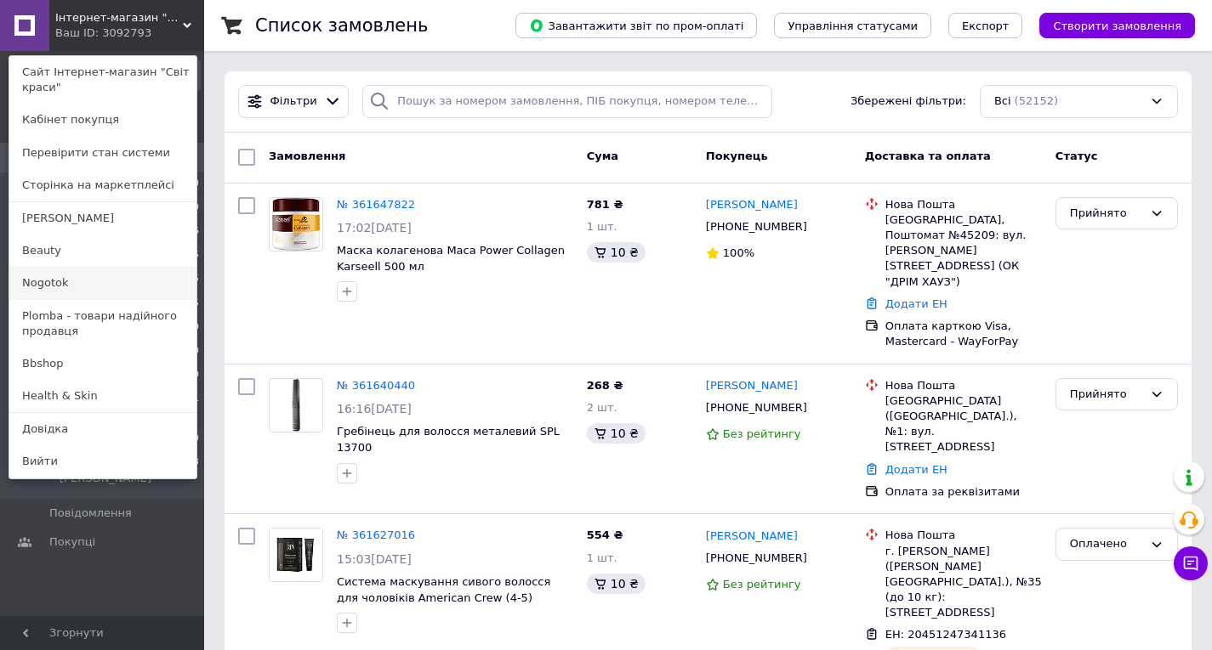
click at [71, 273] on link "Nogotok" at bounding box center [102, 283] width 187 height 32
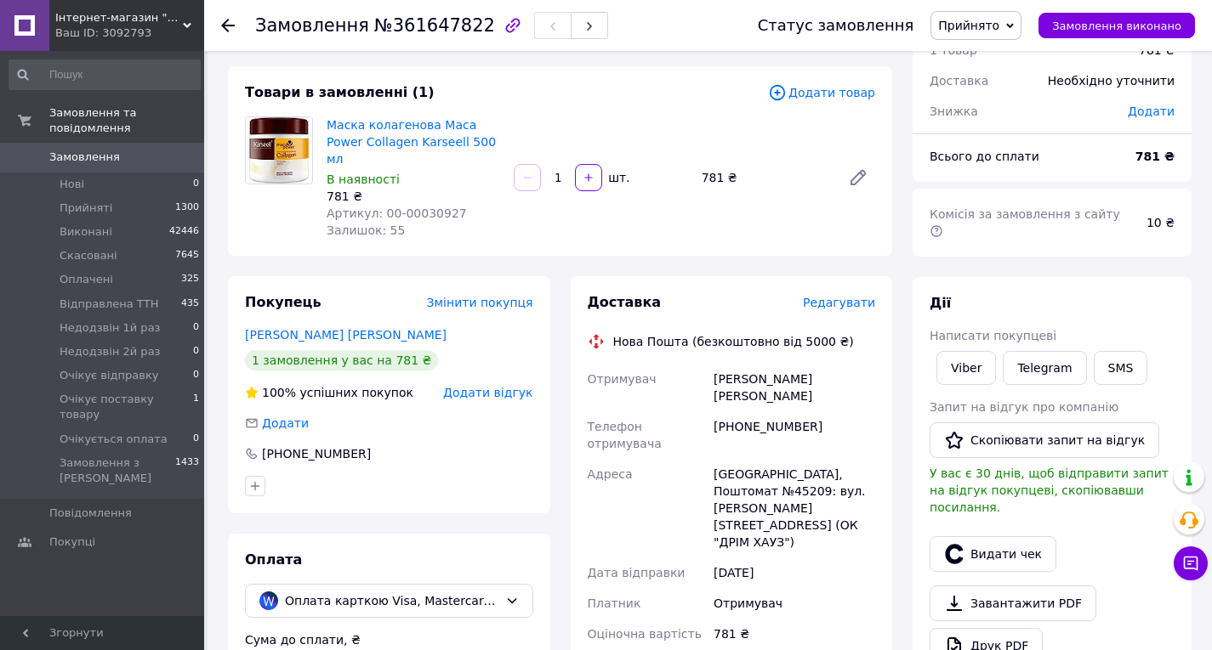
scroll to position [81, 0]
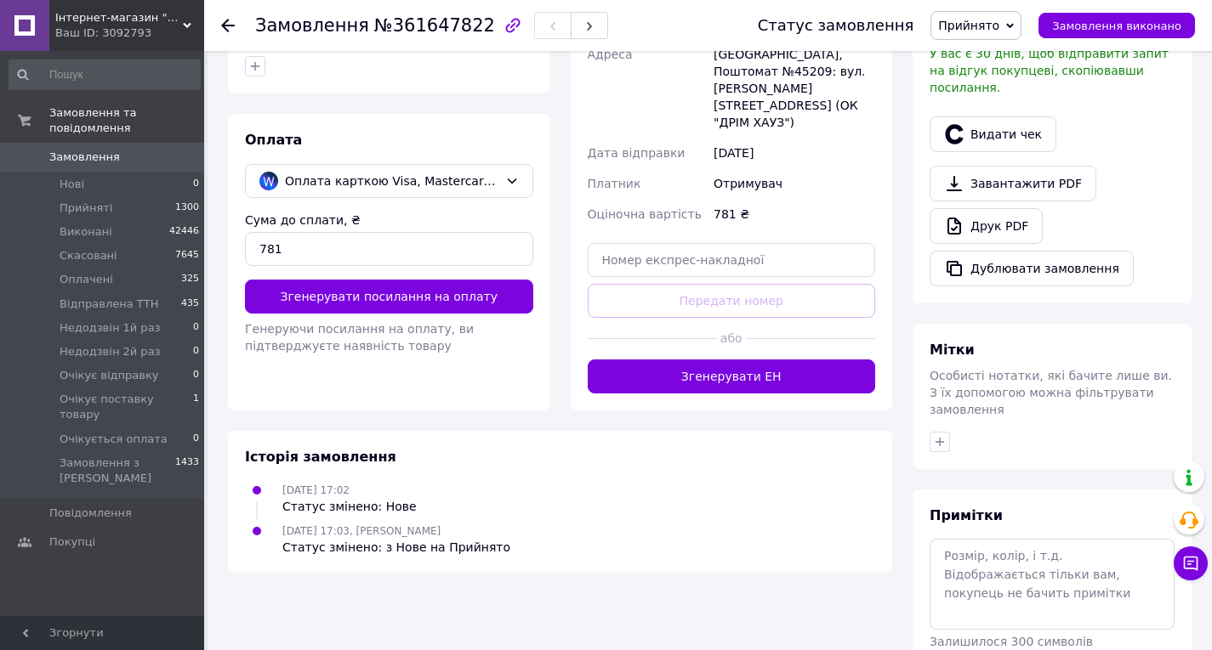
scroll to position [533, 0]
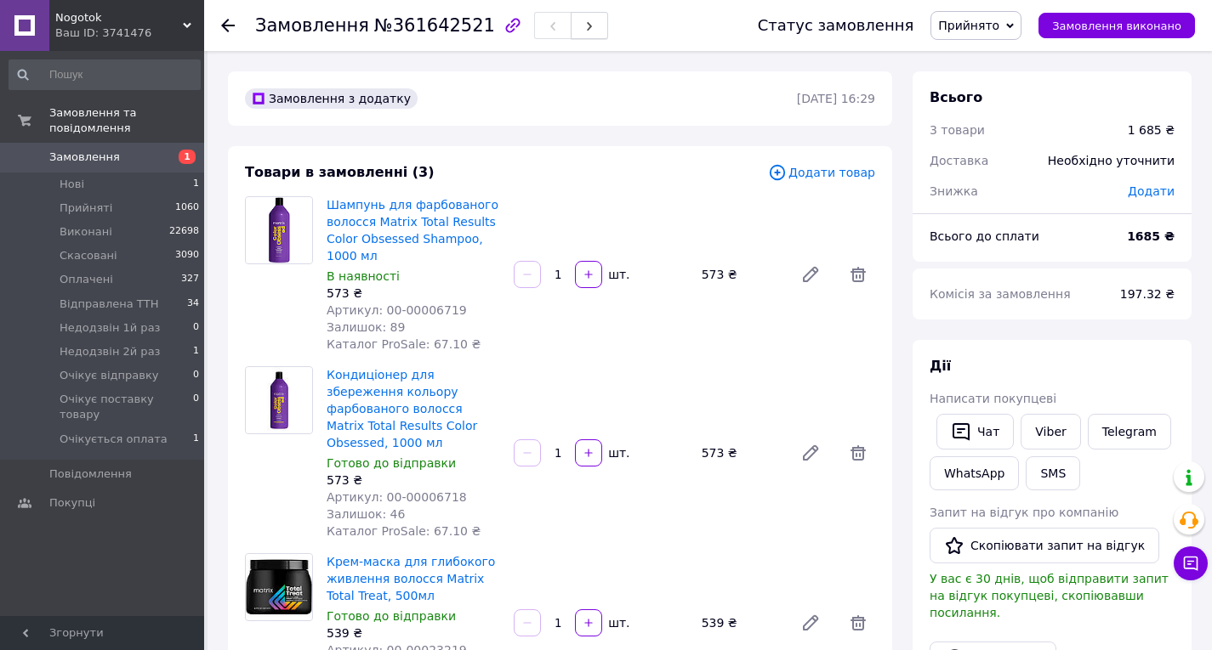
scroll to position [1, 0]
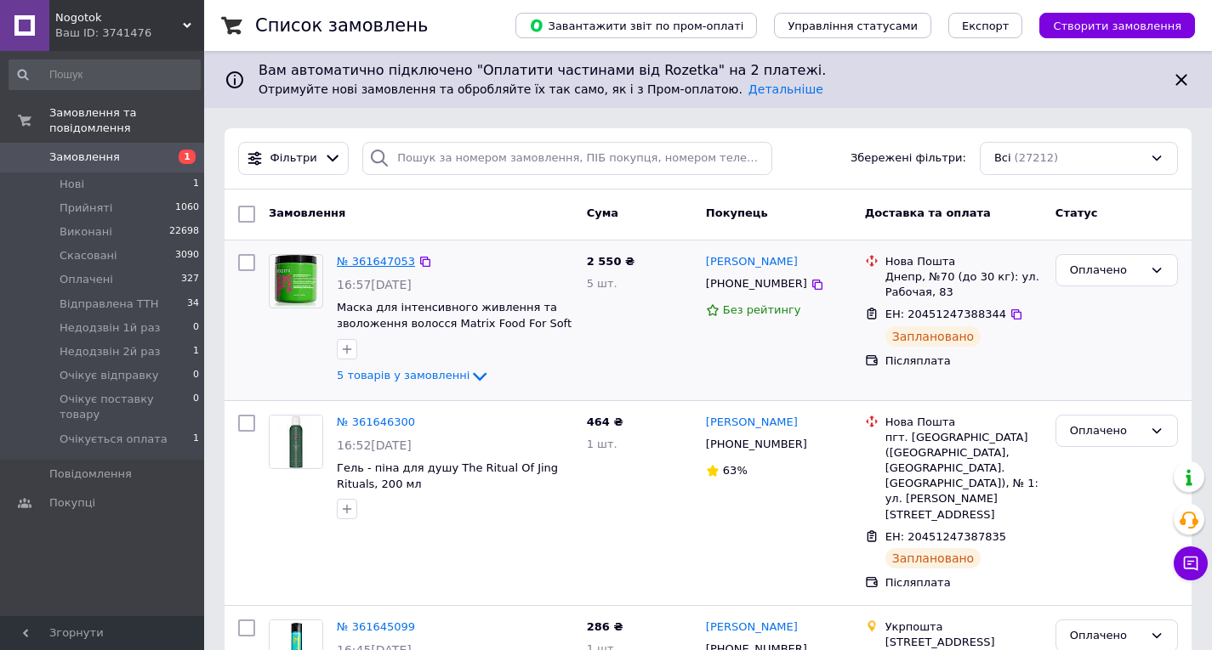
click at [357, 255] on link "№ 361647053" at bounding box center [376, 261] width 78 height 13
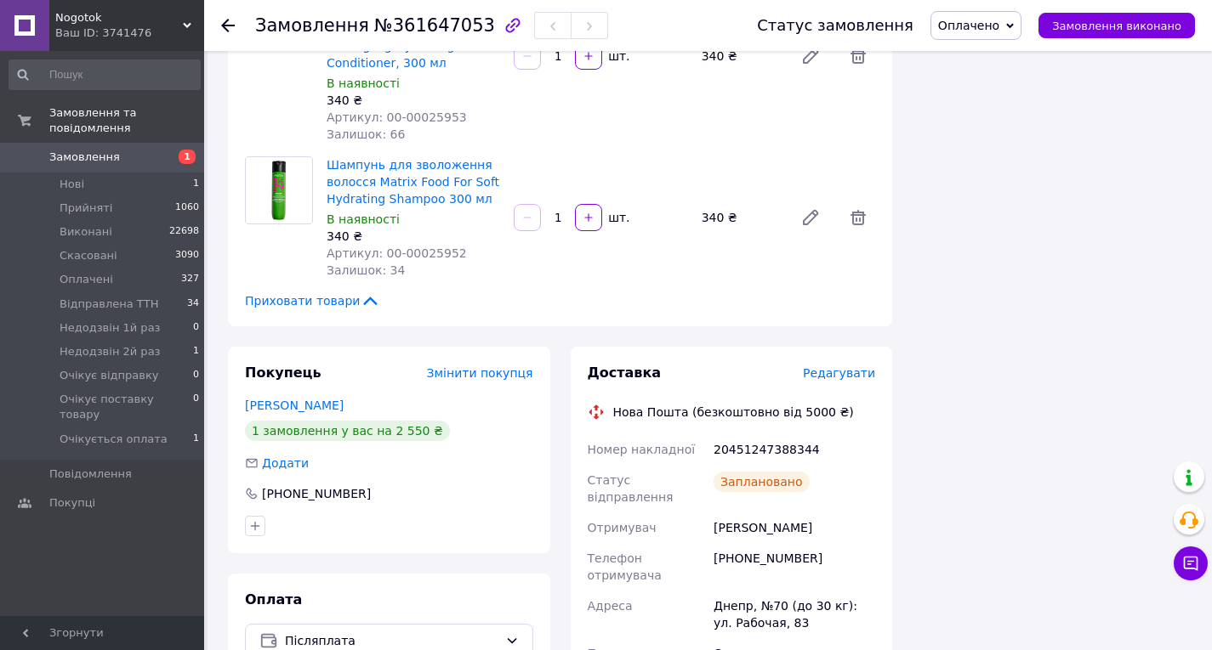
scroll to position [751, 0]
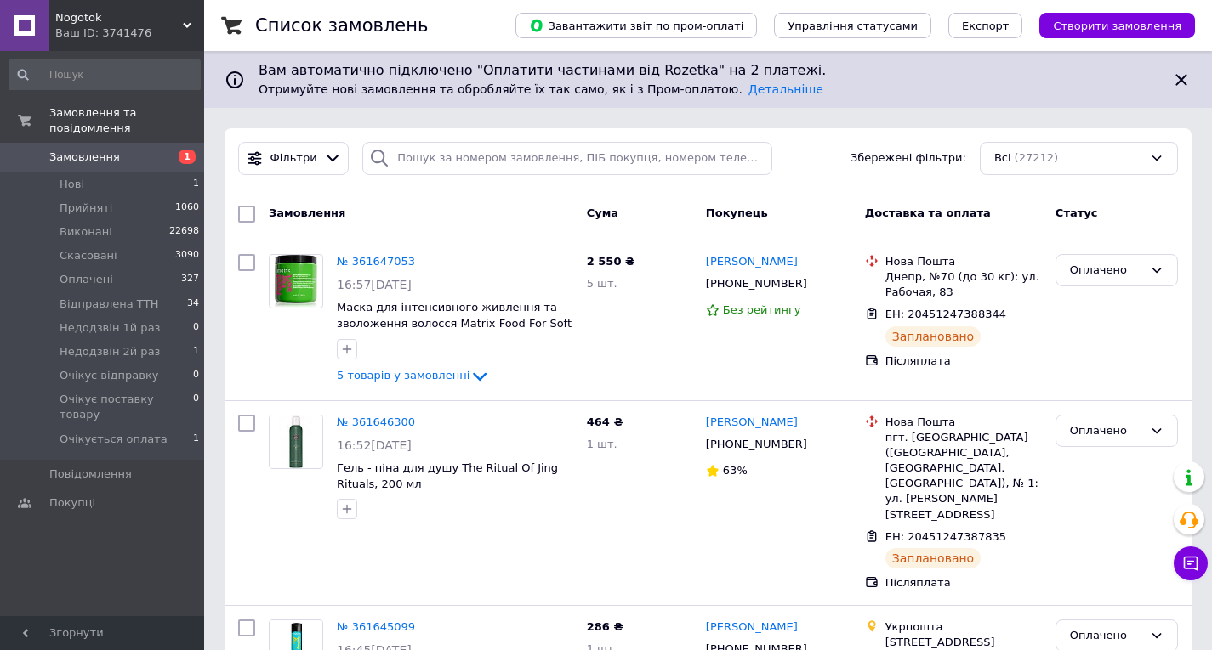
click at [179, 39] on div "Ваш ID: 3741476" at bounding box center [129, 33] width 149 height 15
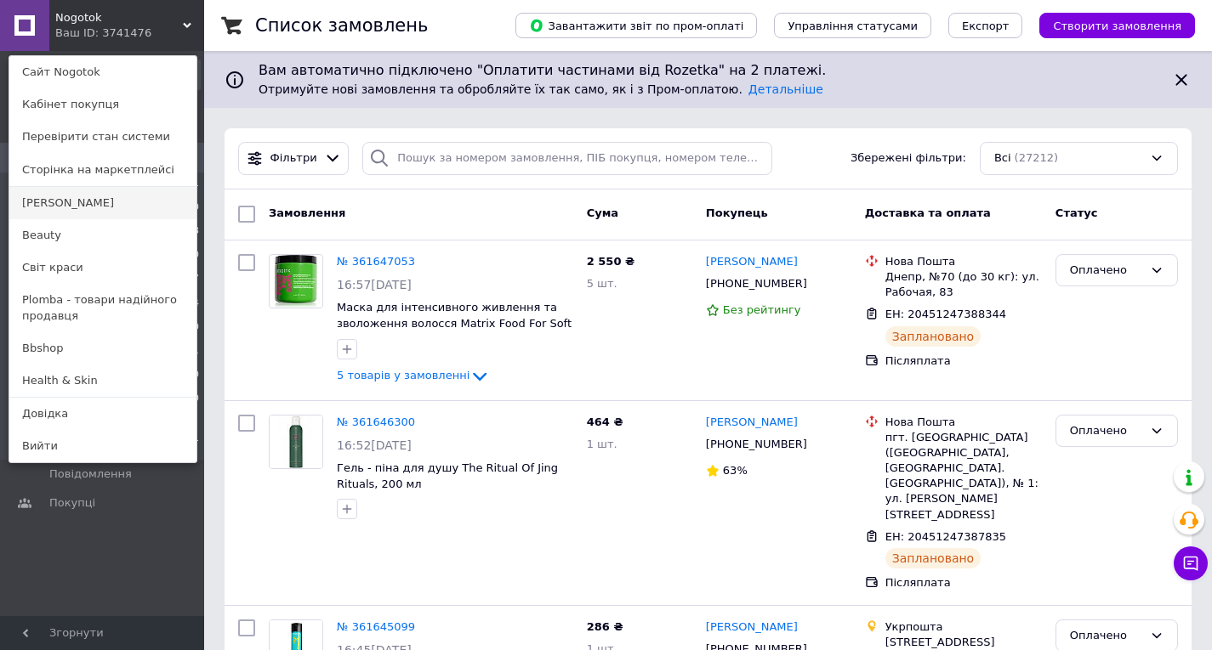
click at [116, 201] on link "[PERSON_NAME]" at bounding box center [102, 203] width 187 height 32
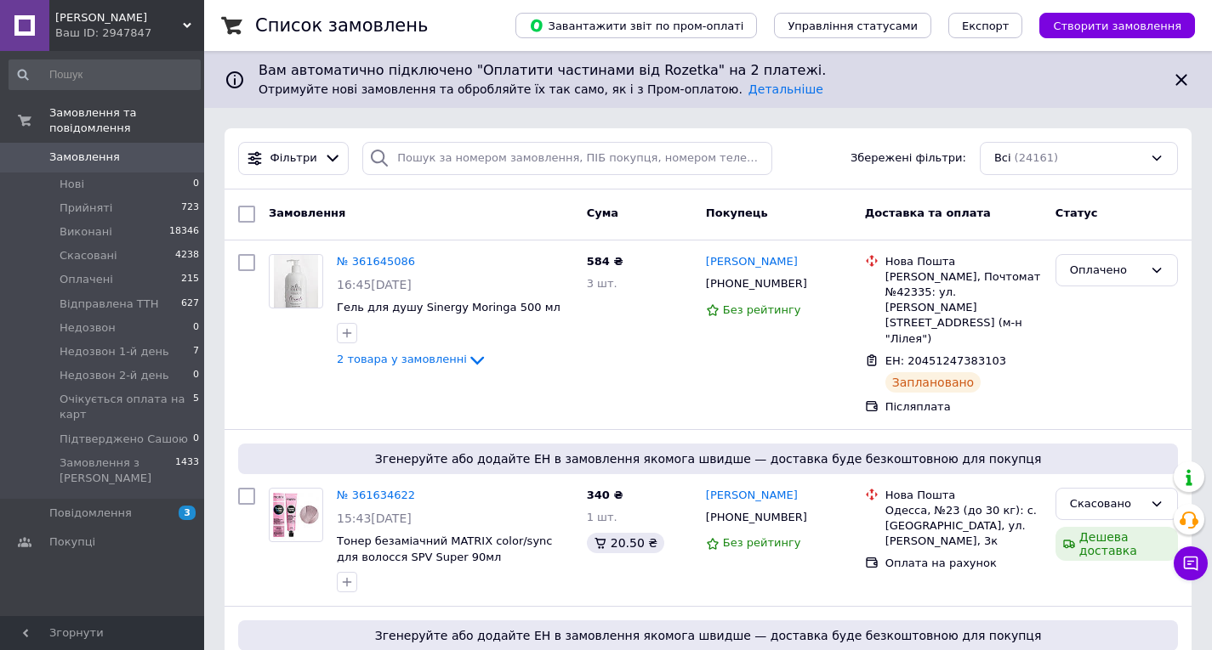
click at [134, 32] on div "Ваш ID: 2947847" at bounding box center [129, 33] width 149 height 15
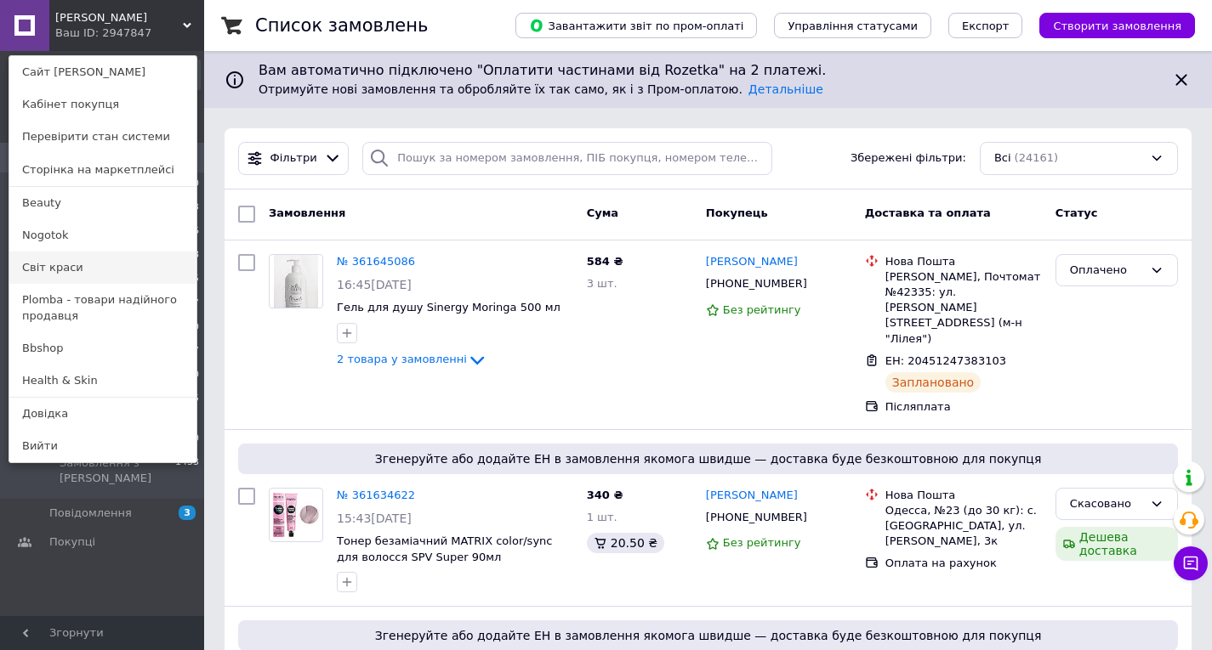
click at [69, 258] on link "Світ краси" at bounding box center [102, 268] width 187 height 32
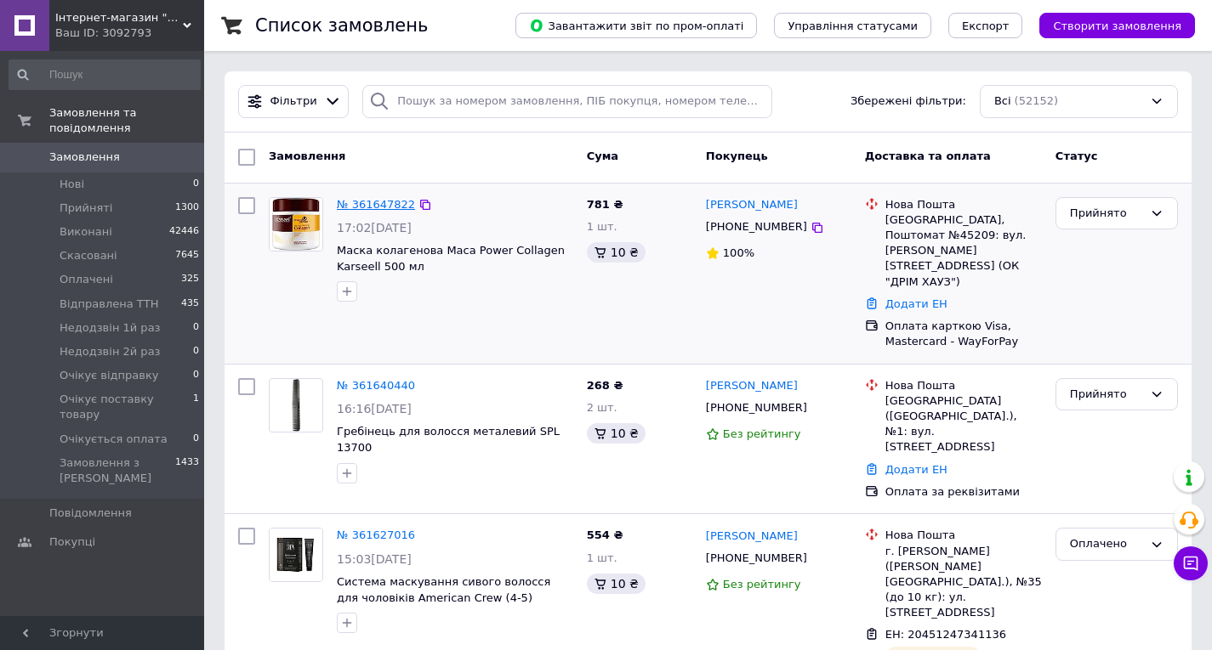
click at [383, 206] on link "№ 361647822" at bounding box center [376, 204] width 78 height 13
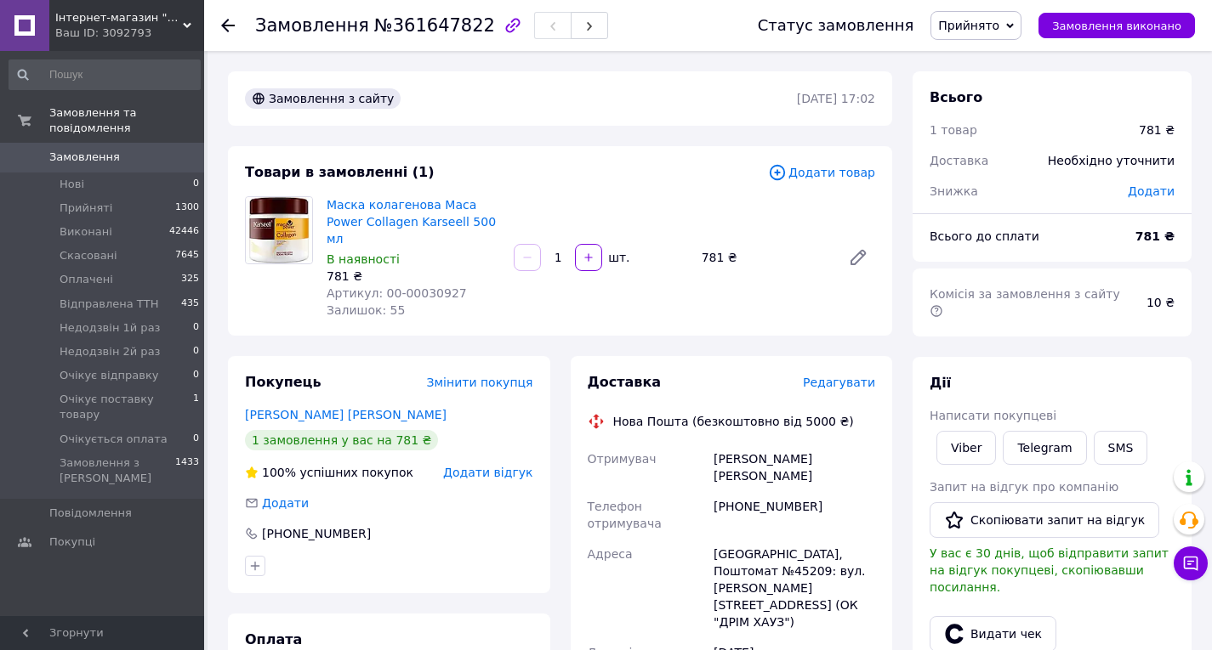
click at [95, 43] on div "Інтернет-магазин "Світ краси" Ваш ID: 3092793" at bounding box center [126, 25] width 155 height 51
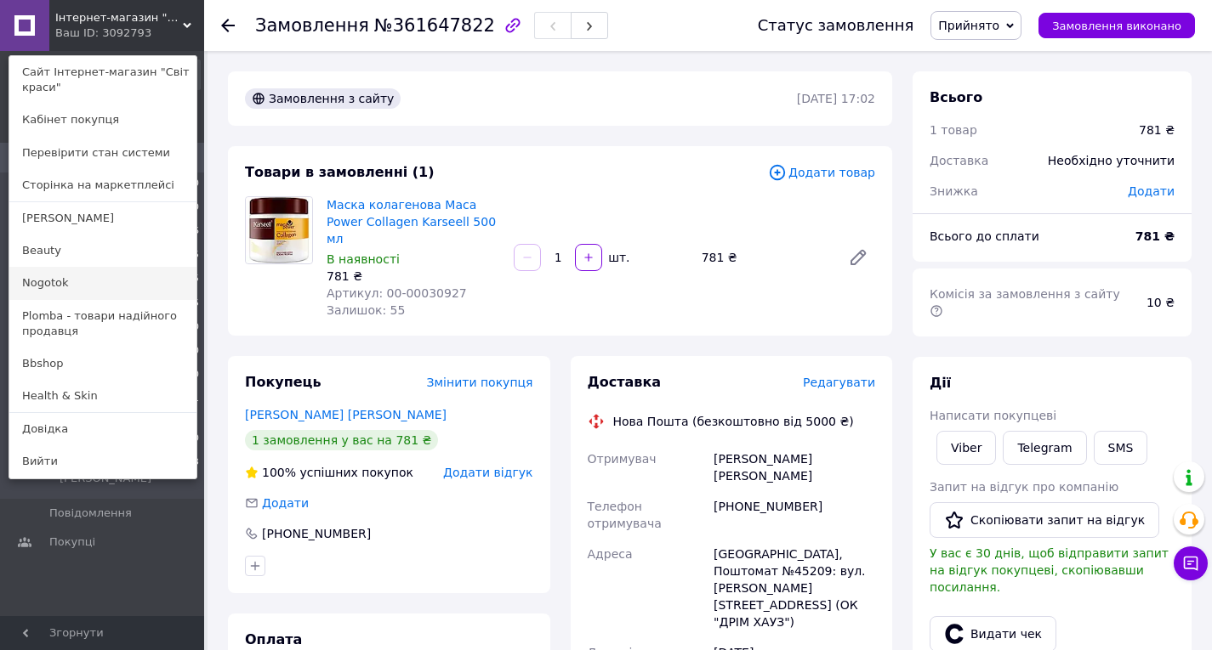
click at [82, 273] on link "Nogotok" at bounding box center [102, 283] width 187 height 32
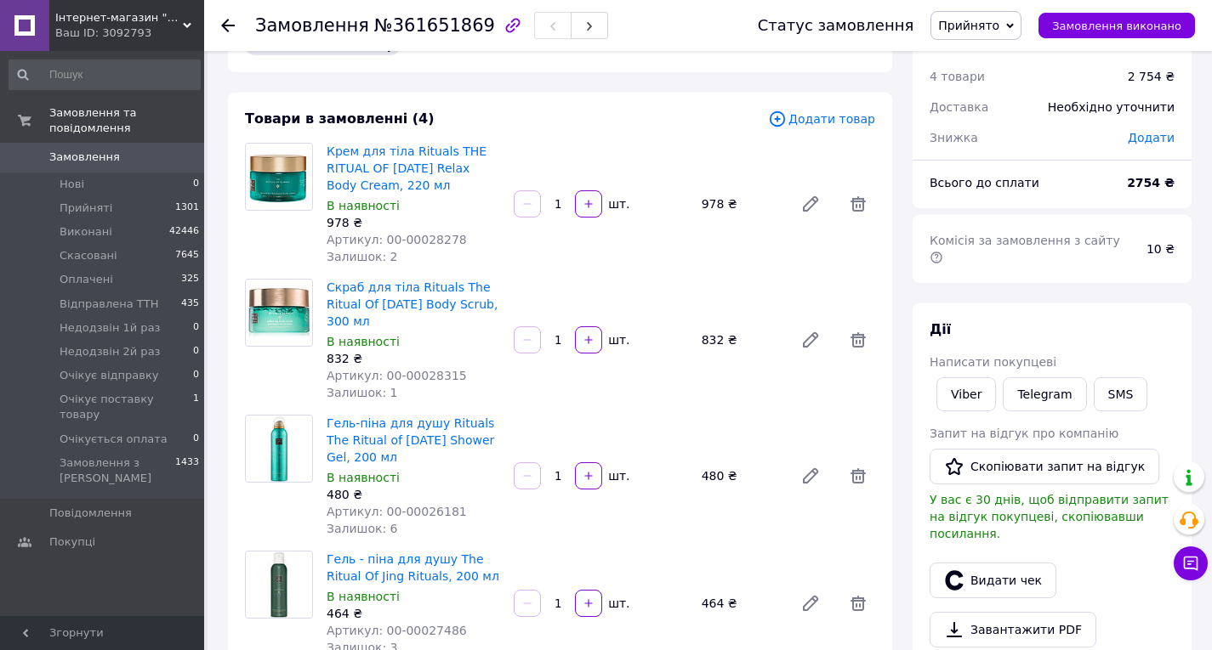
scroll to position [54, 0]
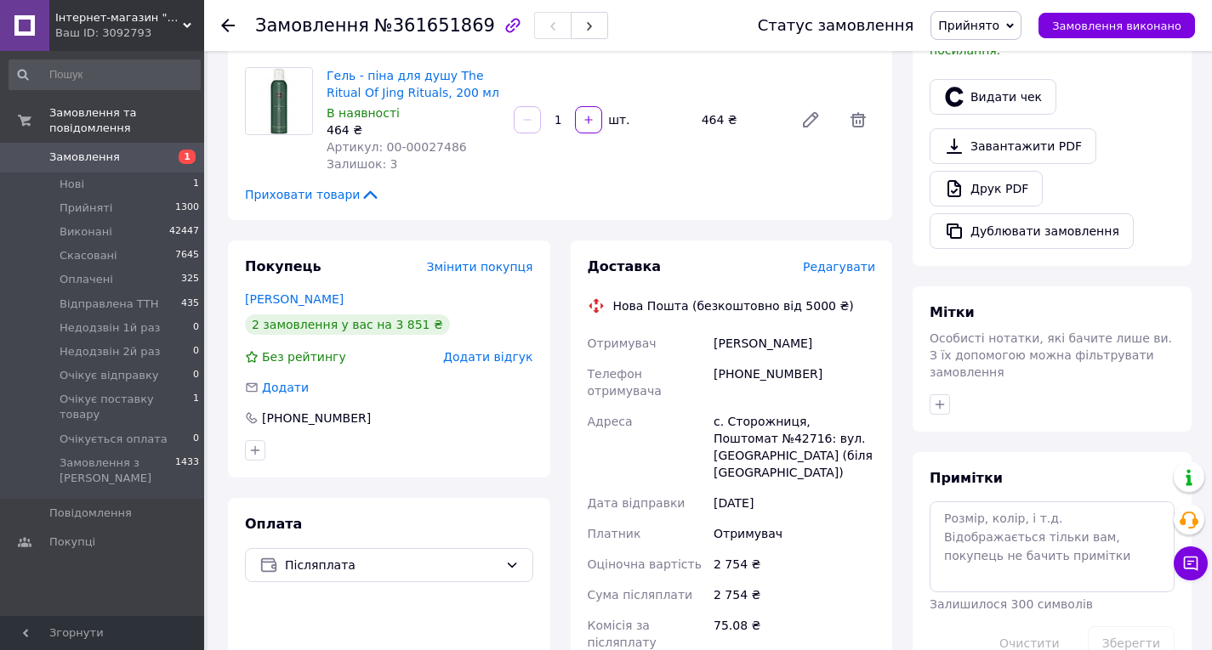
scroll to position [536, 0]
click at [308, 294] on link "[PERSON_NAME]" at bounding box center [294, 301] width 99 height 14
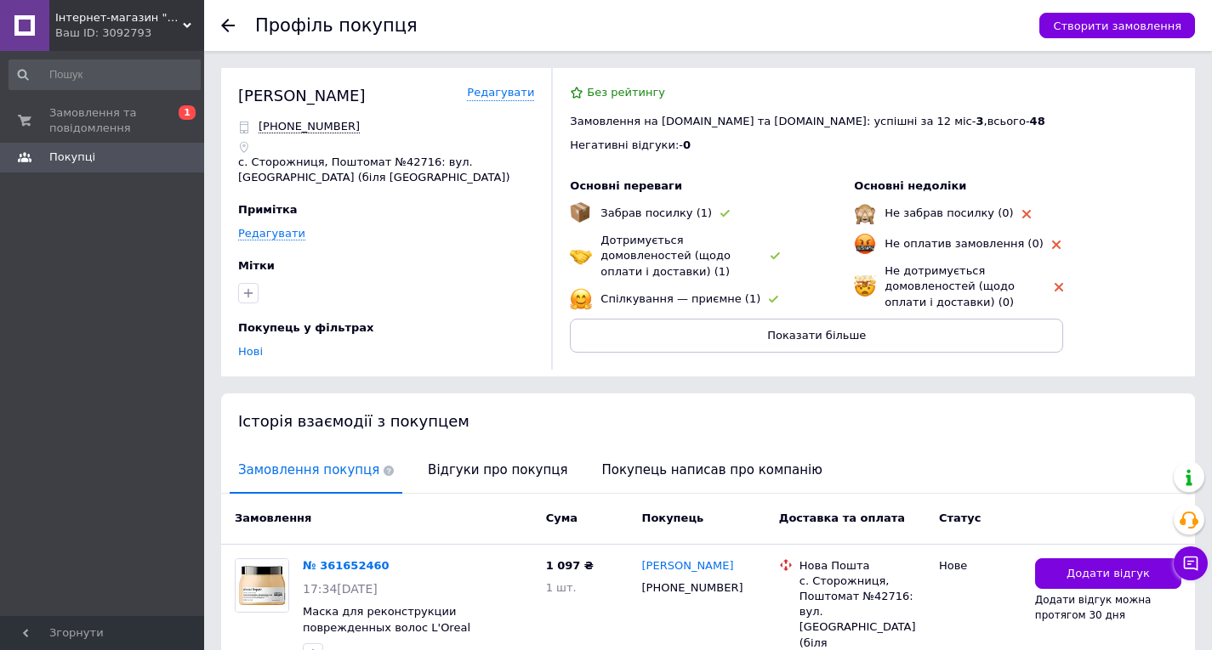
scroll to position [271, 0]
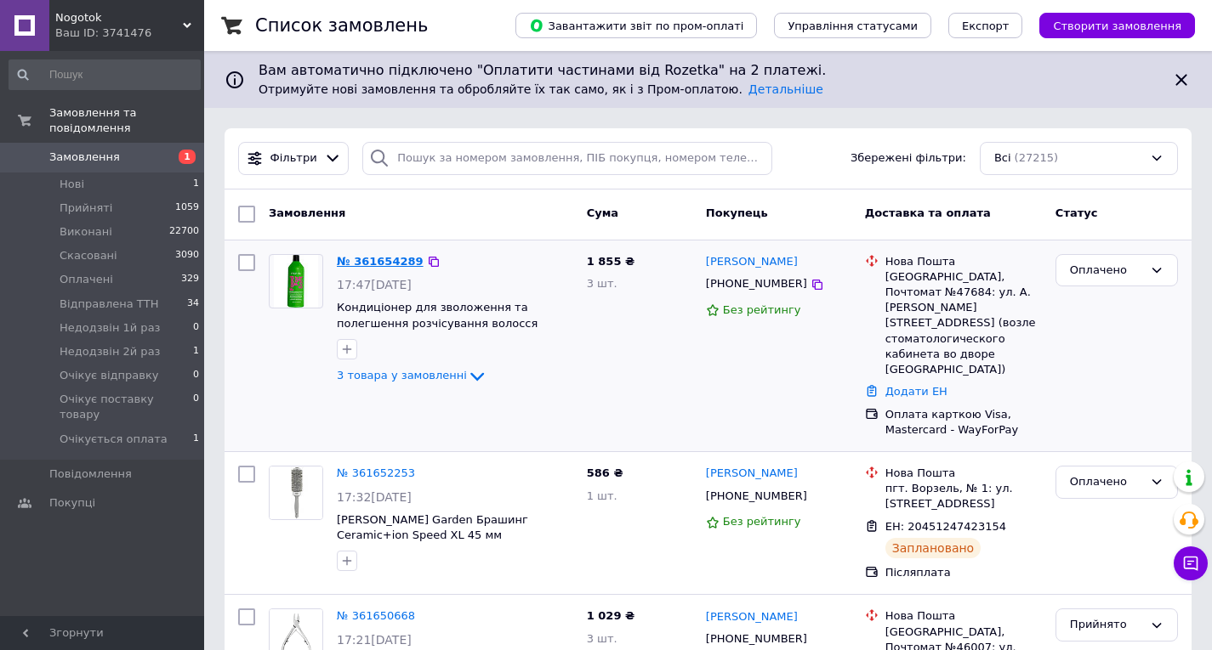
click at [377, 259] on link "№ 361654289" at bounding box center [380, 261] width 87 height 13
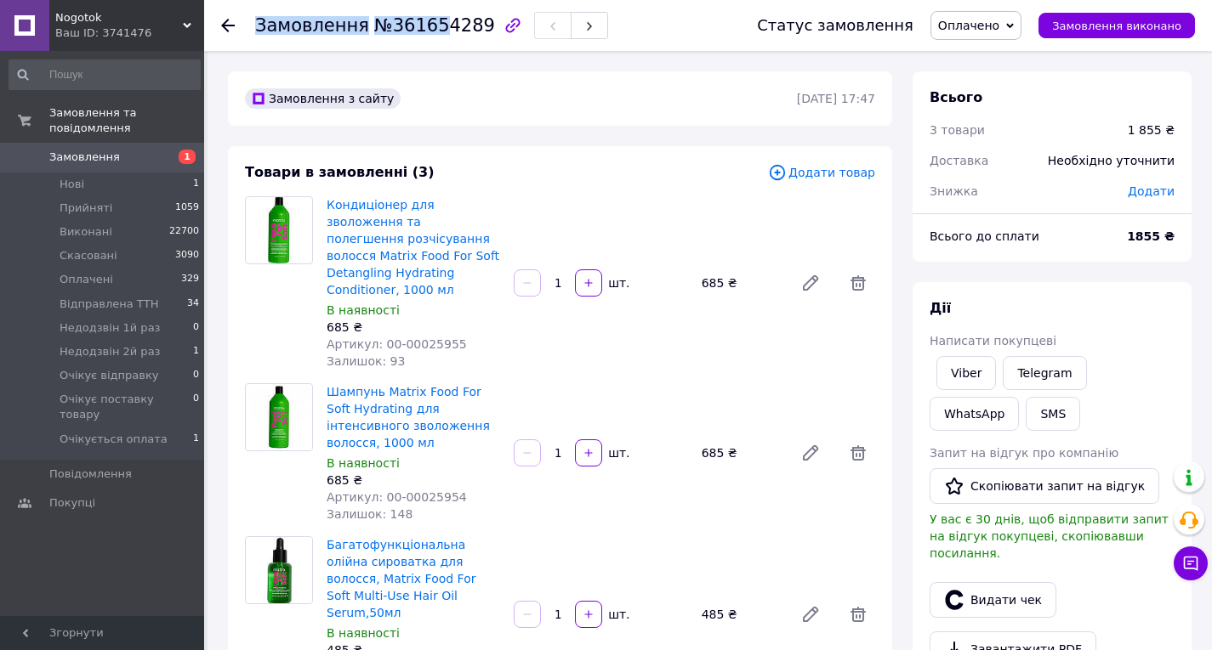
drag, startPoint x: 427, startPoint y: 26, endPoint x: 472, endPoint y: 30, distance: 45.2
click at [472, 30] on div "Замовлення №361654289" at bounding box center [431, 25] width 353 height 29
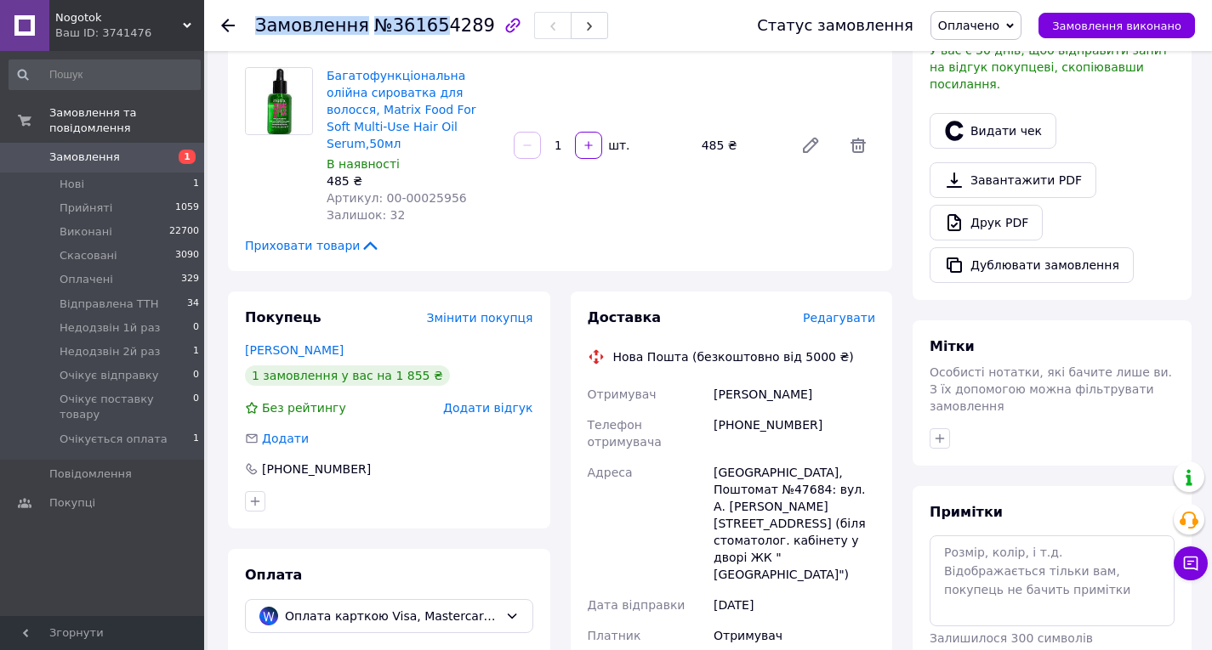
scroll to position [758, 0]
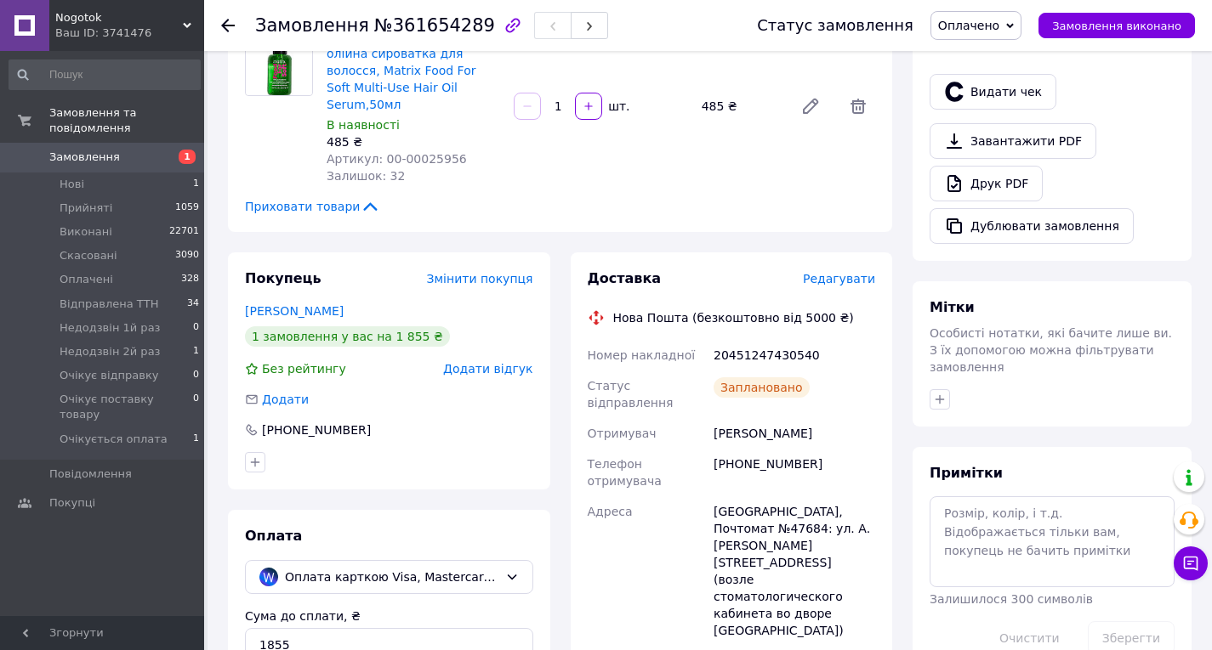
scroll to position [309, 0]
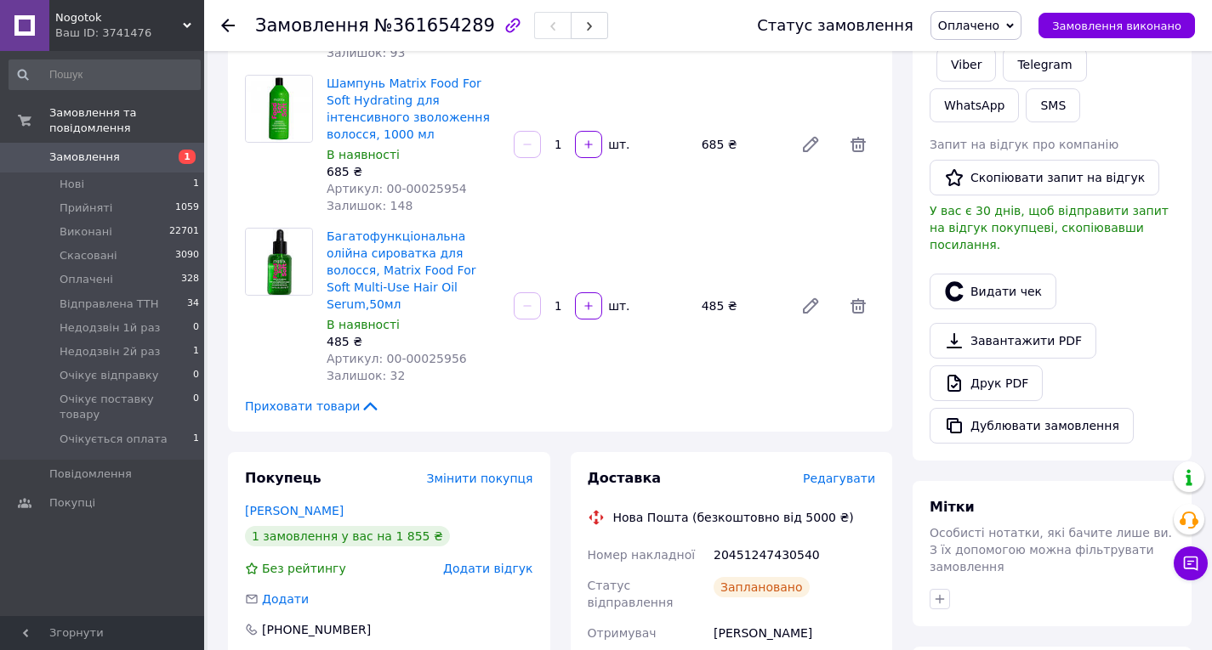
click at [405, 21] on span "№361654289" at bounding box center [434, 25] width 121 height 20
copy span "361654289"
click at [146, 35] on div "Ваш ID: 3741476" at bounding box center [129, 33] width 149 height 15
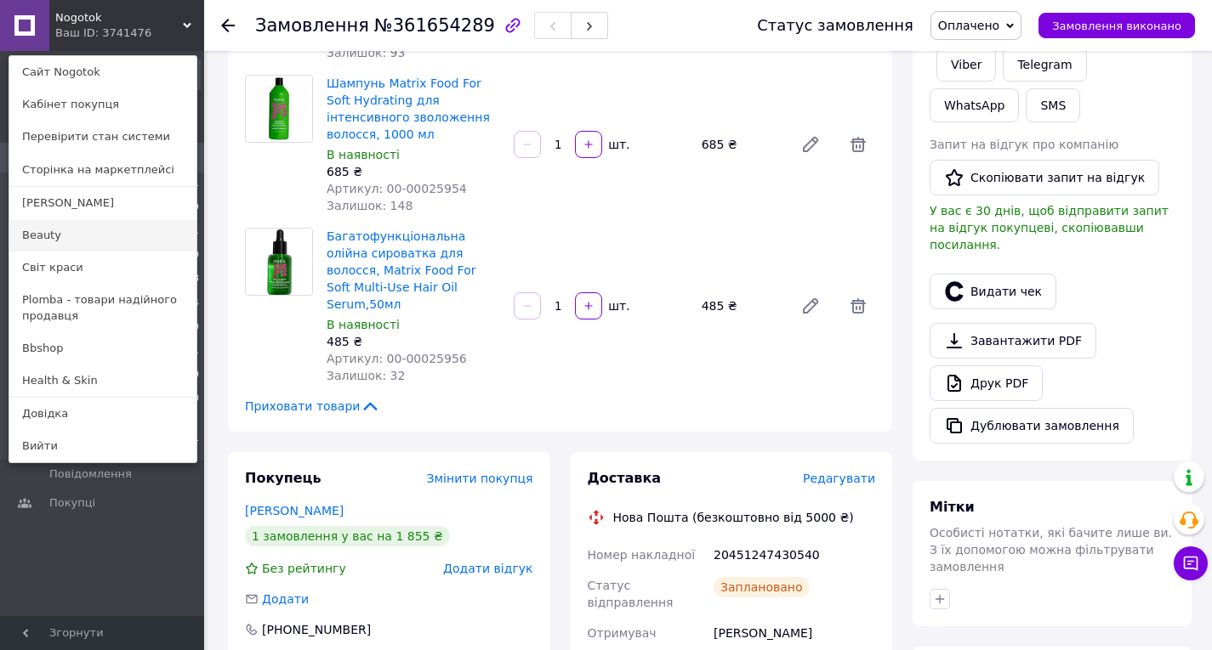
click at [88, 241] on link "Beauty" at bounding box center [102, 235] width 187 height 32
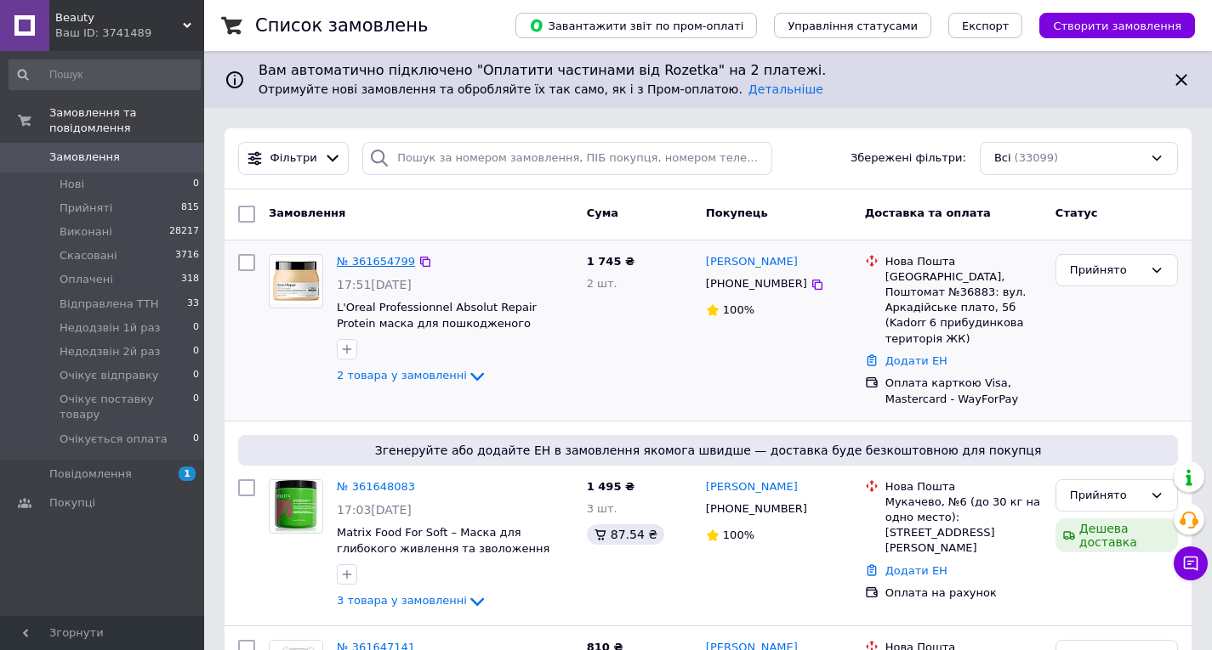
click at [357, 255] on link "№ 361654799" at bounding box center [376, 261] width 78 height 13
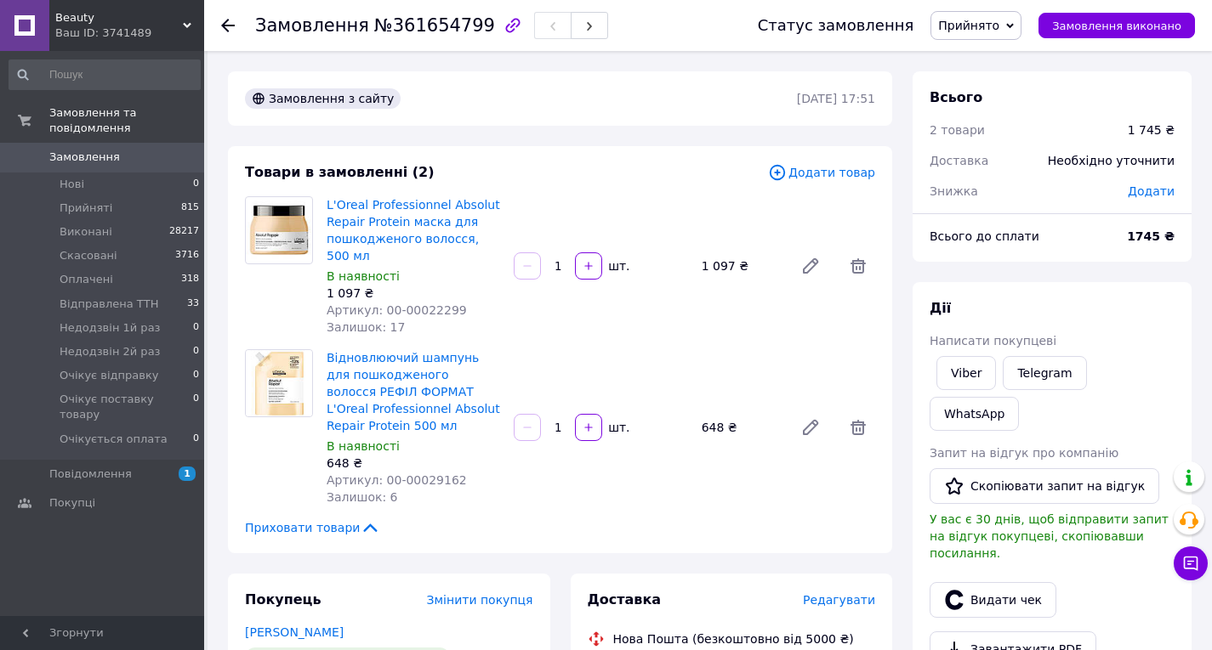
click at [428, 28] on span "№361654799" at bounding box center [434, 25] width 121 height 20
copy span "361654799"
